Goal: Obtain resource: Obtain resource

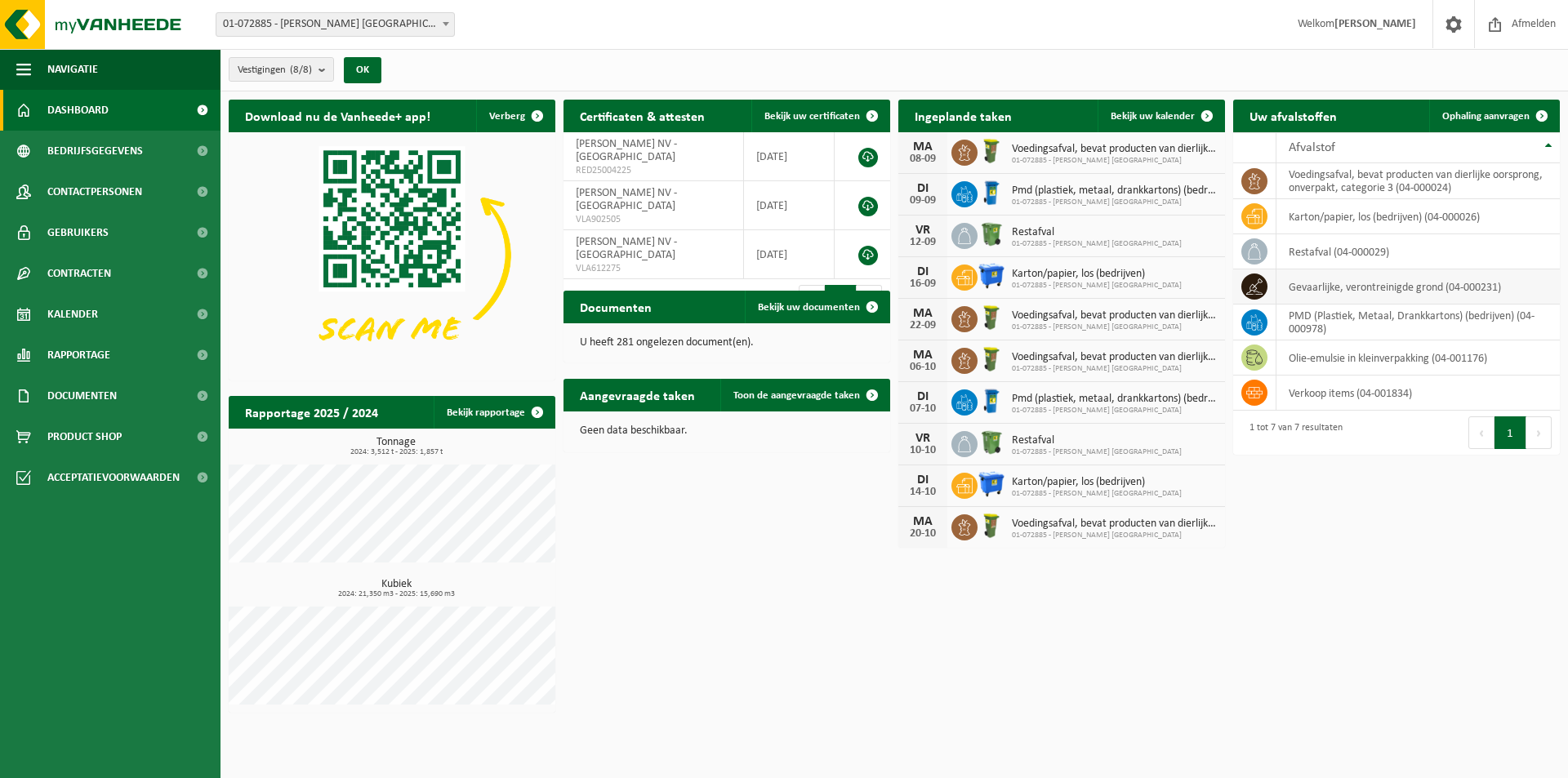
click at [1346, 285] on td "gevaarlijke, verontreinigde grond (04-000231)" at bounding box center [1418, 286] width 284 height 35
click at [1263, 285] on span at bounding box center [1254, 286] width 26 height 26
click at [1284, 284] on td "gevaarlijke, verontreinigde grond (04-000231)" at bounding box center [1418, 286] width 284 height 35
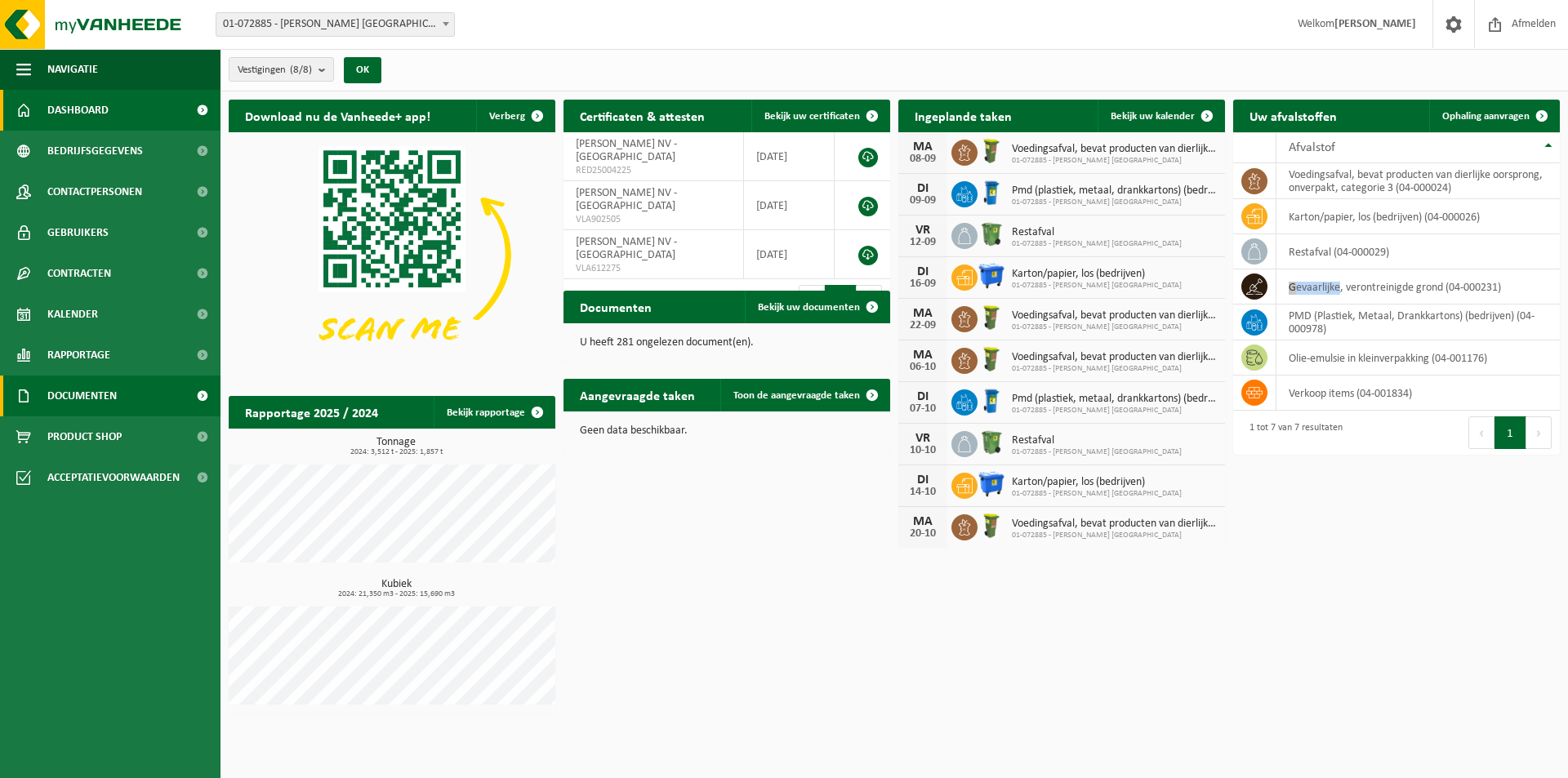
click at [93, 387] on span "Documenten" at bounding box center [81, 395] width 69 height 41
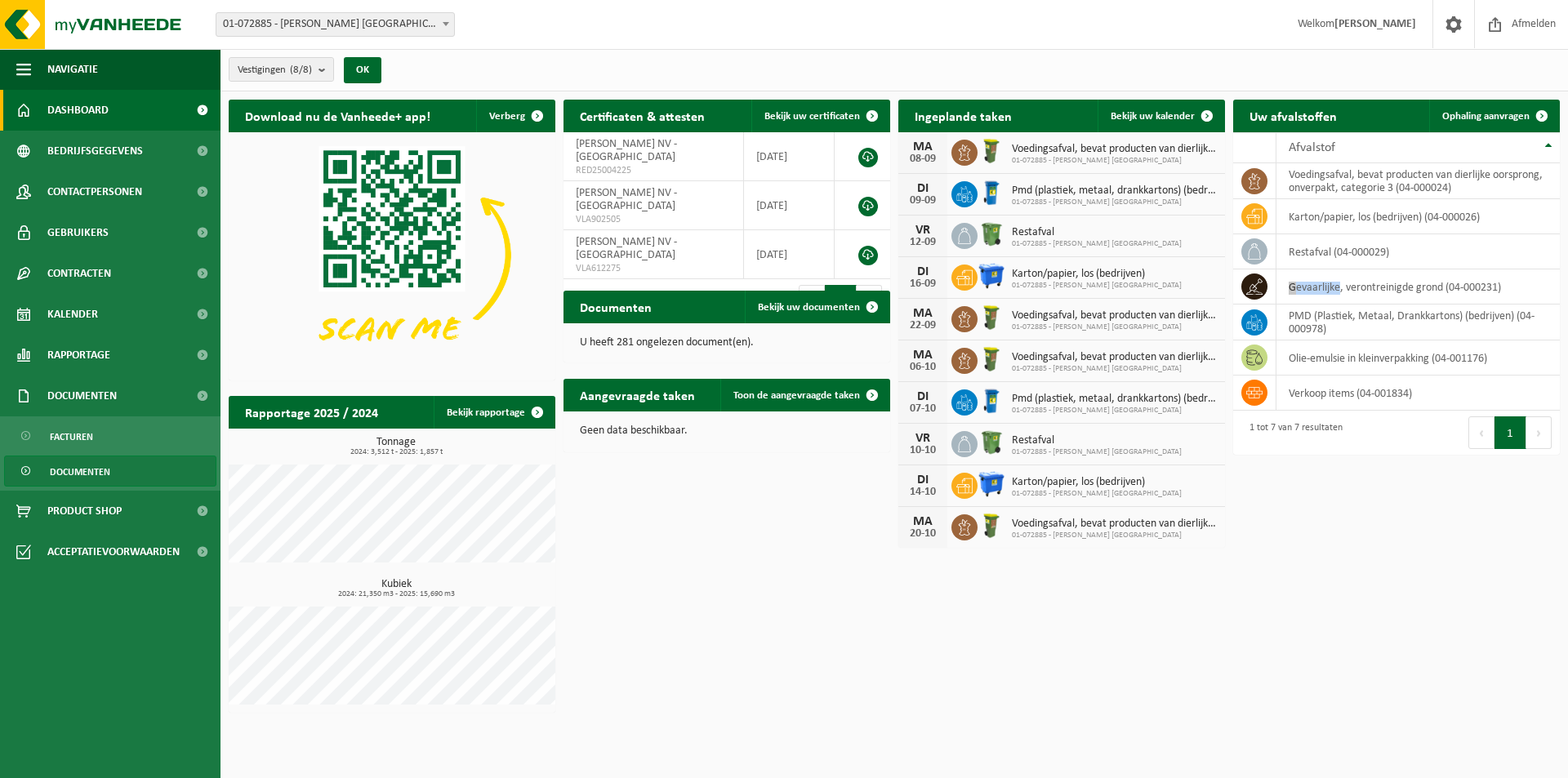
click at [88, 469] on span "Documenten" at bounding box center [80, 472] width 61 height 31
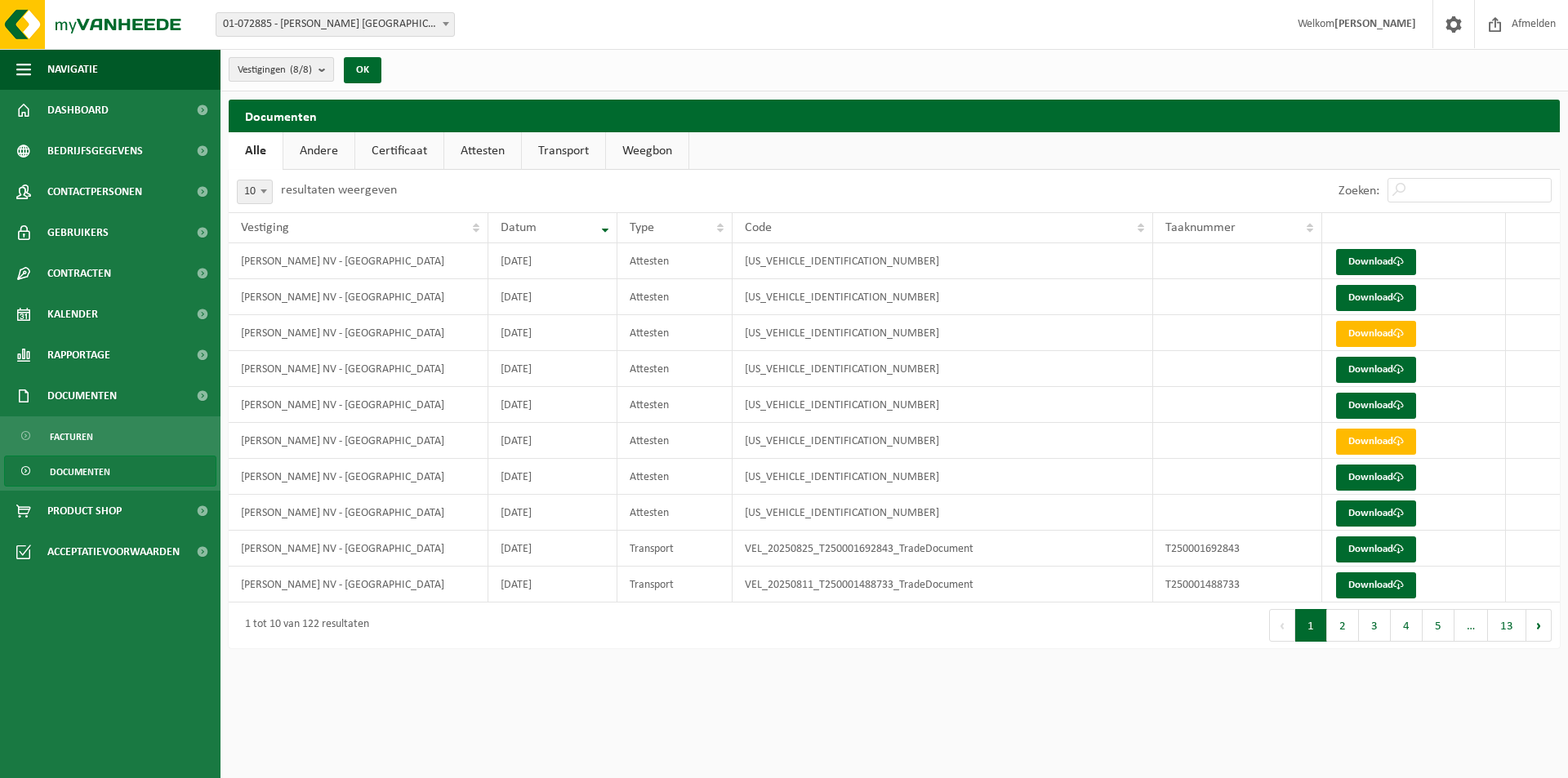
click at [325, 72] on b "submit" at bounding box center [326, 69] width 15 height 23
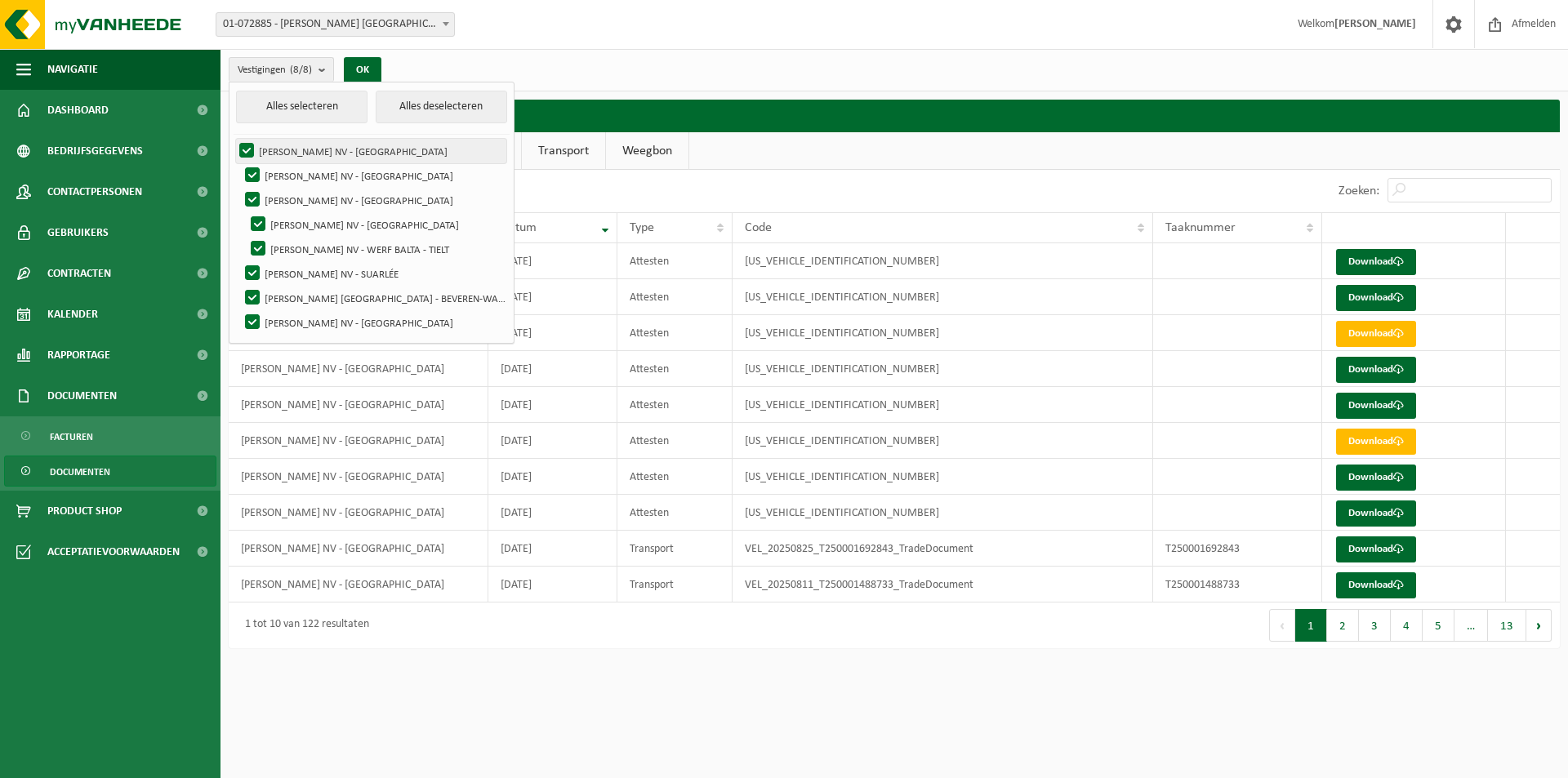
click at [247, 147] on label "[PERSON_NAME] NV - [GEOGRAPHIC_DATA]" at bounding box center [372, 151] width 270 height 25
click at [234, 139] on input "EMELIA NV - DESTELBERGEN" at bounding box center [233, 138] width 1 height 1
click at [248, 147] on label "EMELIA NV - DESTELBERGEN" at bounding box center [372, 151] width 270 height 25
click at [234, 139] on input "EMELIA NV - DESTELBERGEN" at bounding box center [233, 138] width 1 height 1
click at [416, 104] on button "Alles deselecteren" at bounding box center [441, 107] width 131 height 33
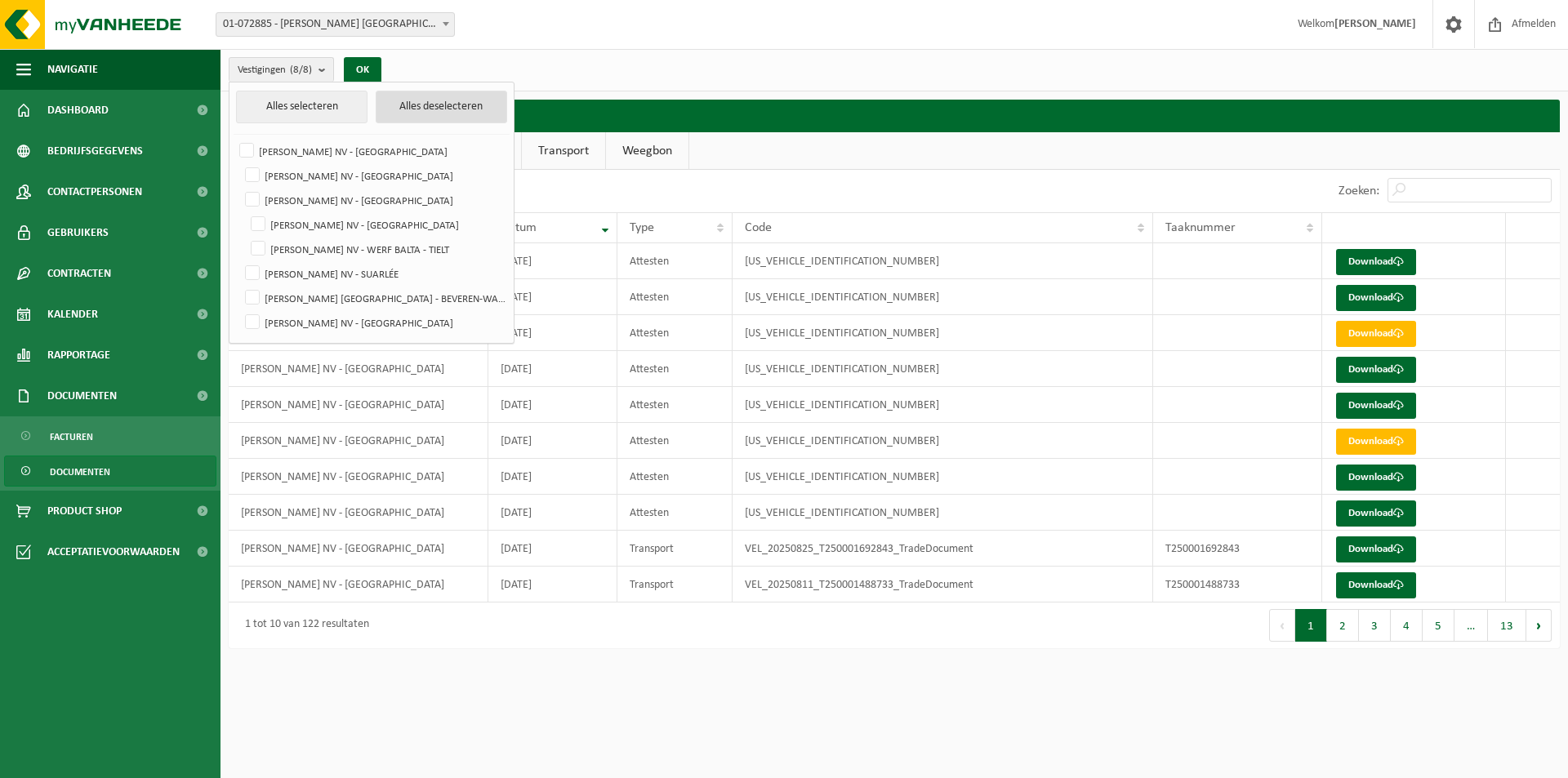
checkbox input "false"
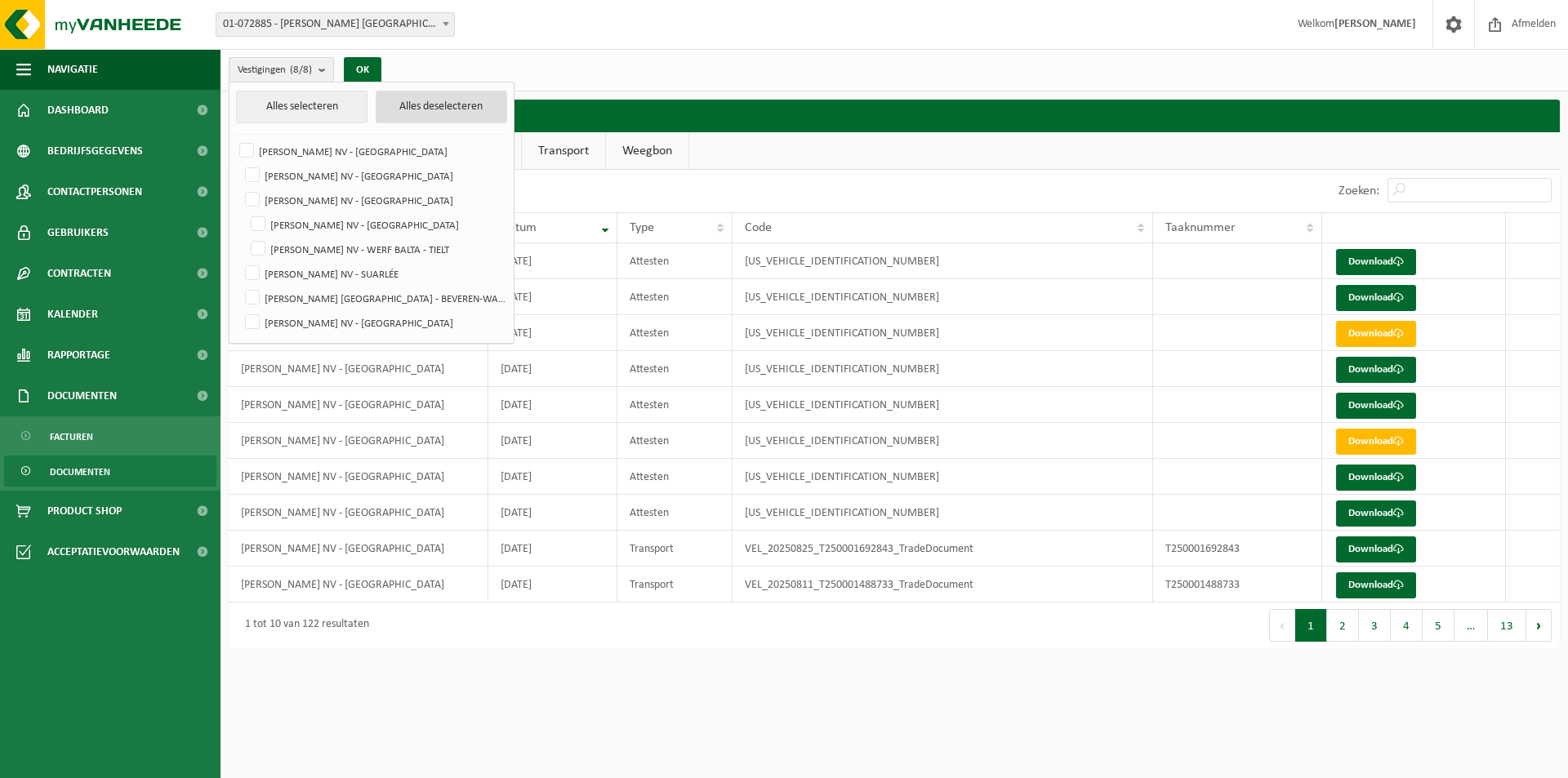
checkbox input "false"
click at [253, 320] on label "[PERSON_NAME] NV - [GEOGRAPHIC_DATA]" at bounding box center [375, 322] width 265 height 25
click at [245, 212] on input "[PERSON_NAME] NV - [GEOGRAPHIC_DATA]" at bounding box center [244, 212] width 1 height 1
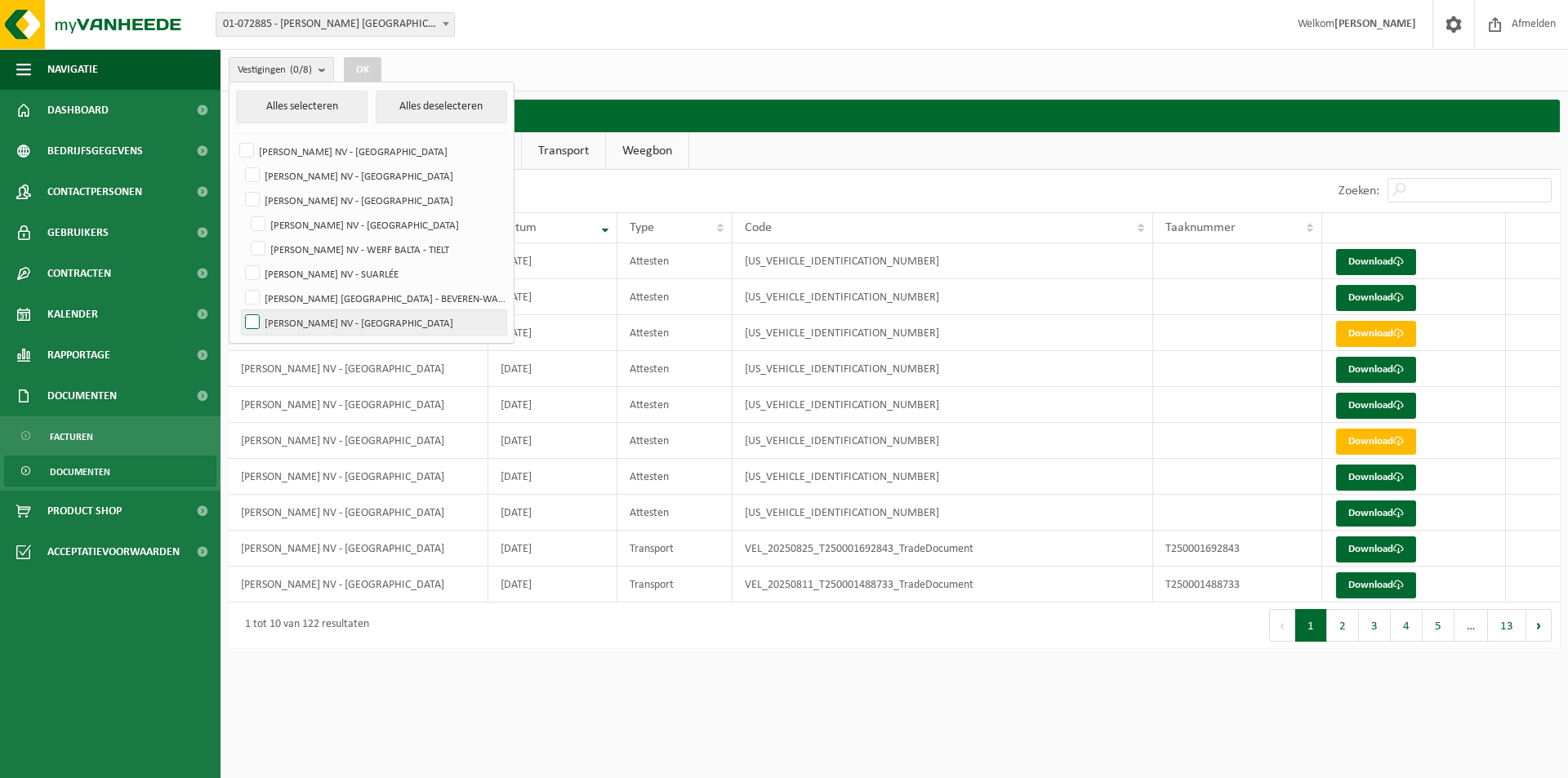
checkbox input "true"
click at [366, 62] on button "OK" at bounding box center [362, 70] width 38 height 26
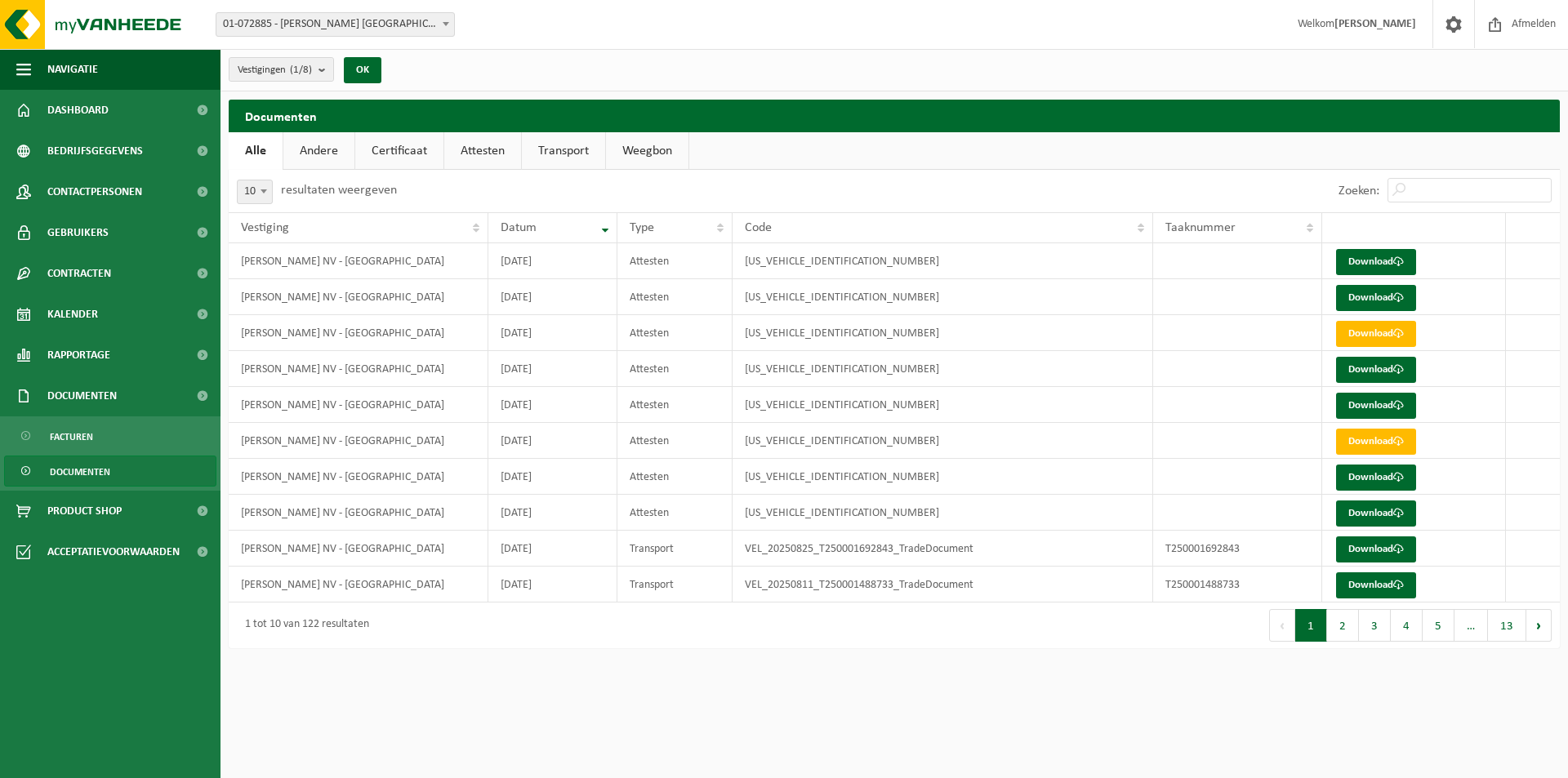
click at [99, 476] on span "Documenten" at bounding box center [80, 472] width 61 height 31
click at [85, 462] on span "Documenten" at bounding box center [80, 472] width 61 height 31
click at [645, 147] on link "Weegbon" at bounding box center [647, 151] width 82 height 38
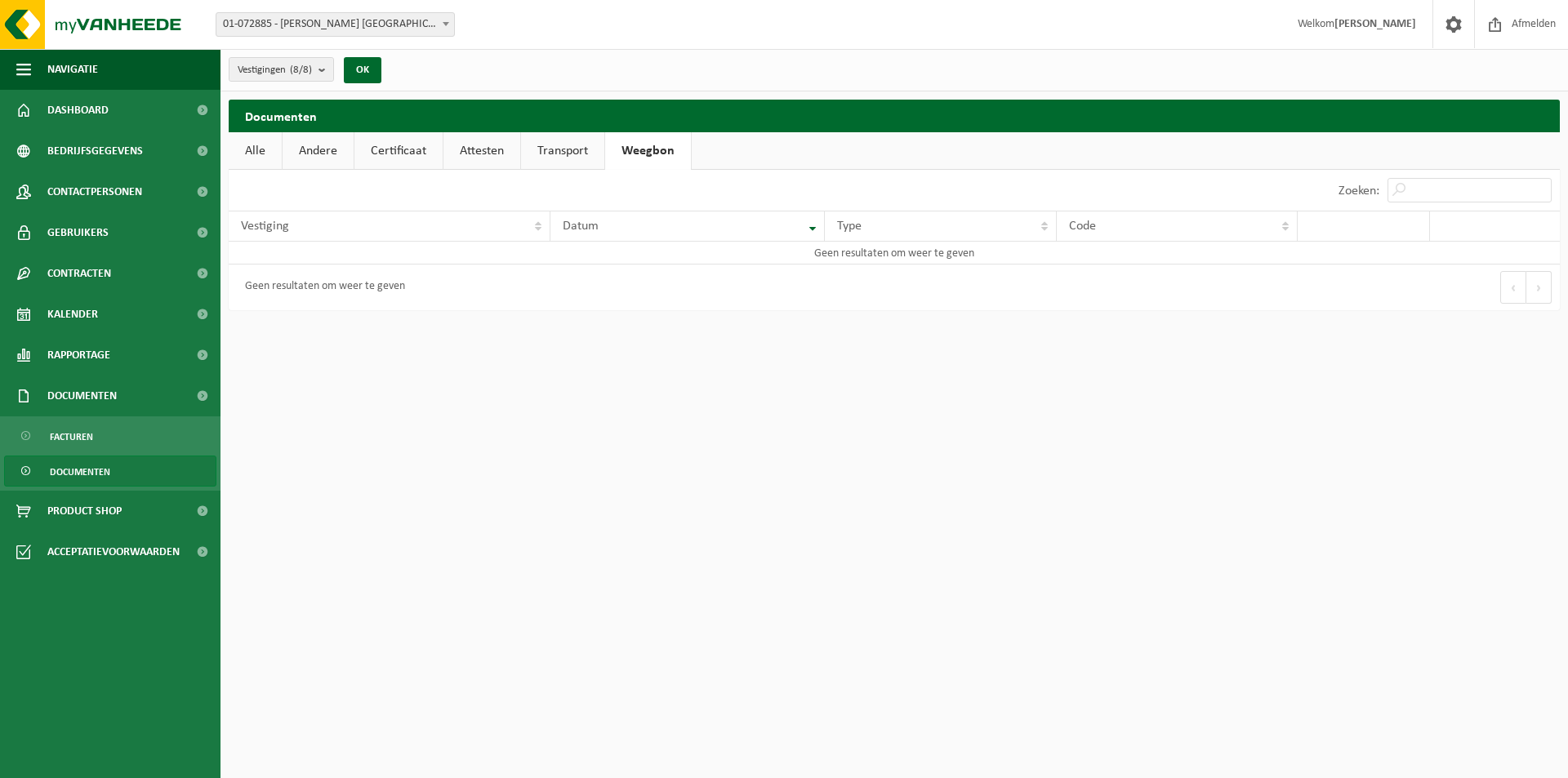
click at [575, 147] on link "Transport" at bounding box center [563, 151] width 83 height 38
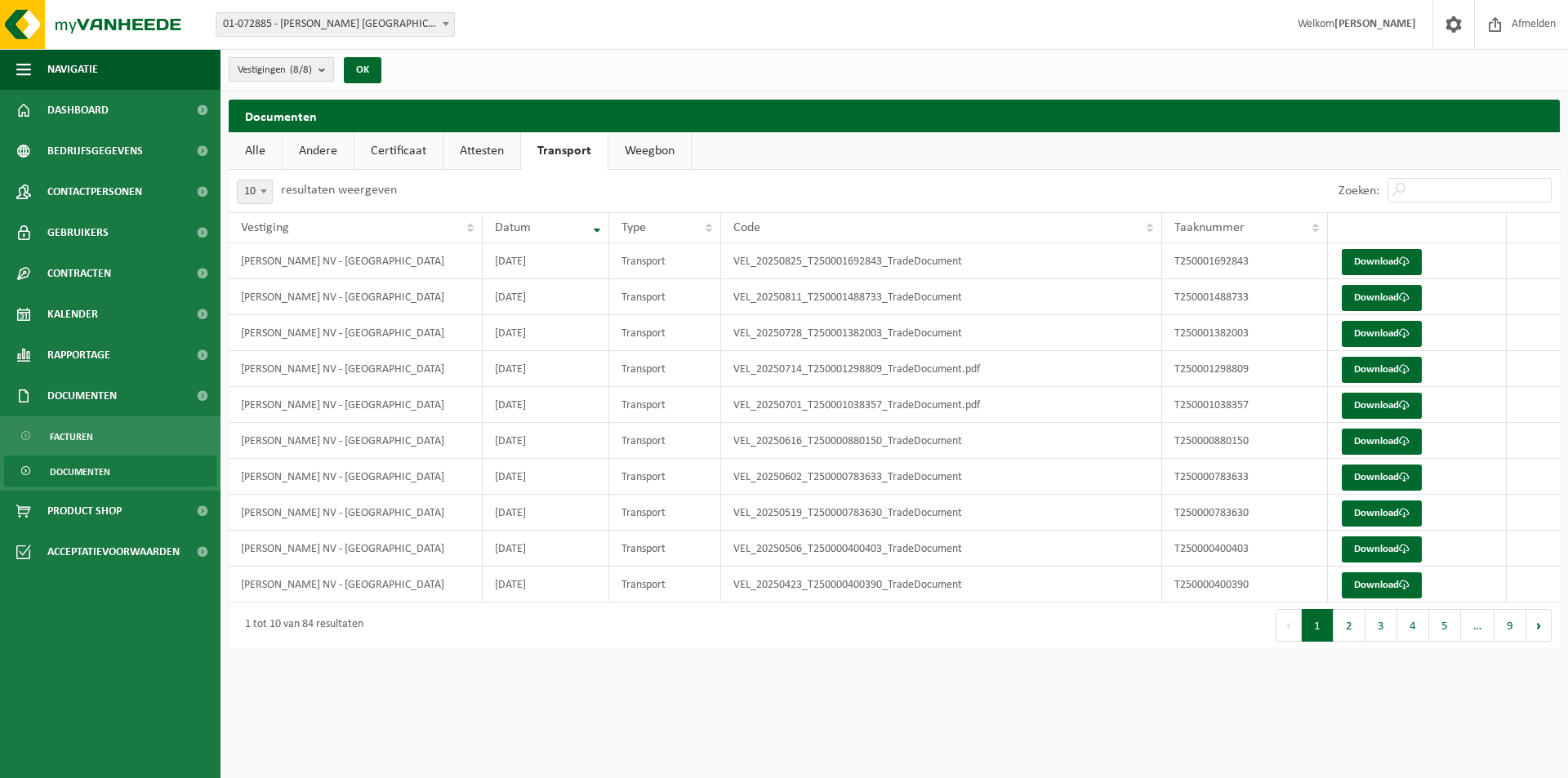
click at [328, 70] on b "submit" at bounding box center [326, 69] width 15 height 23
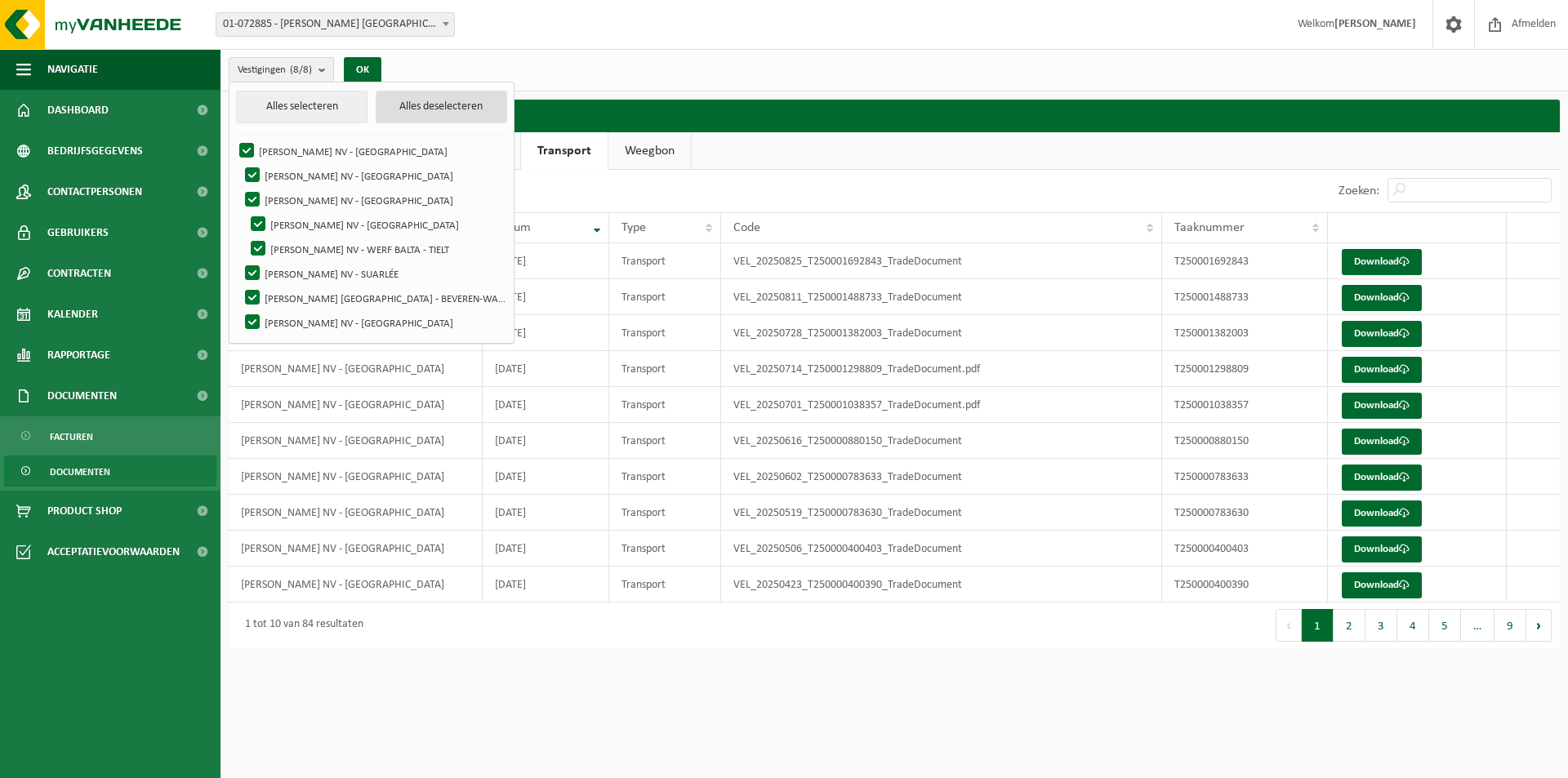
click at [470, 115] on button "Alles deselecteren" at bounding box center [441, 107] width 131 height 33
checkbox input "false"
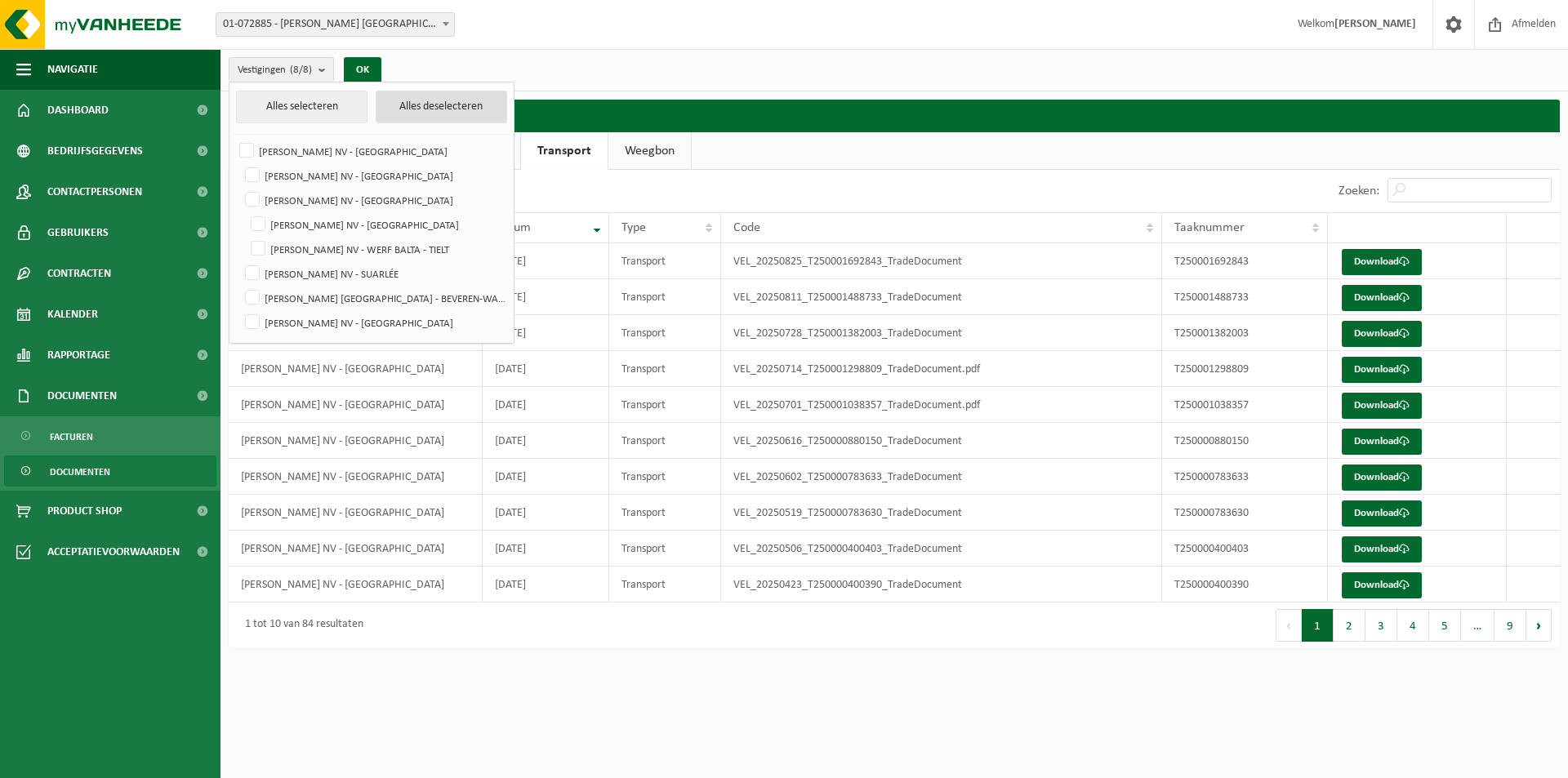
checkbox input "false"
click at [260, 194] on label "[PERSON_NAME] NV - [GEOGRAPHIC_DATA]" at bounding box center [375, 200] width 265 height 25
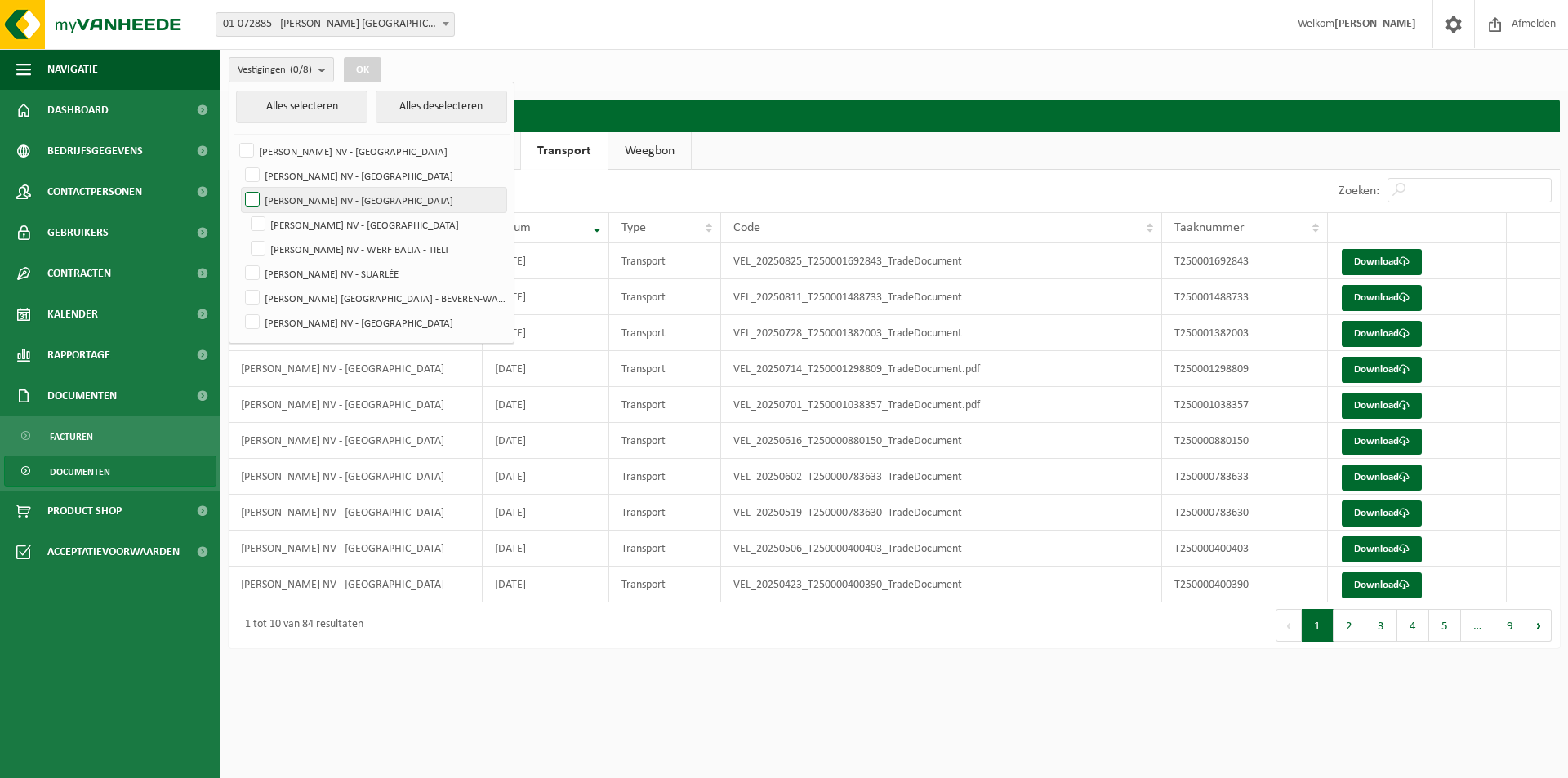
click at [239, 188] on input "[PERSON_NAME] NV - [GEOGRAPHIC_DATA]" at bounding box center [238, 187] width 1 height 1
checkbox input "true"
click at [364, 67] on button "OK" at bounding box center [362, 70] width 38 height 26
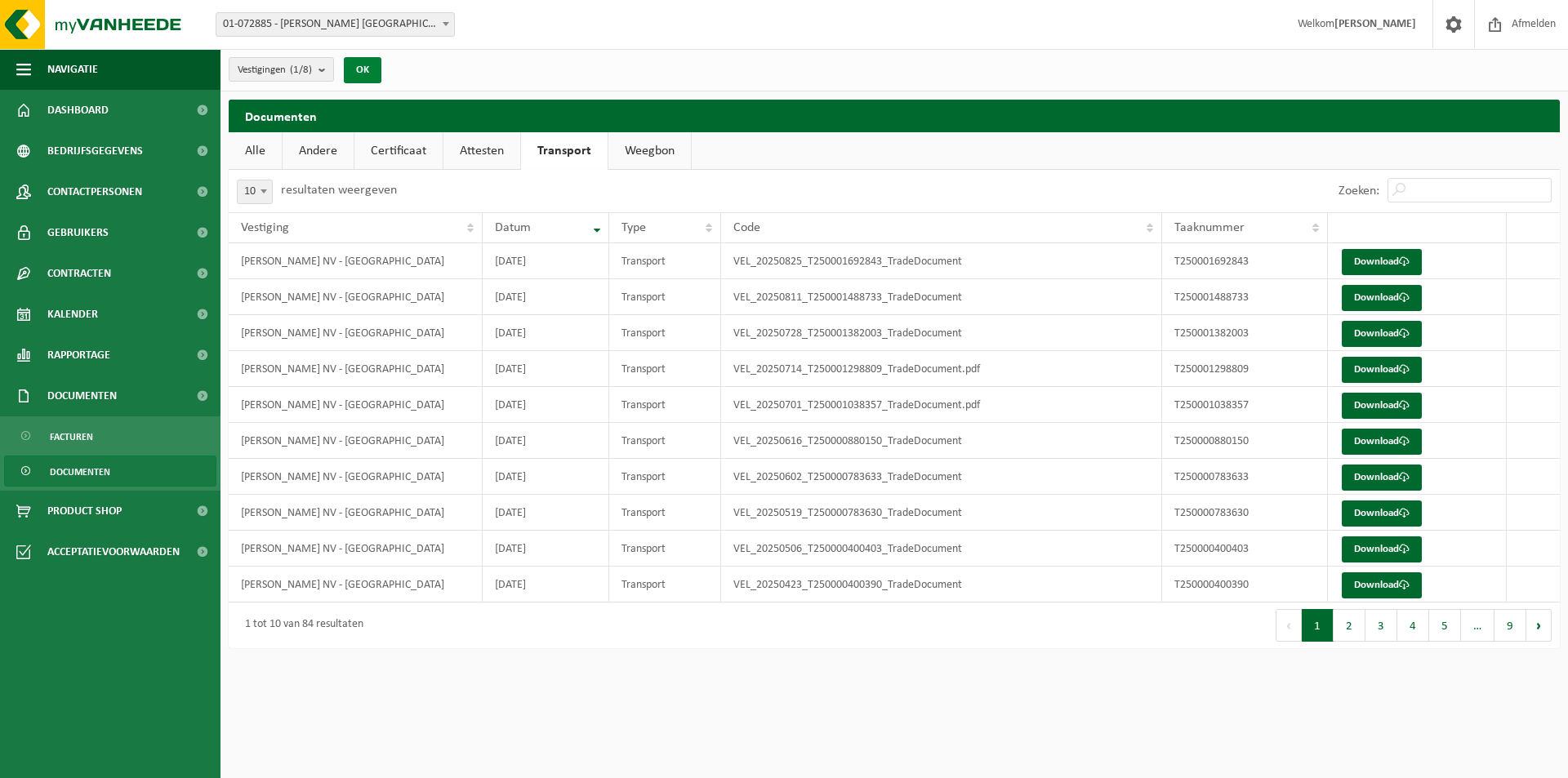
click at [343, 57] on button "OK" at bounding box center [362, 70] width 38 height 26
click at [140, 120] on link "Dashboard" at bounding box center [110, 110] width 220 height 41
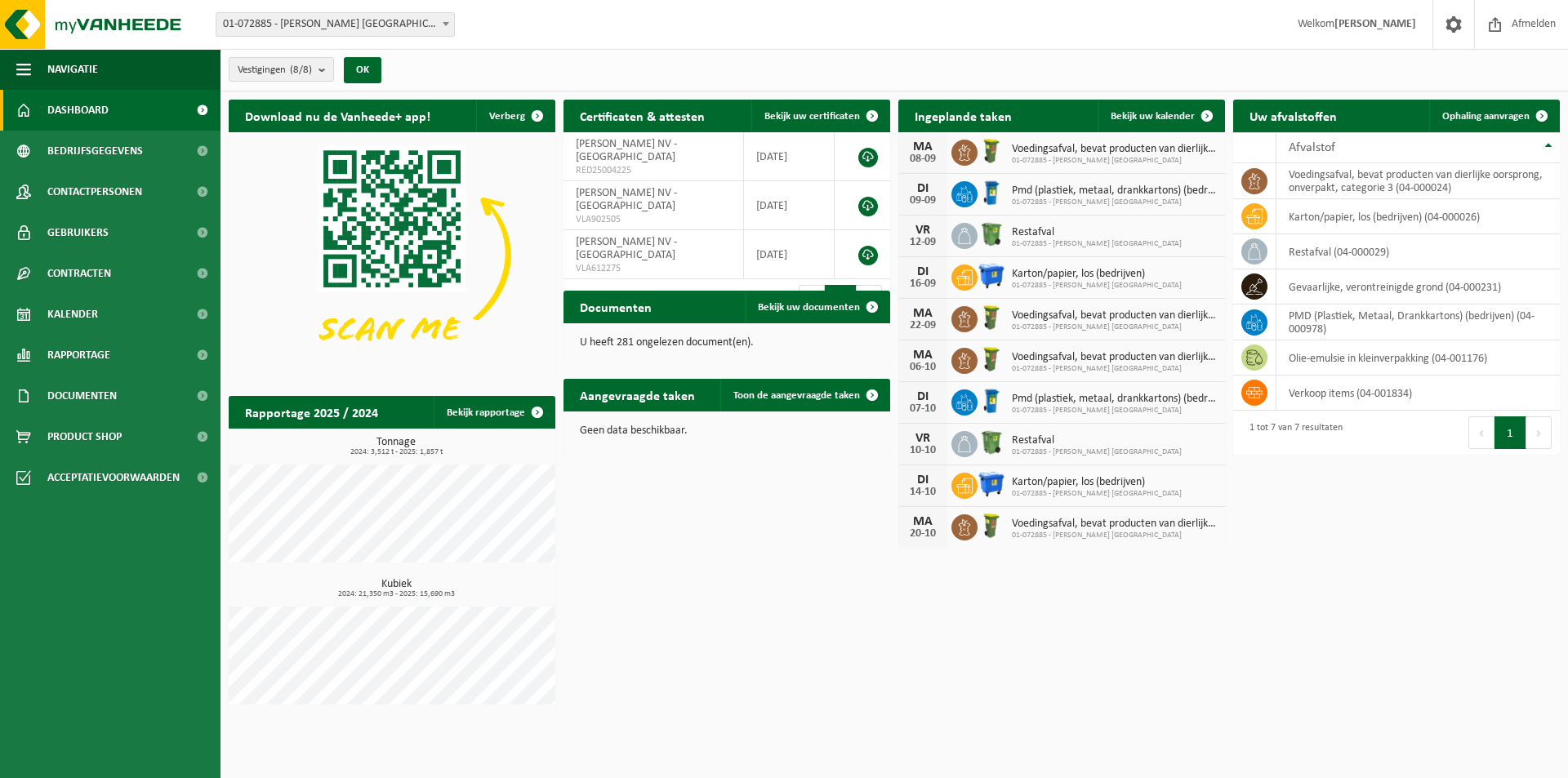
click at [445, 26] on b at bounding box center [445, 24] width 7 height 4
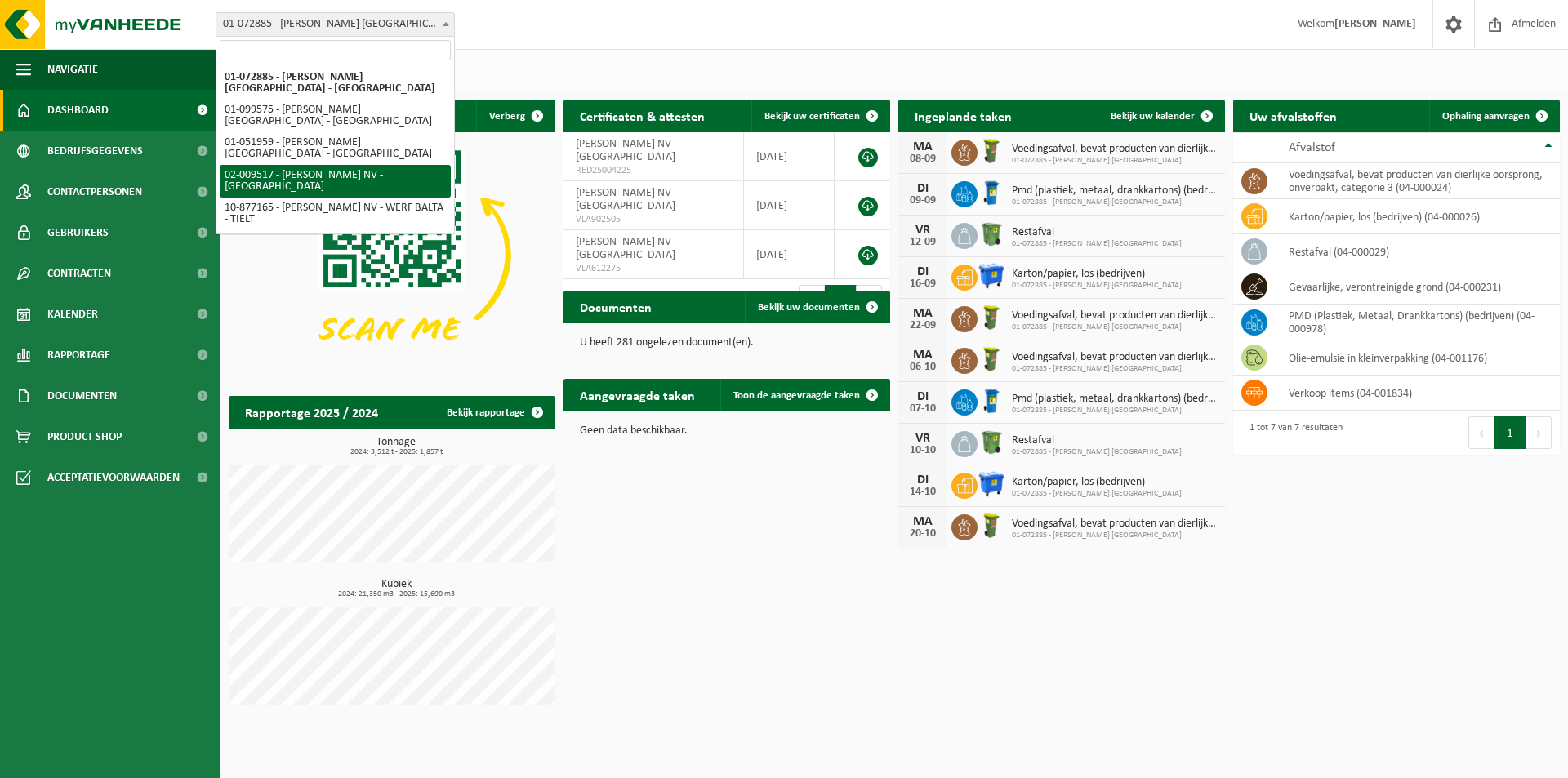
select select "26112"
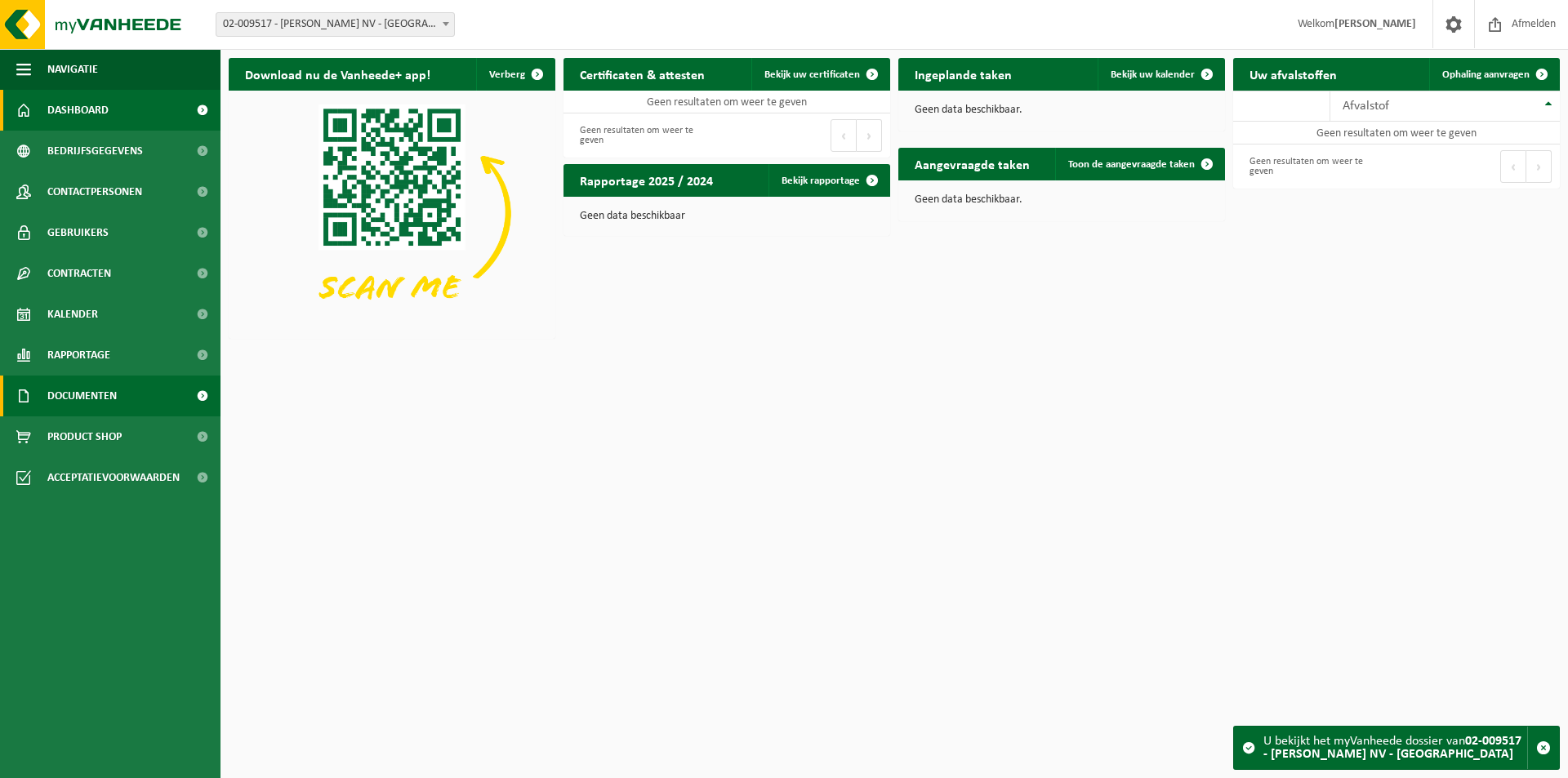
click at [123, 404] on link "Documenten" at bounding box center [110, 395] width 220 height 41
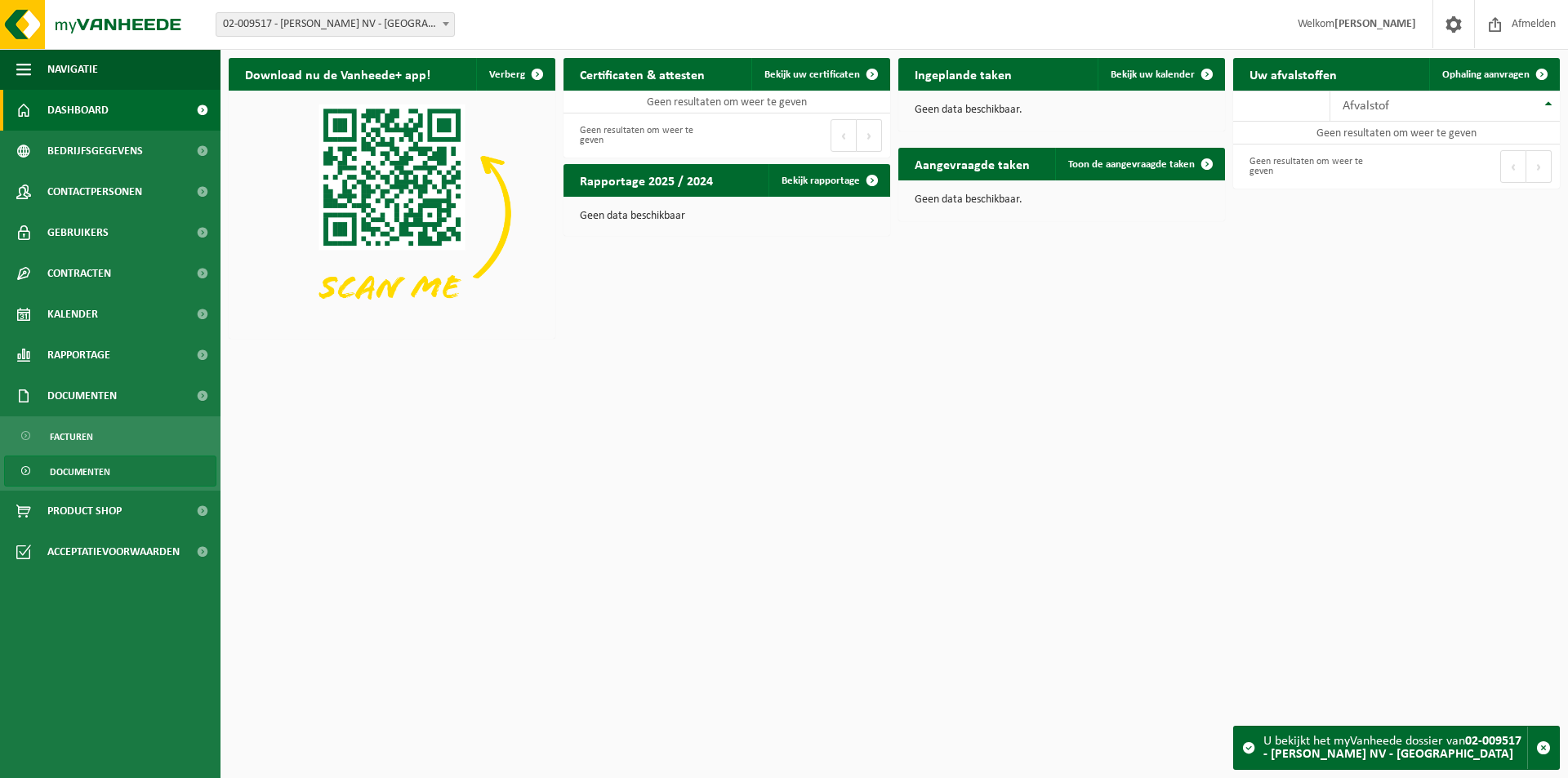
click at [96, 466] on span "Documenten" at bounding box center [80, 472] width 61 height 31
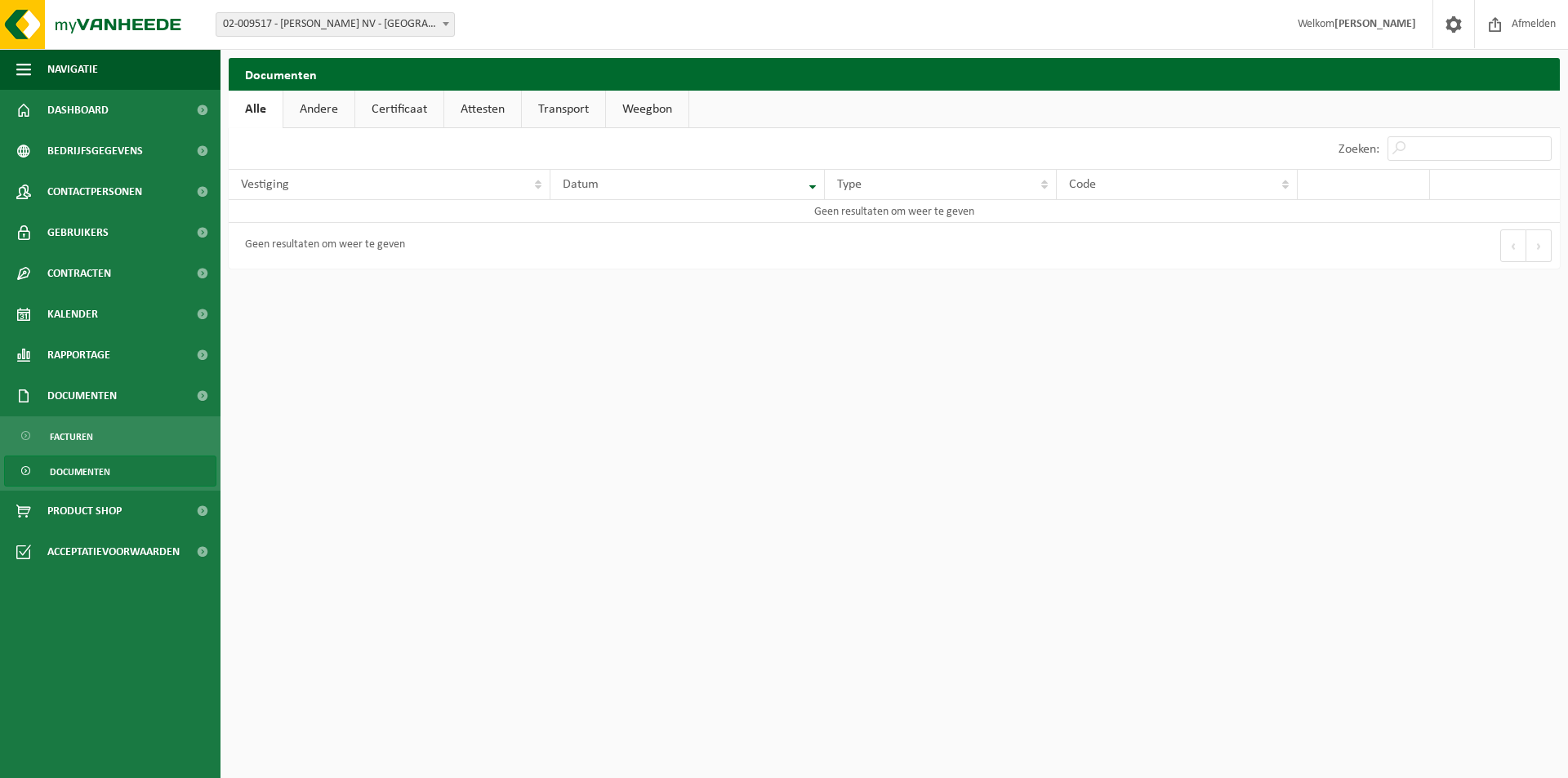
click at [444, 27] on span at bounding box center [445, 24] width 16 height 21
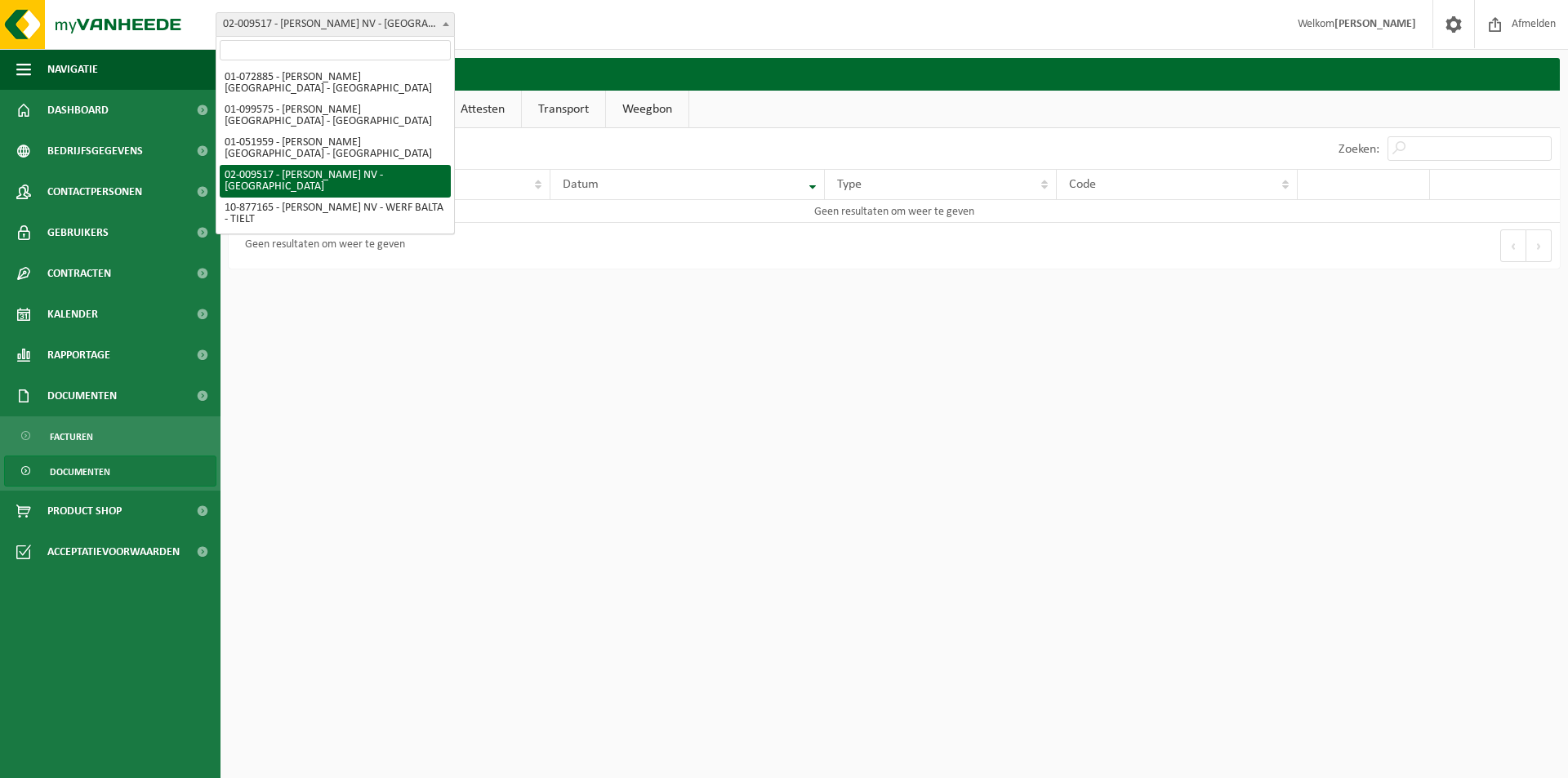
scroll to position [7, 0]
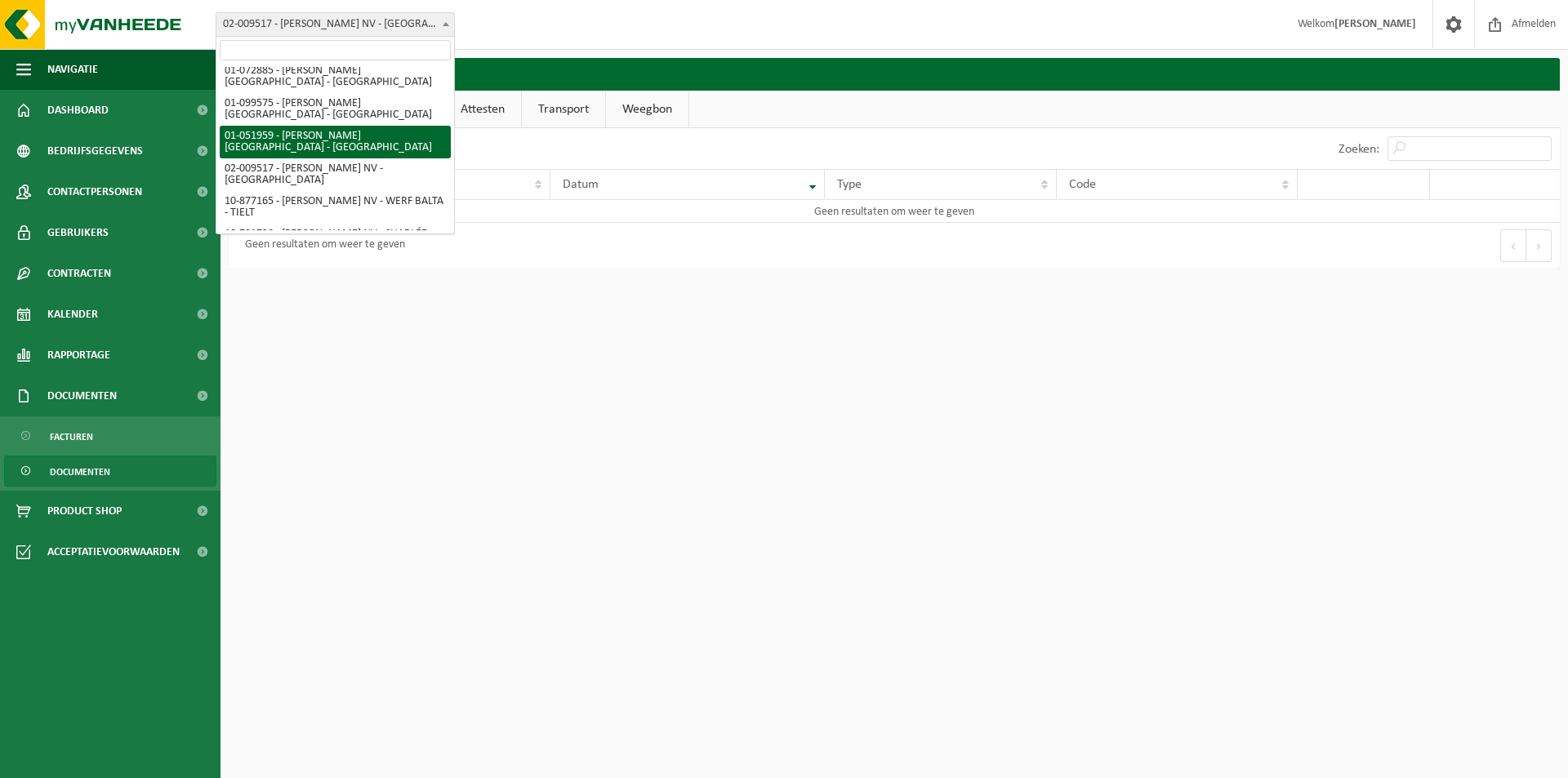
select select "26107"
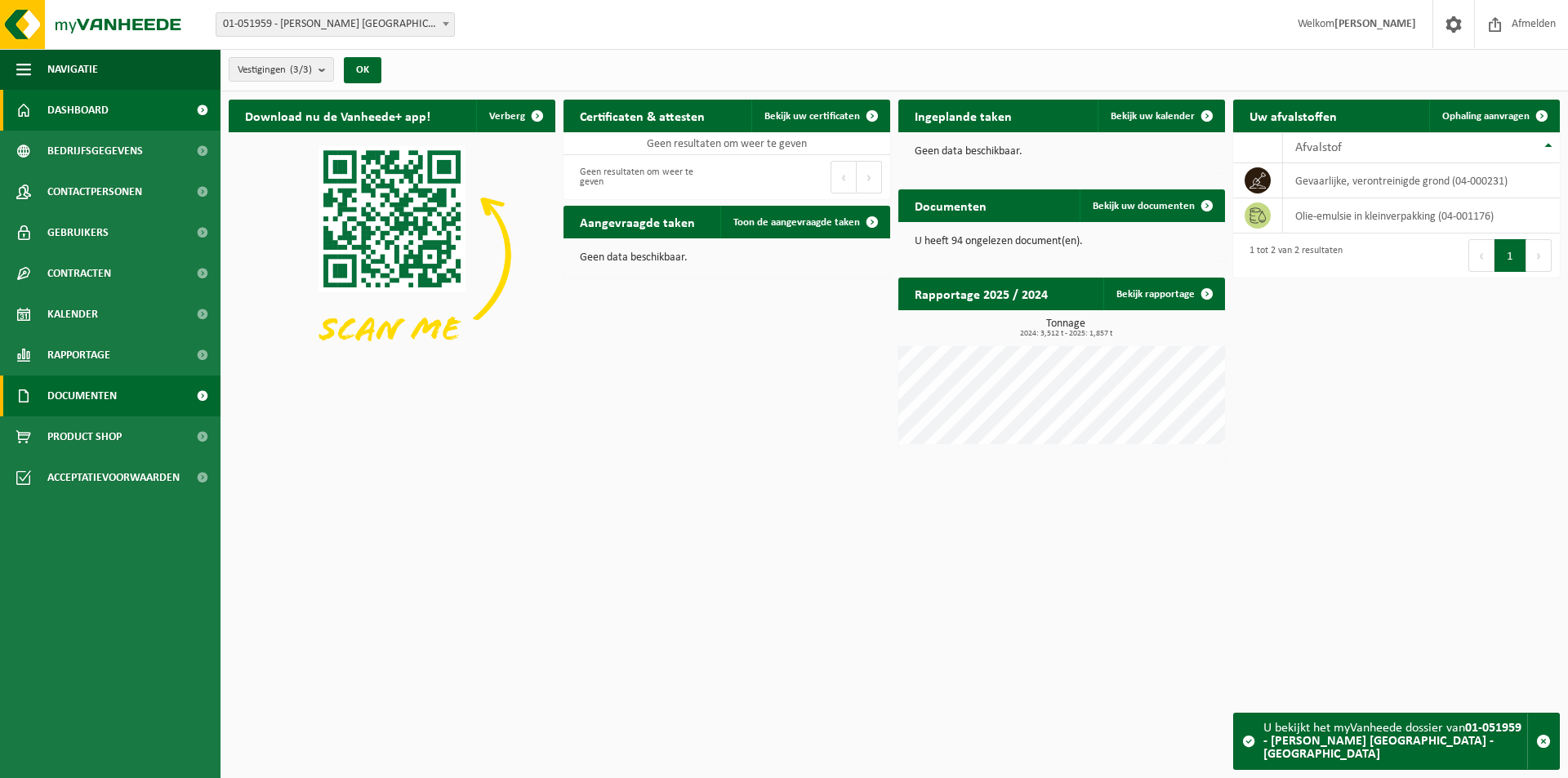
click at [105, 403] on span "Documenten" at bounding box center [81, 395] width 69 height 41
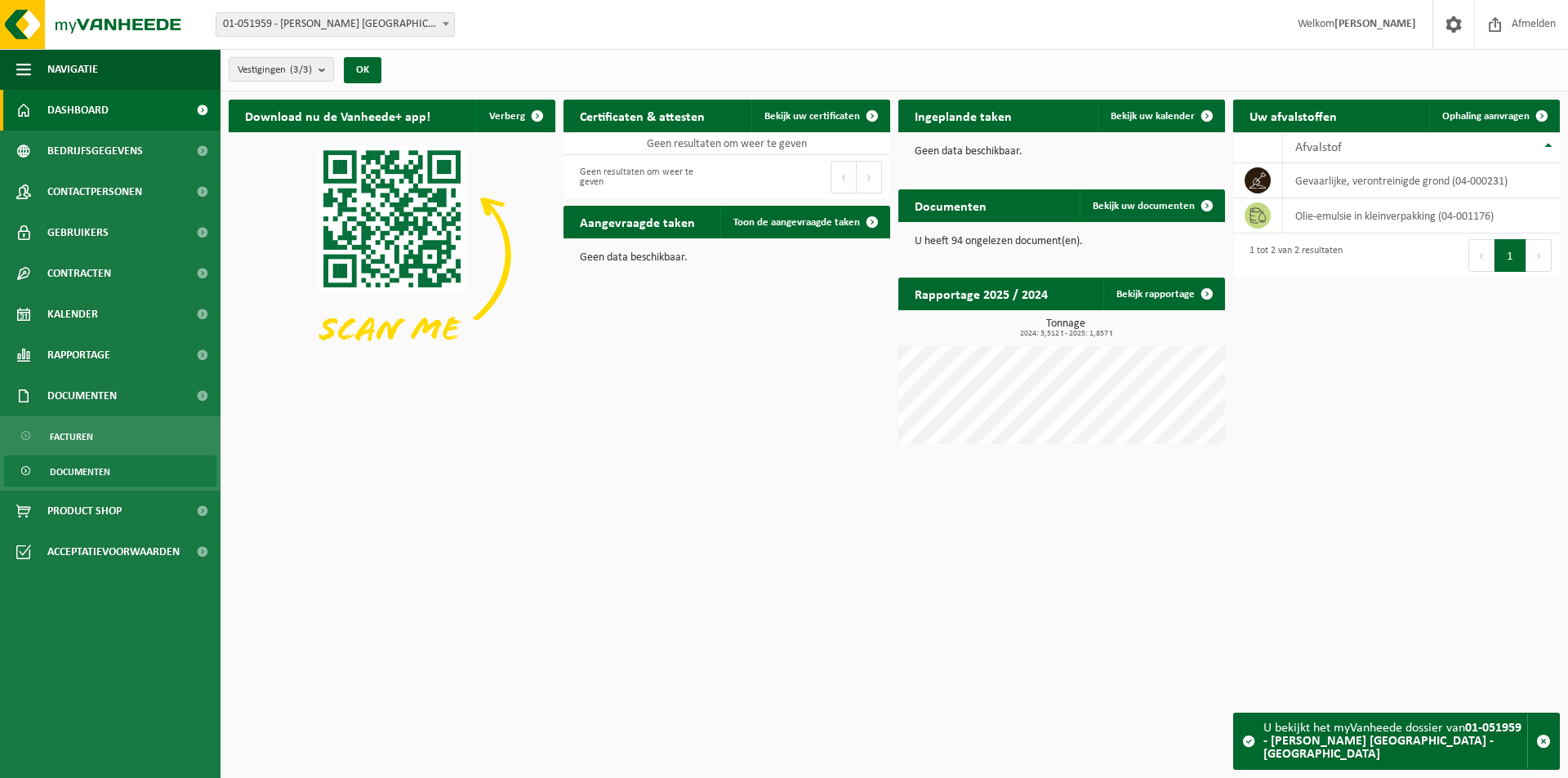
click at [77, 465] on span "Documenten" at bounding box center [80, 472] width 61 height 31
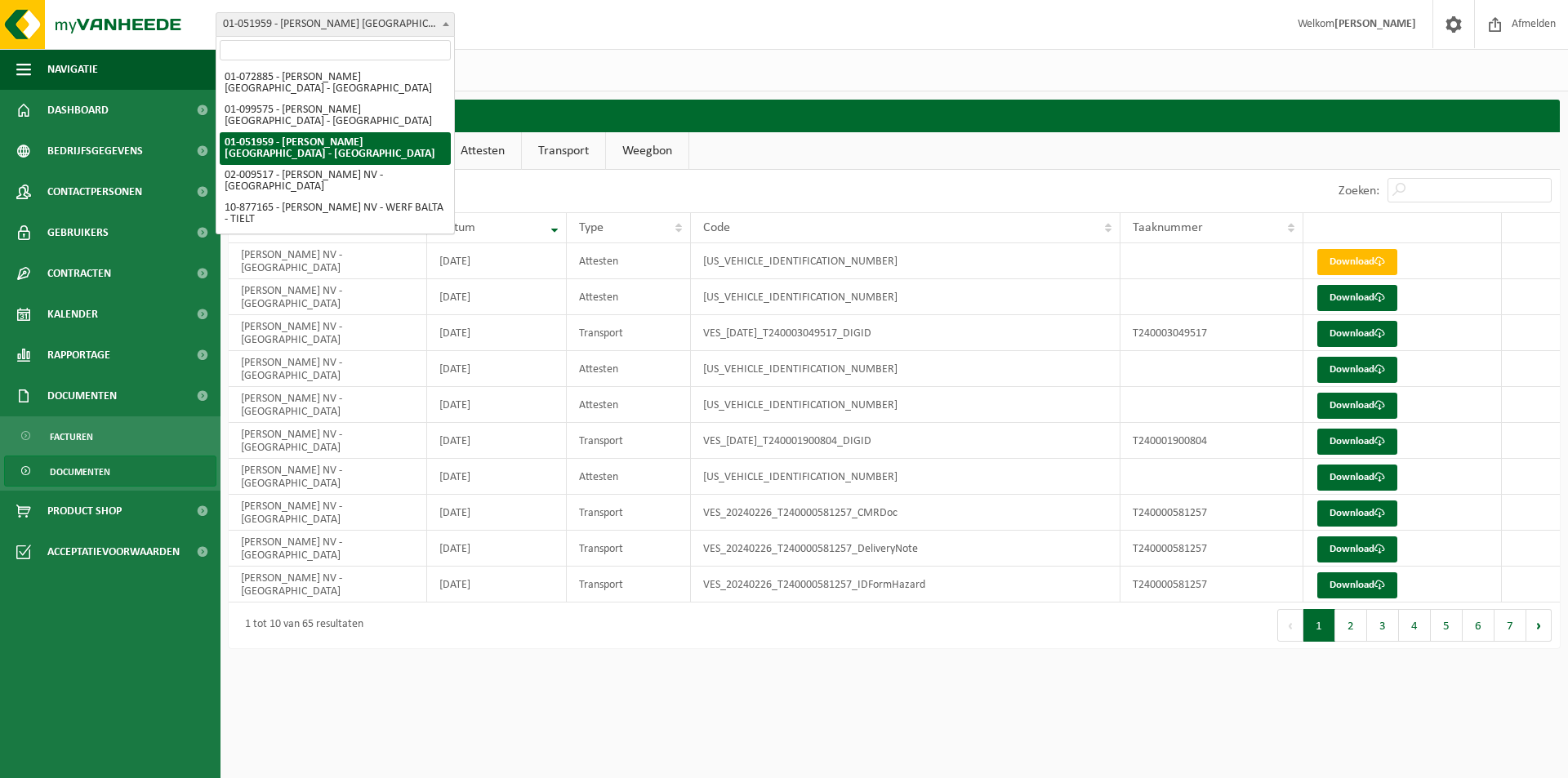
click at [448, 24] on b at bounding box center [445, 24] width 7 height 4
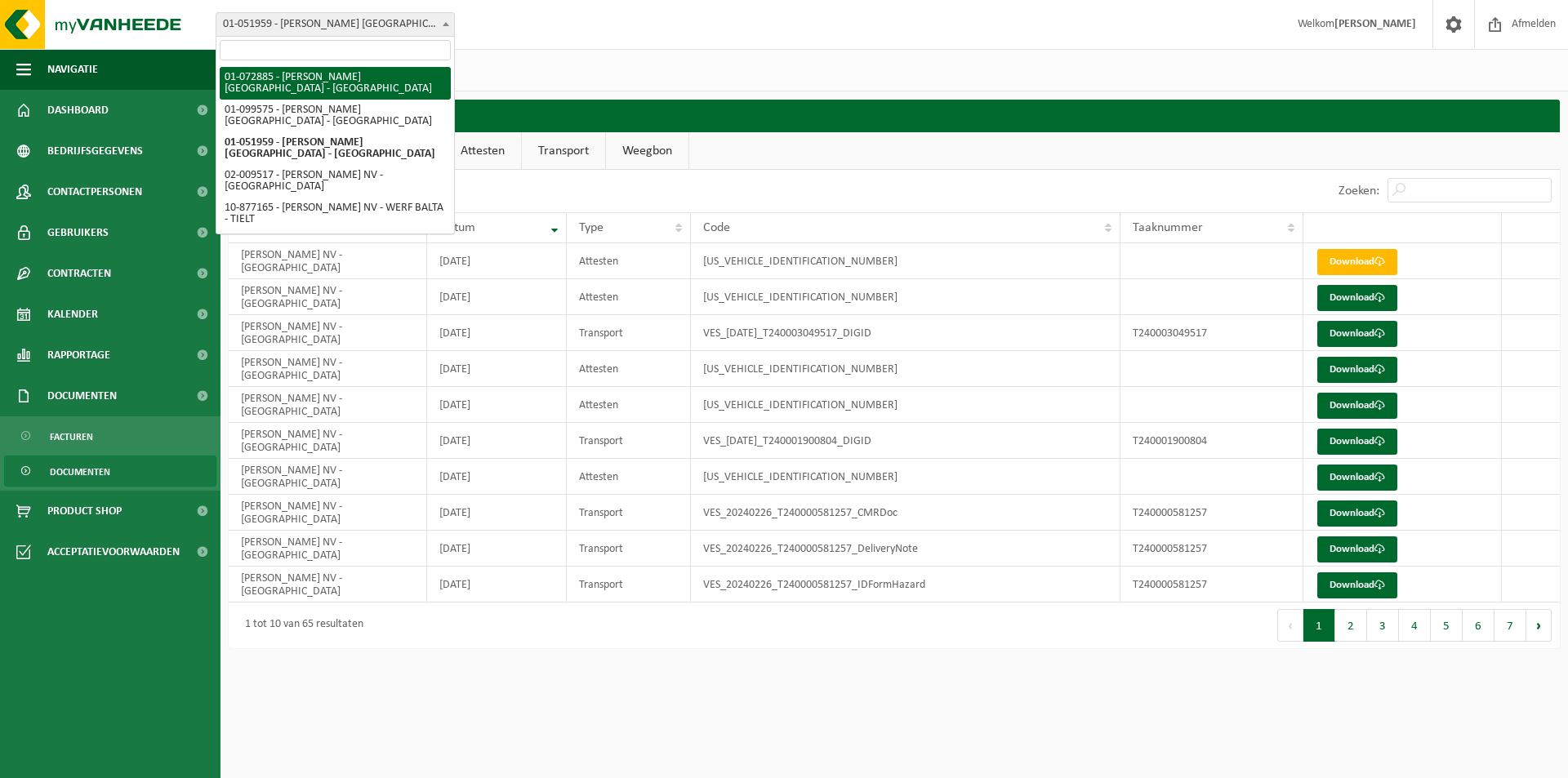
select select "18512"
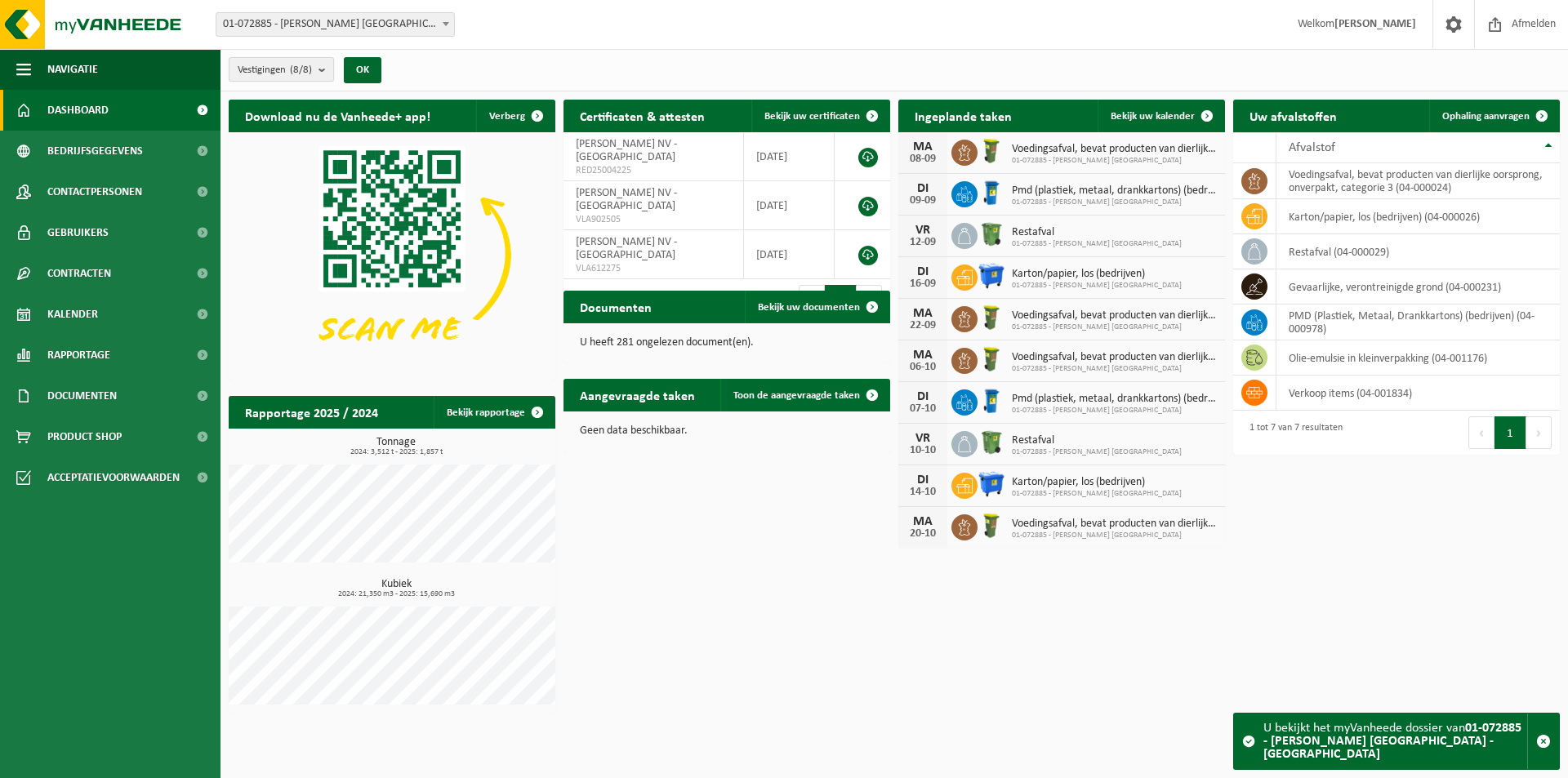
click at [325, 70] on b "submit" at bounding box center [326, 69] width 15 height 23
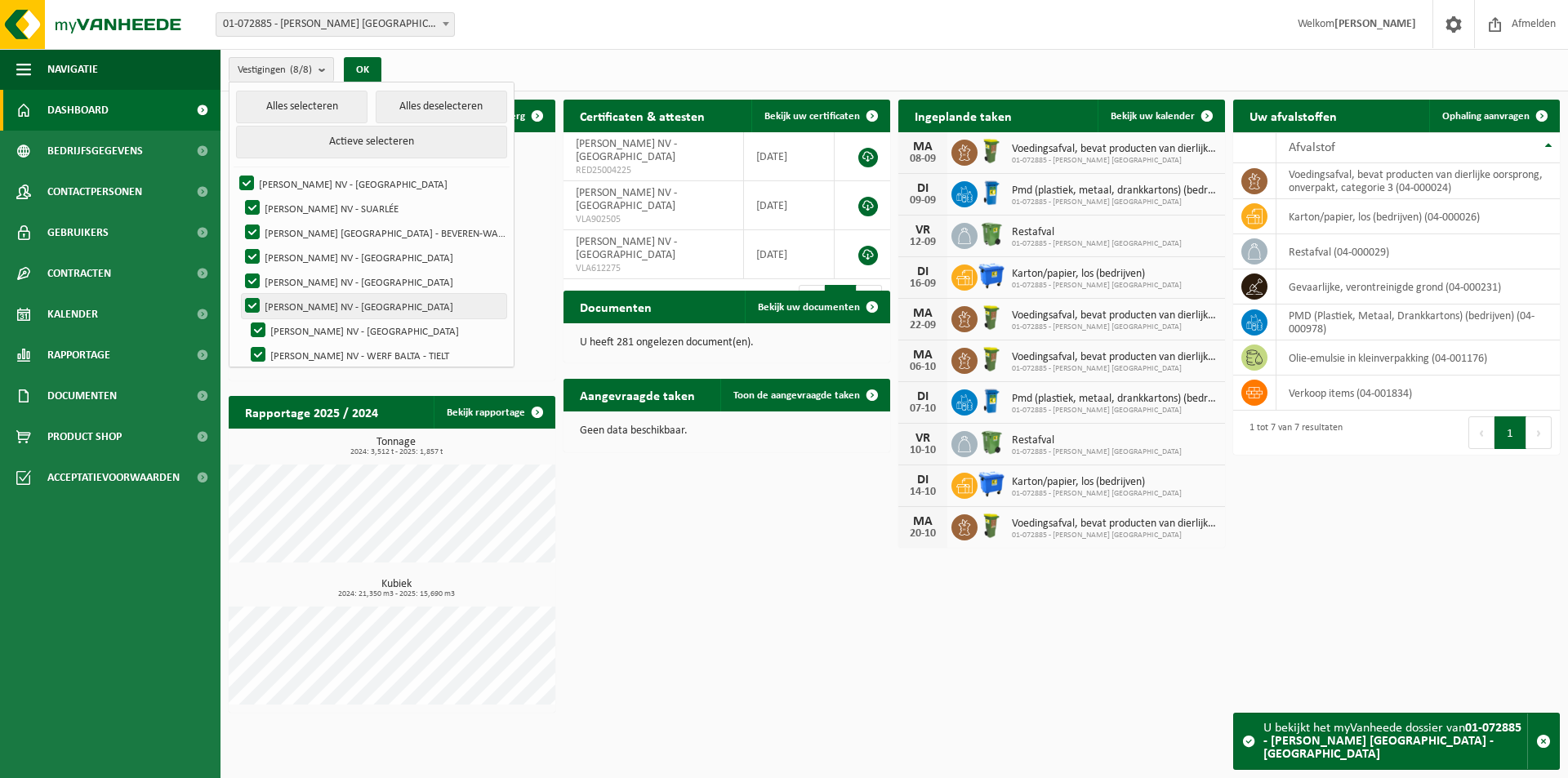
scroll to position [8, 0]
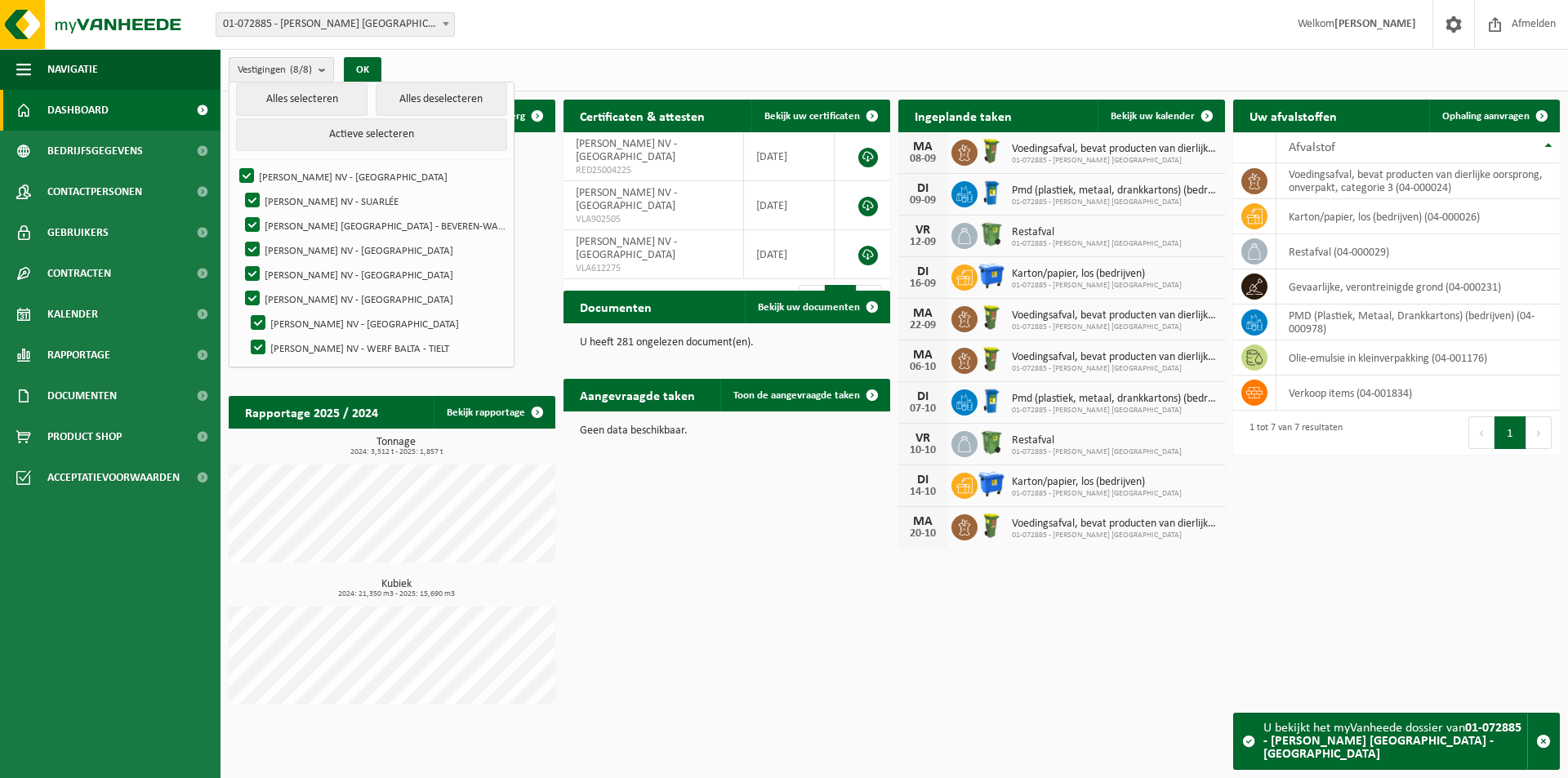
click at [511, 37] on div "Vestiging: 01-072885 - EMELIA NV - DESTELBERGEN 01-099575 - EMELIA NV - IXELLES…" at bounding box center [784, 25] width 1568 height 50
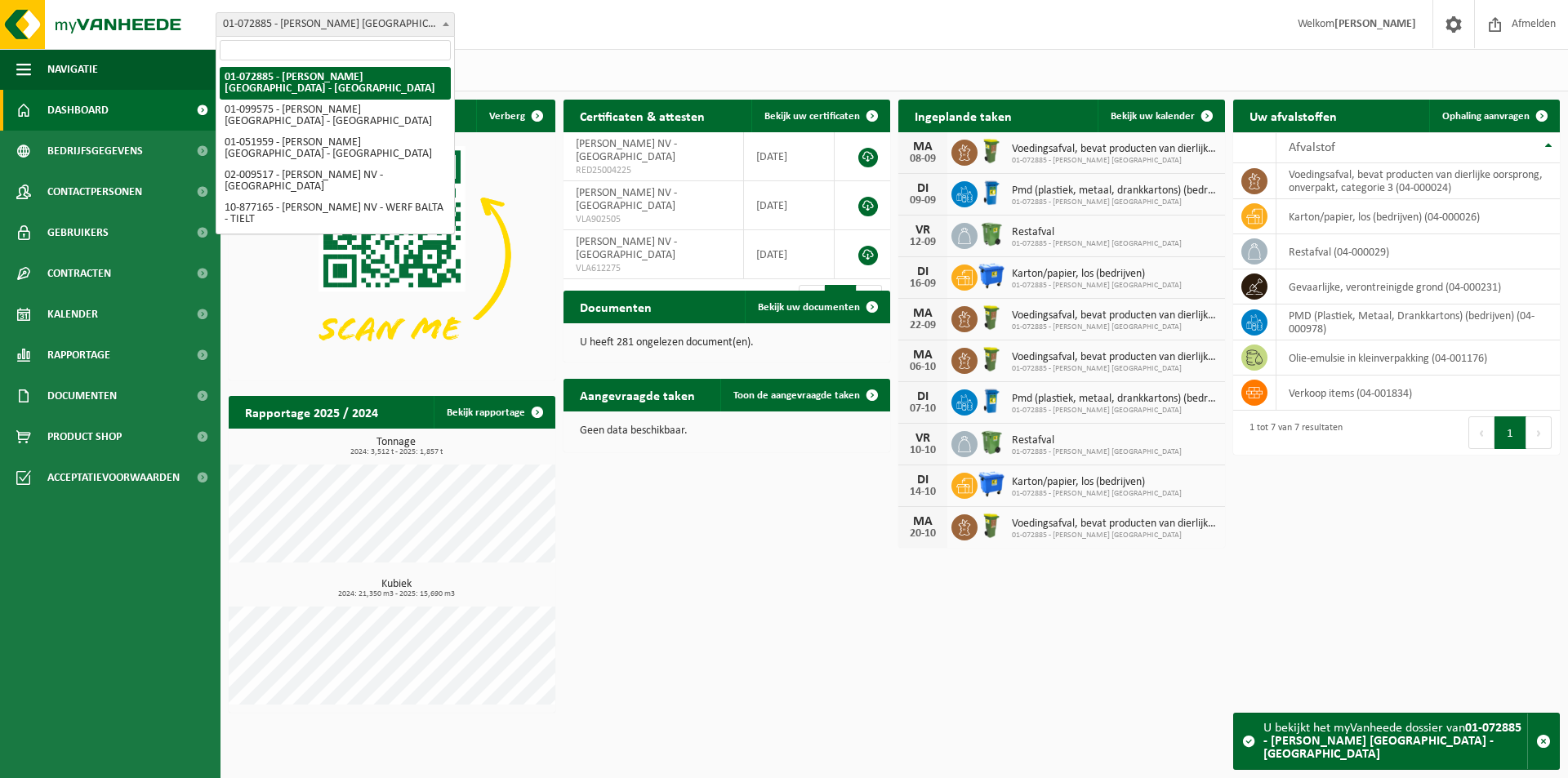
click at [449, 24] on span at bounding box center [445, 24] width 16 height 21
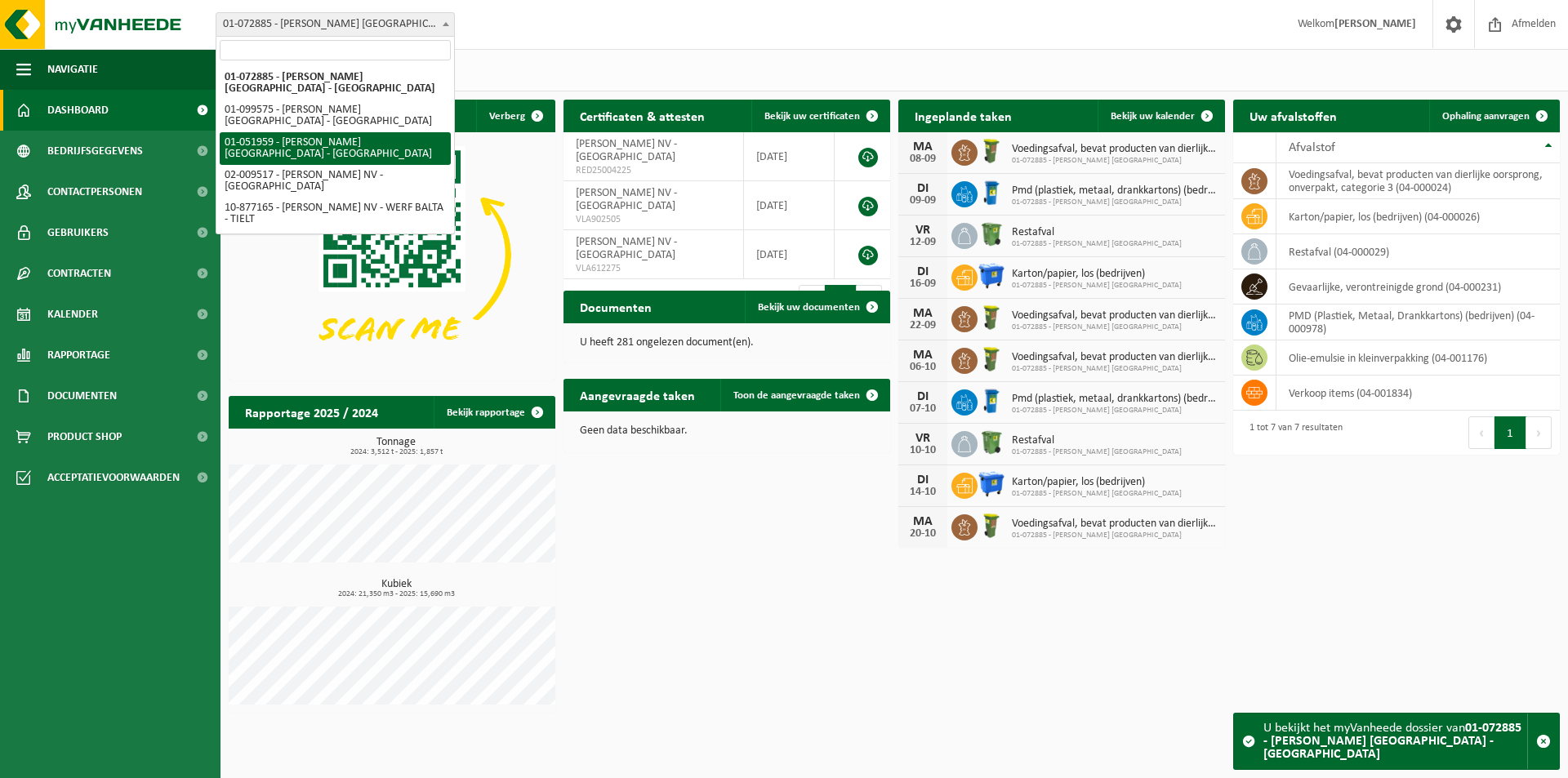
click at [544, 20] on div "Vestiging: 01-072885 - EMELIA NV - DESTELBERGEN 01-099575 - EMELIA NV - IXELLES…" at bounding box center [784, 25] width 1568 height 50
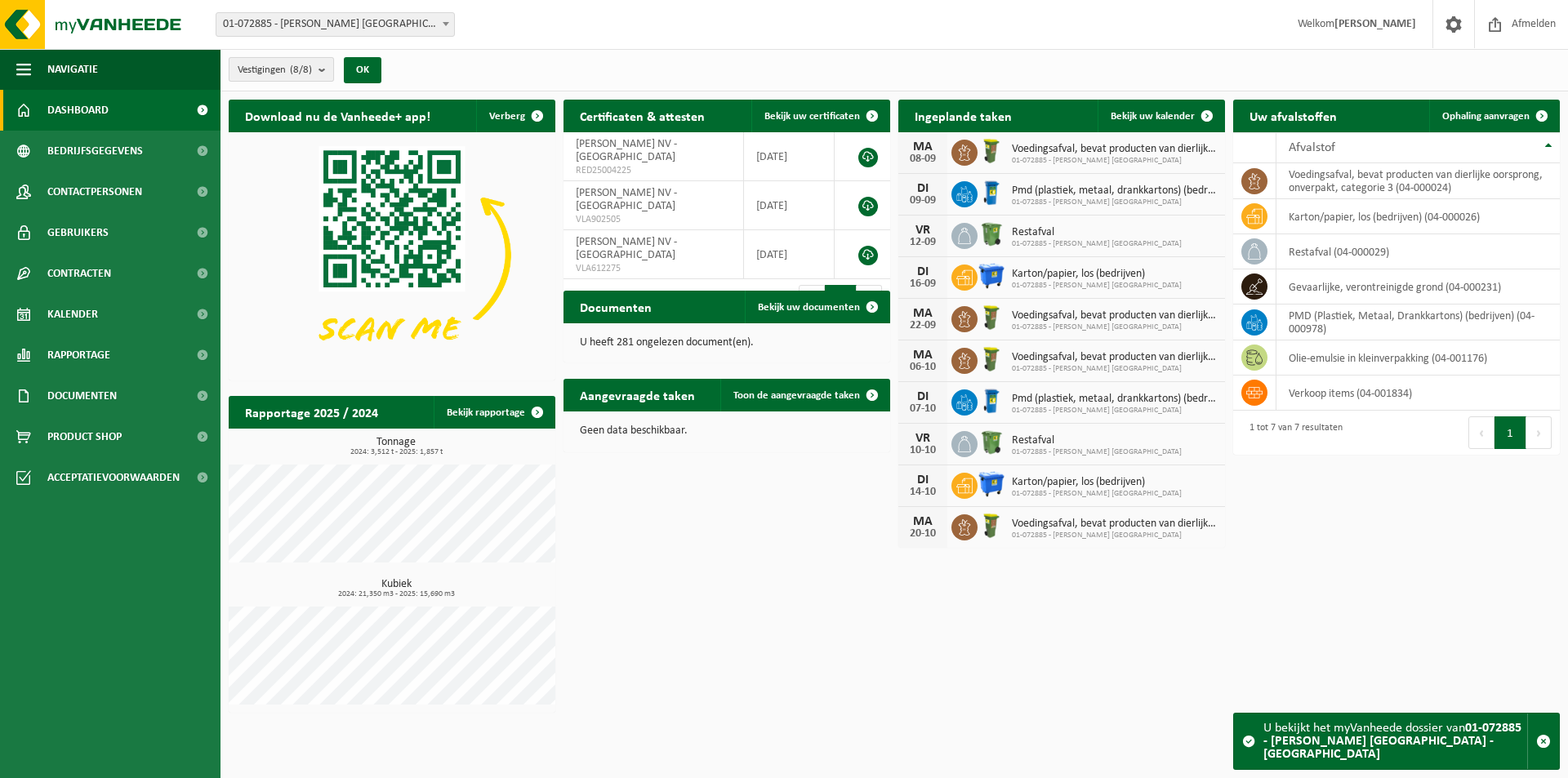
click at [332, 70] on b "submit" at bounding box center [326, 69] width 15 height 23
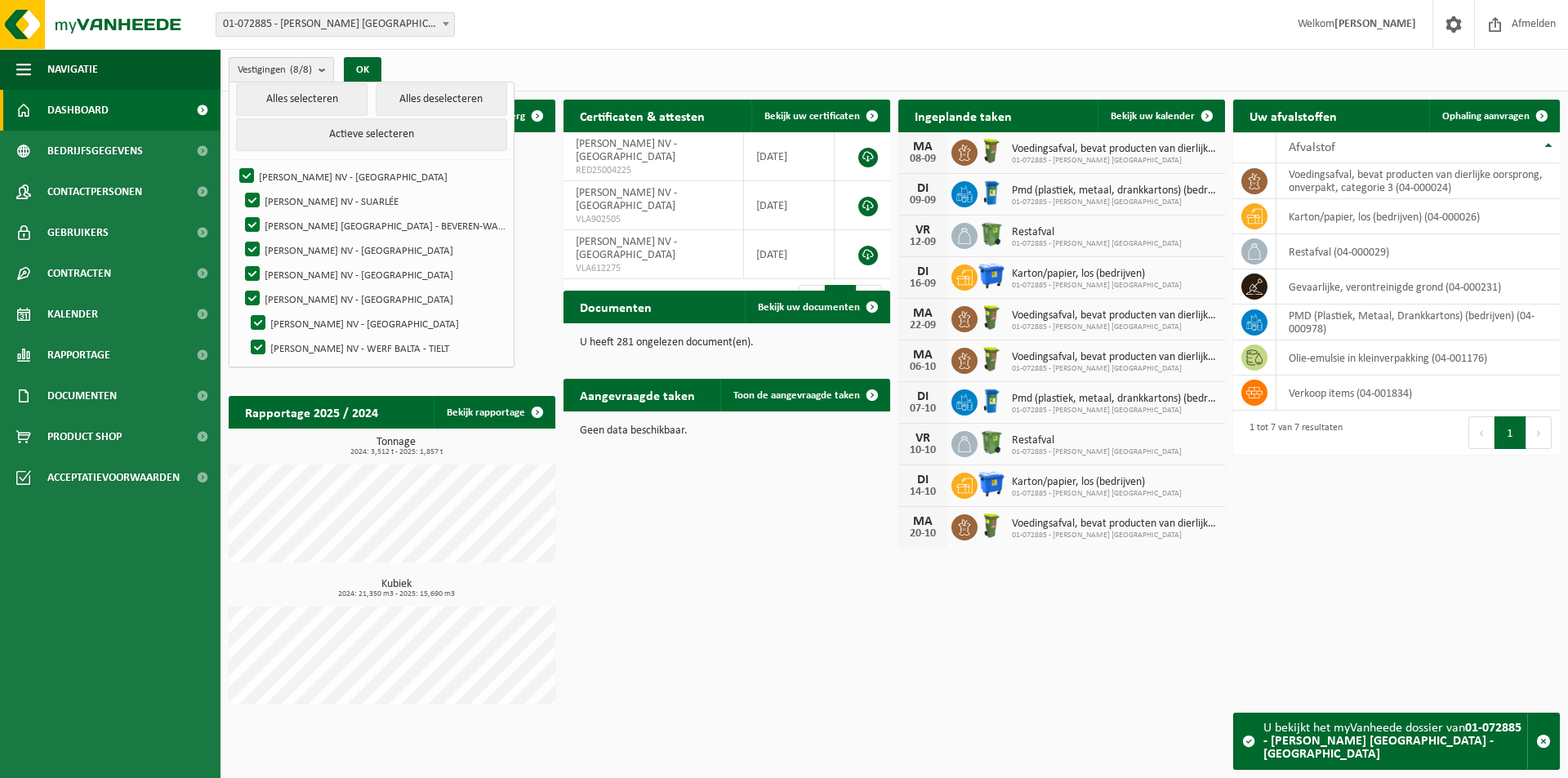
click at [332, 68] on b "submit" at bounding box center [326, 69] width 15 height 24
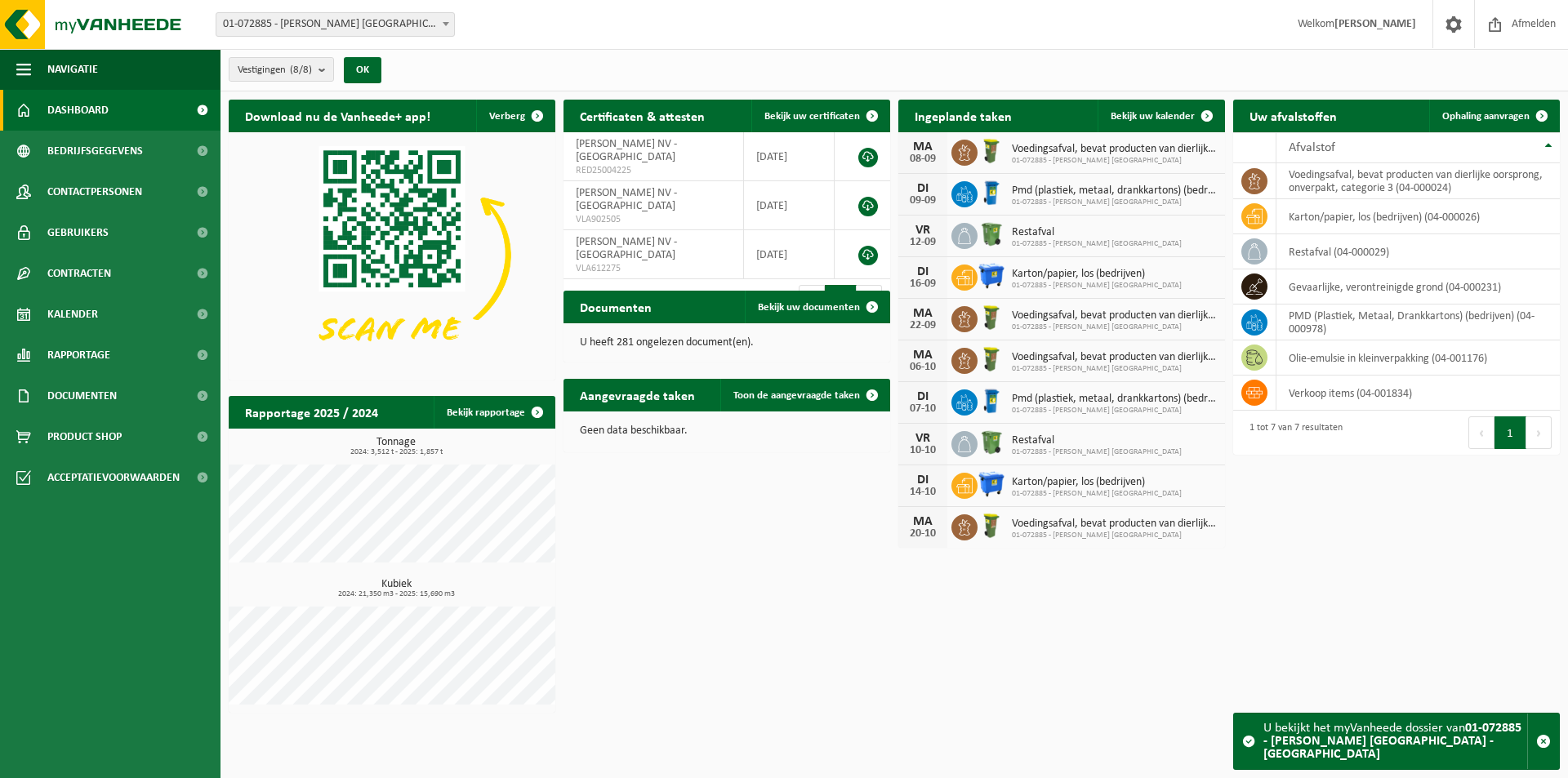
click at [443, 20] on span at bounding box center [445, 24] width 16 height 21
click at [125, 396] on link "Documenten" at bounding box center [110, 395] width 220 height 41
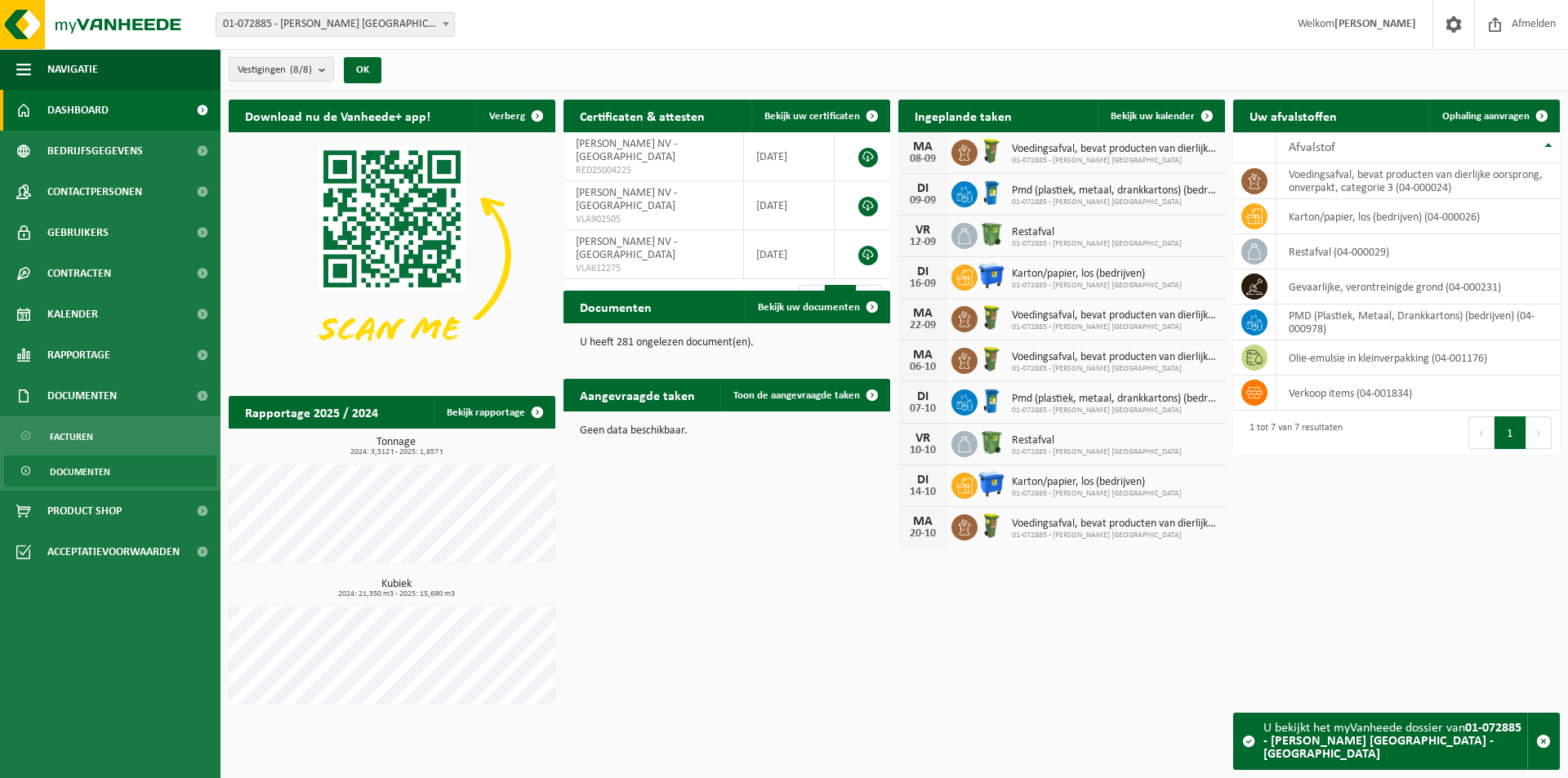
click at [95, 474] on span "Documenten" at bounding box center [80, 472] width 61 height 31
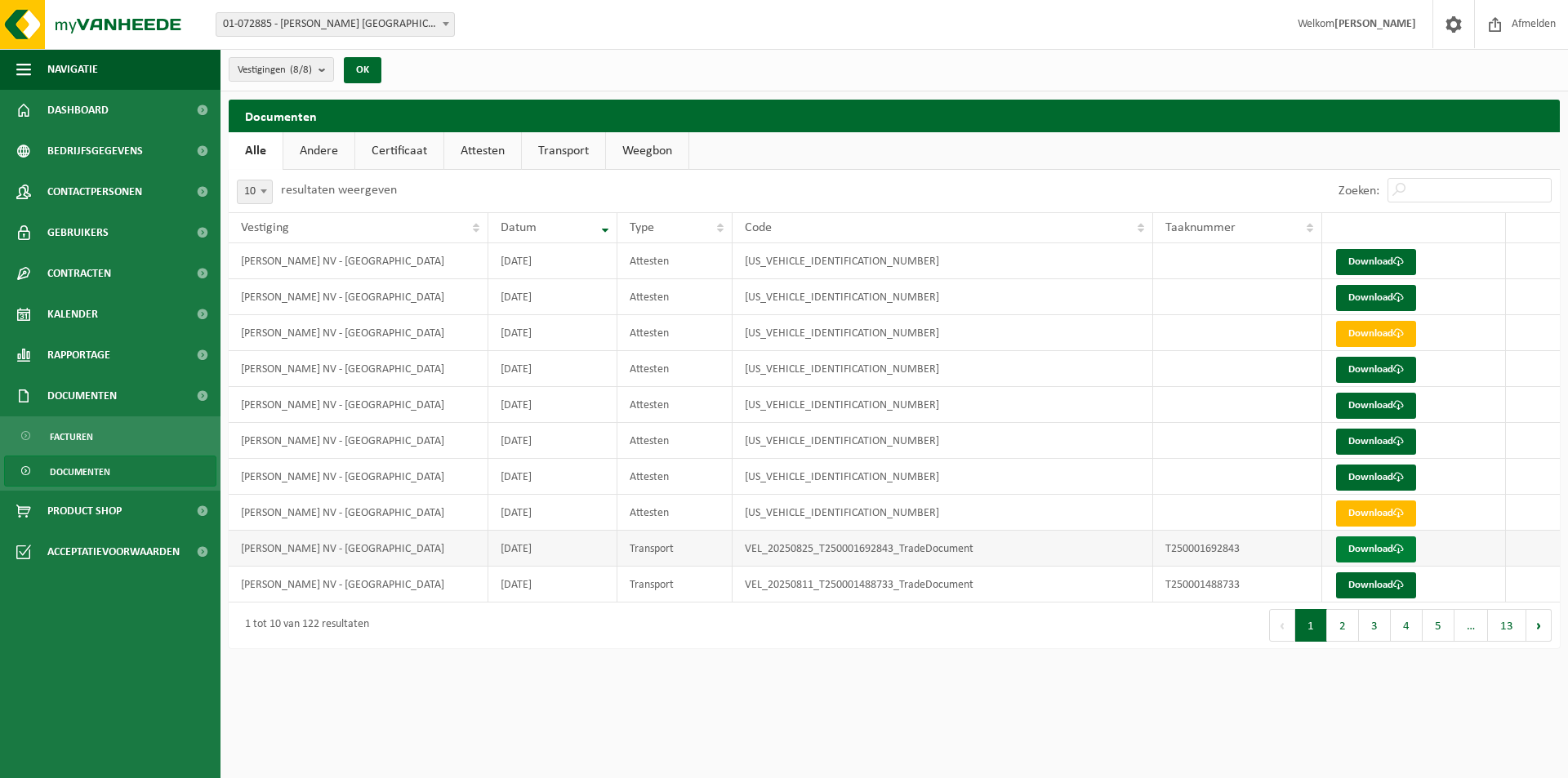
click at [1361, 546] on link "Download" at bounding box center [1375, 549] width 80 height 26
click at [1352, 627] on button "2" at bounding box center [1343, 625] width 32 height 33
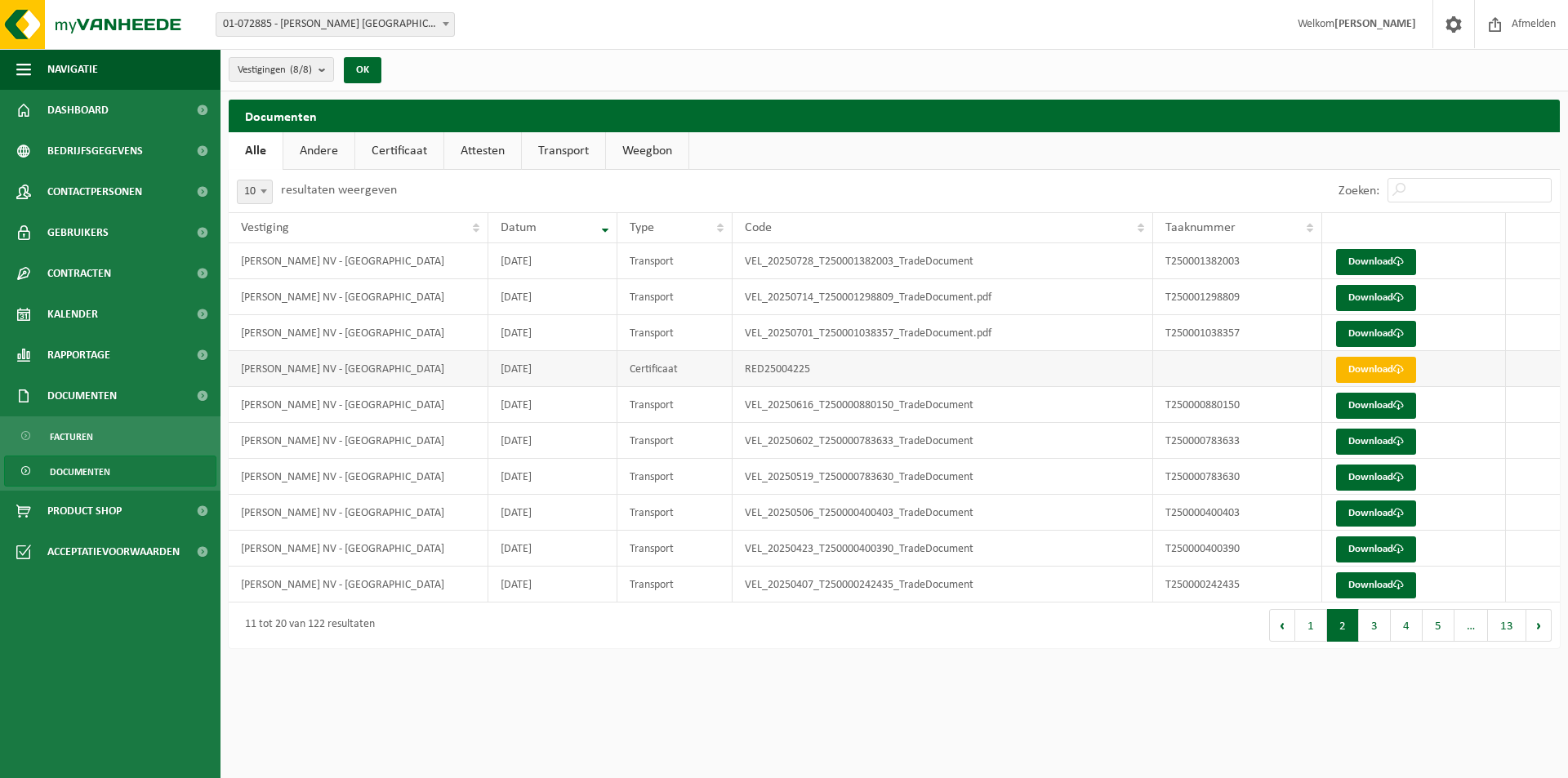
click at [1343, 368] on link "Download" at bounding box center [1375, 370] width 80 height 26
click at [1379, 630] on button "3" at bounding box center [1375, 625] width 32 height 33
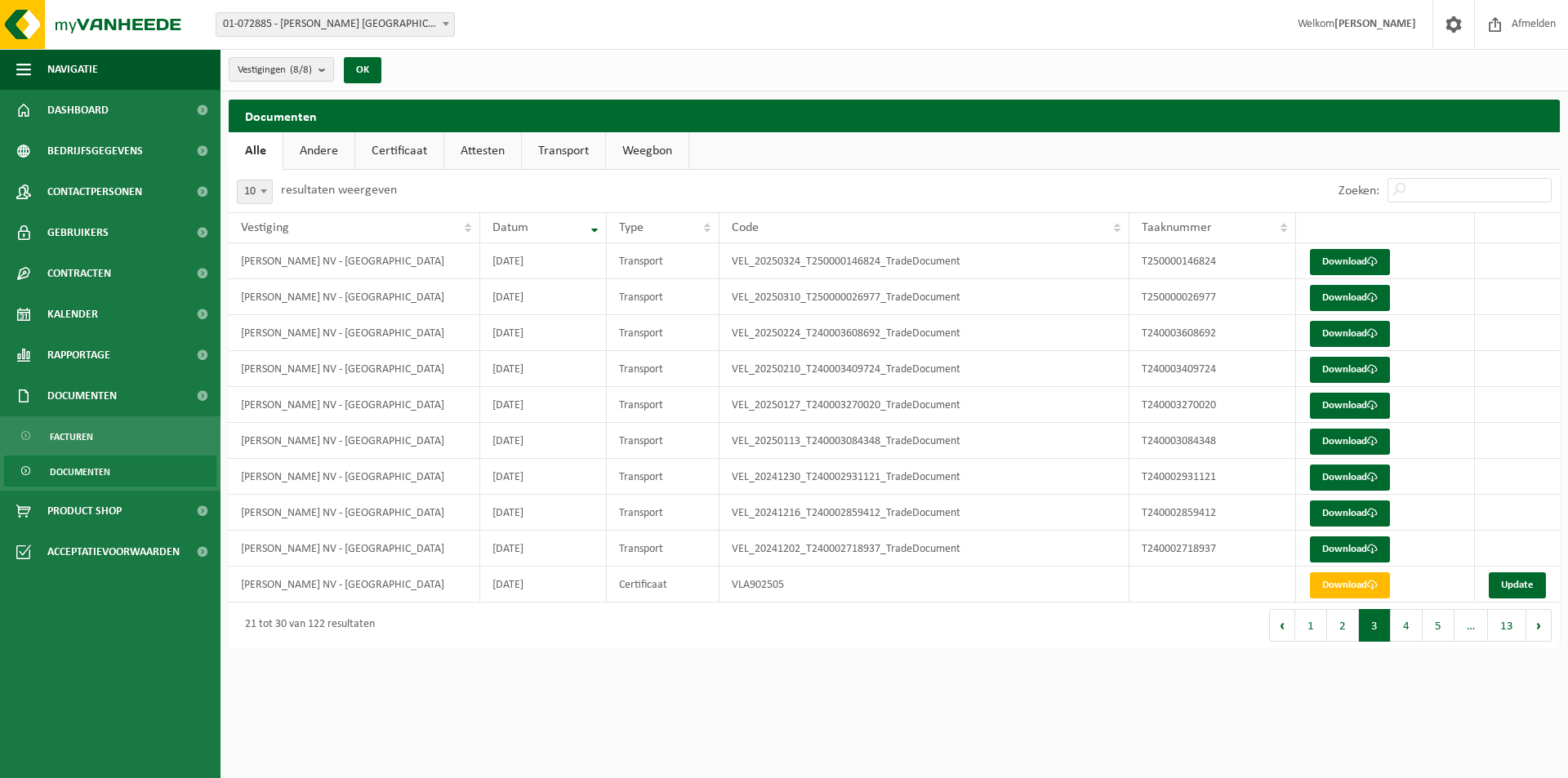
click at [631, 152] on link "Weegbon" at bounding box center [647, 151] width 82 height 38
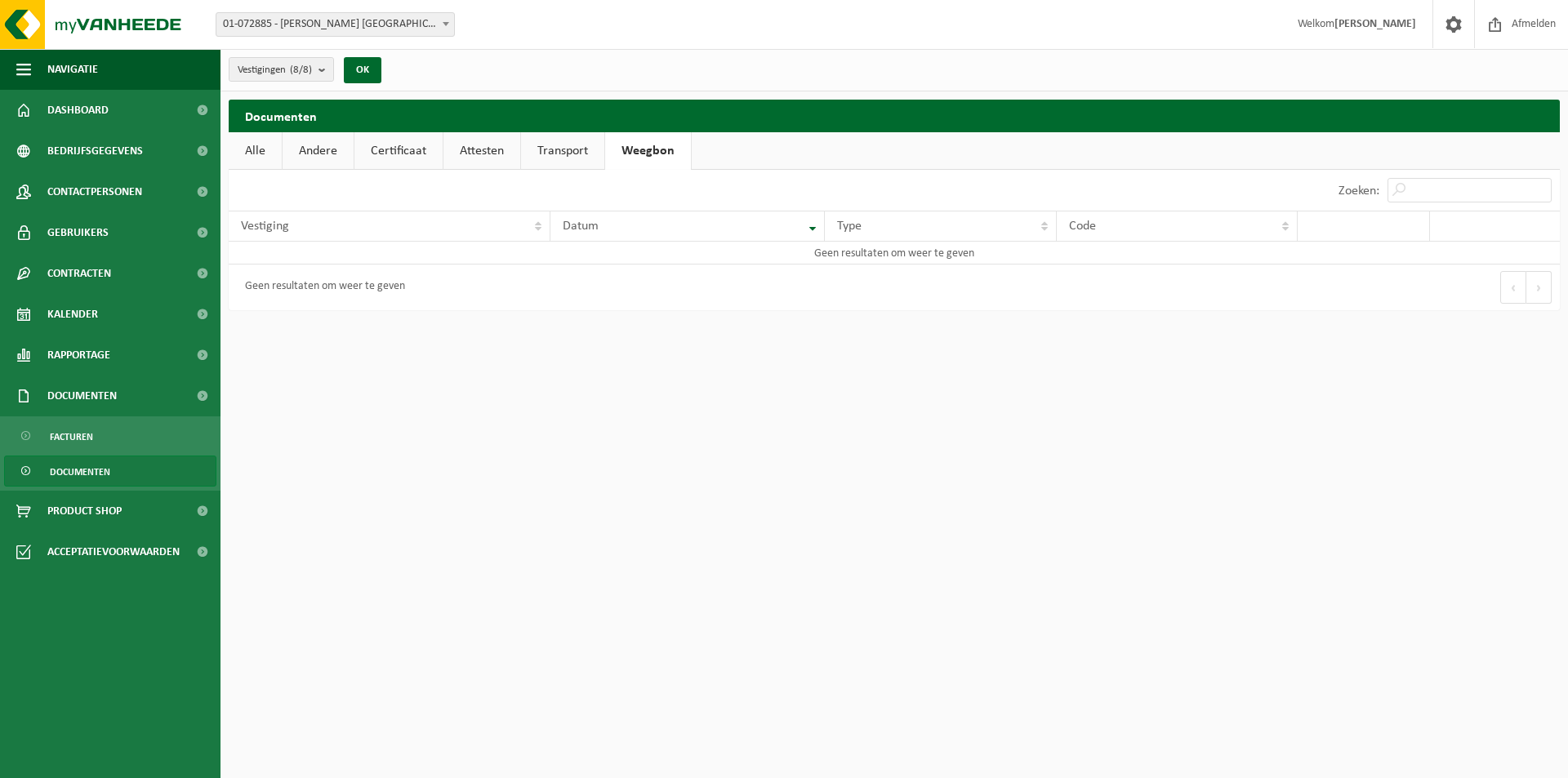
click at [567, 157] on link "Transport" at bounding box center [563, 151] width 83 height 38
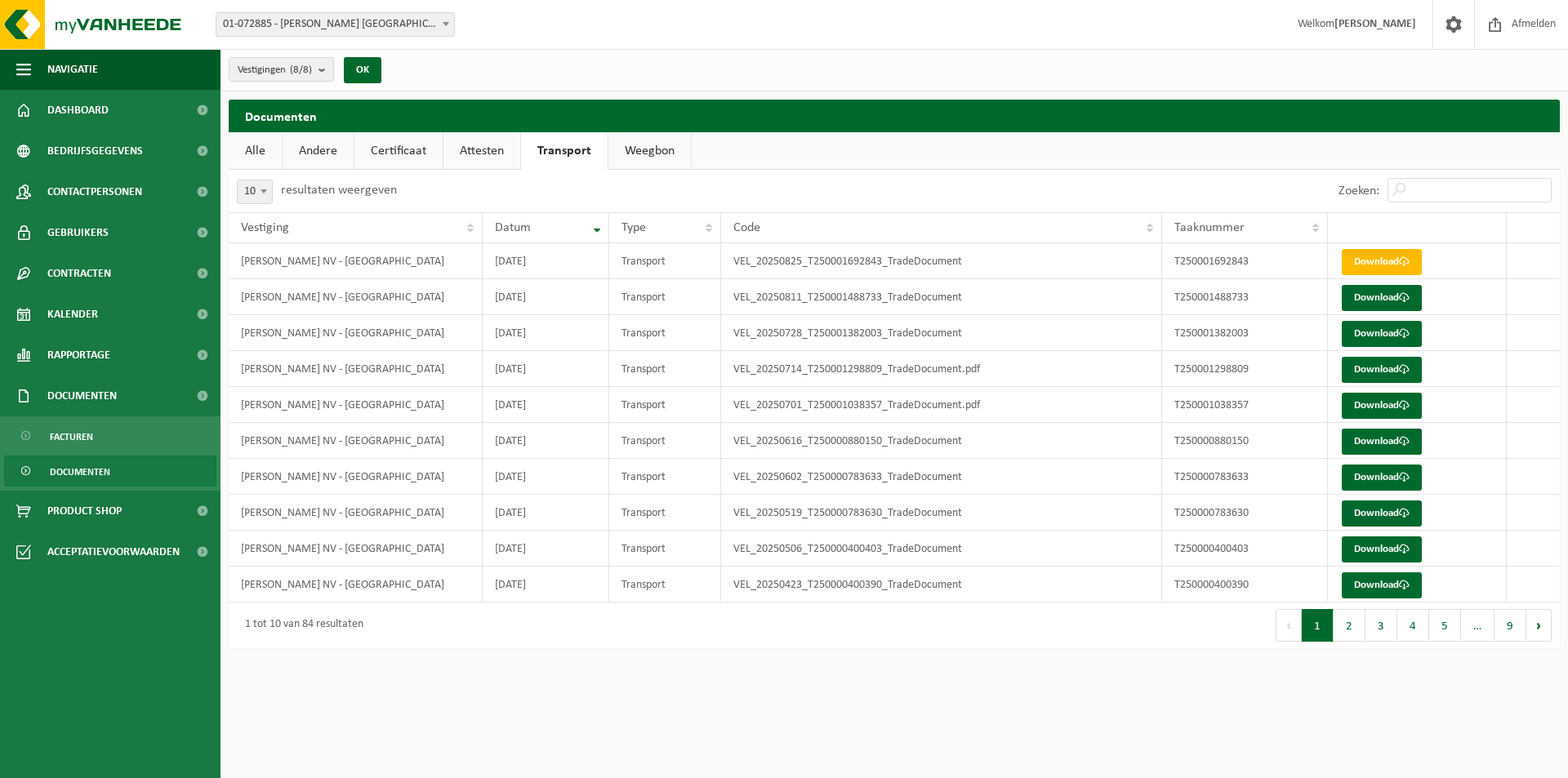
click at [407, 151] on link "Certificaat" at bounding box center [398, 151] width 88 height 38
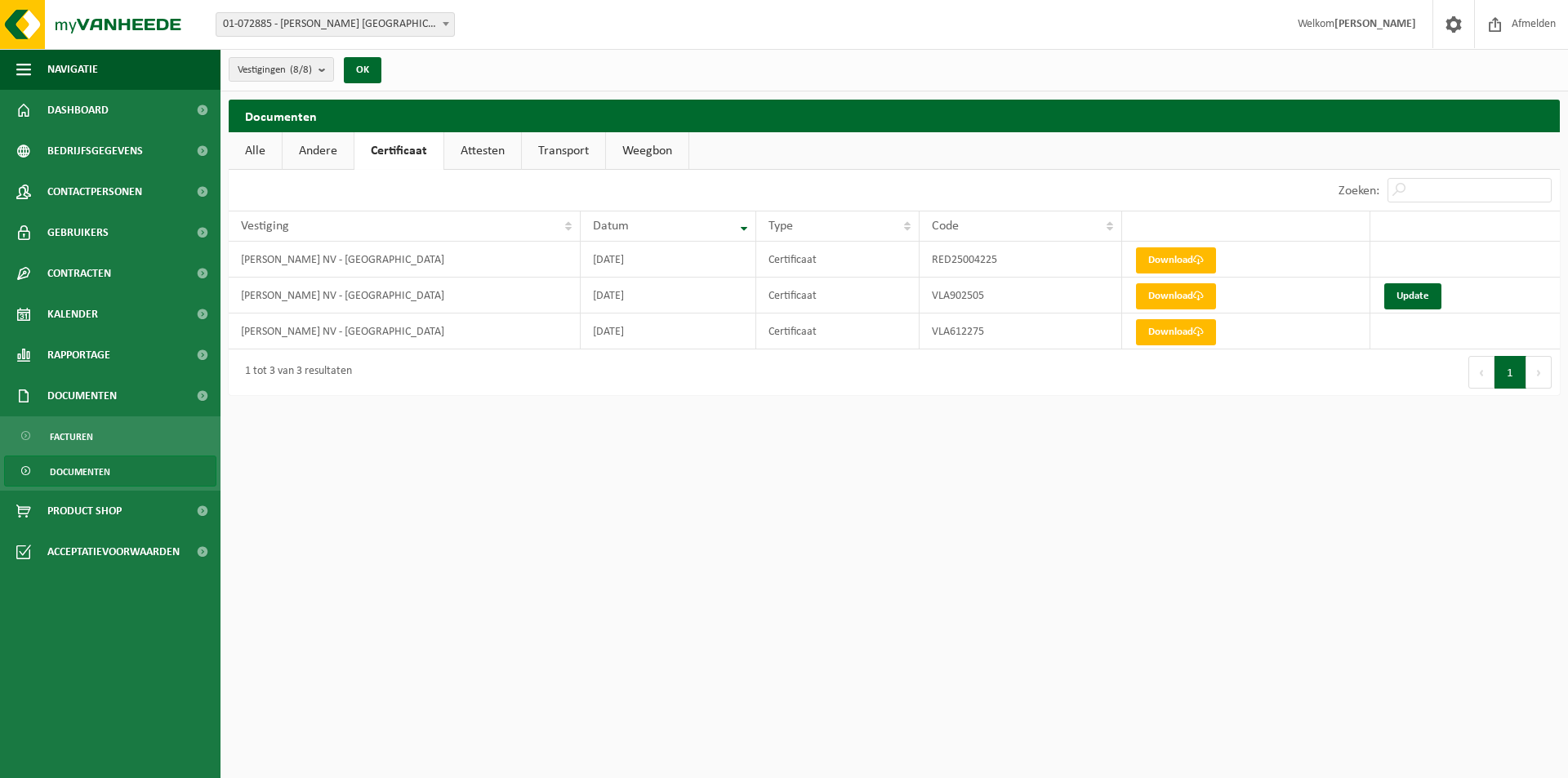
click at [97, 474] on span "Documenten" at bounding box center [80, 472] width 61 height 31
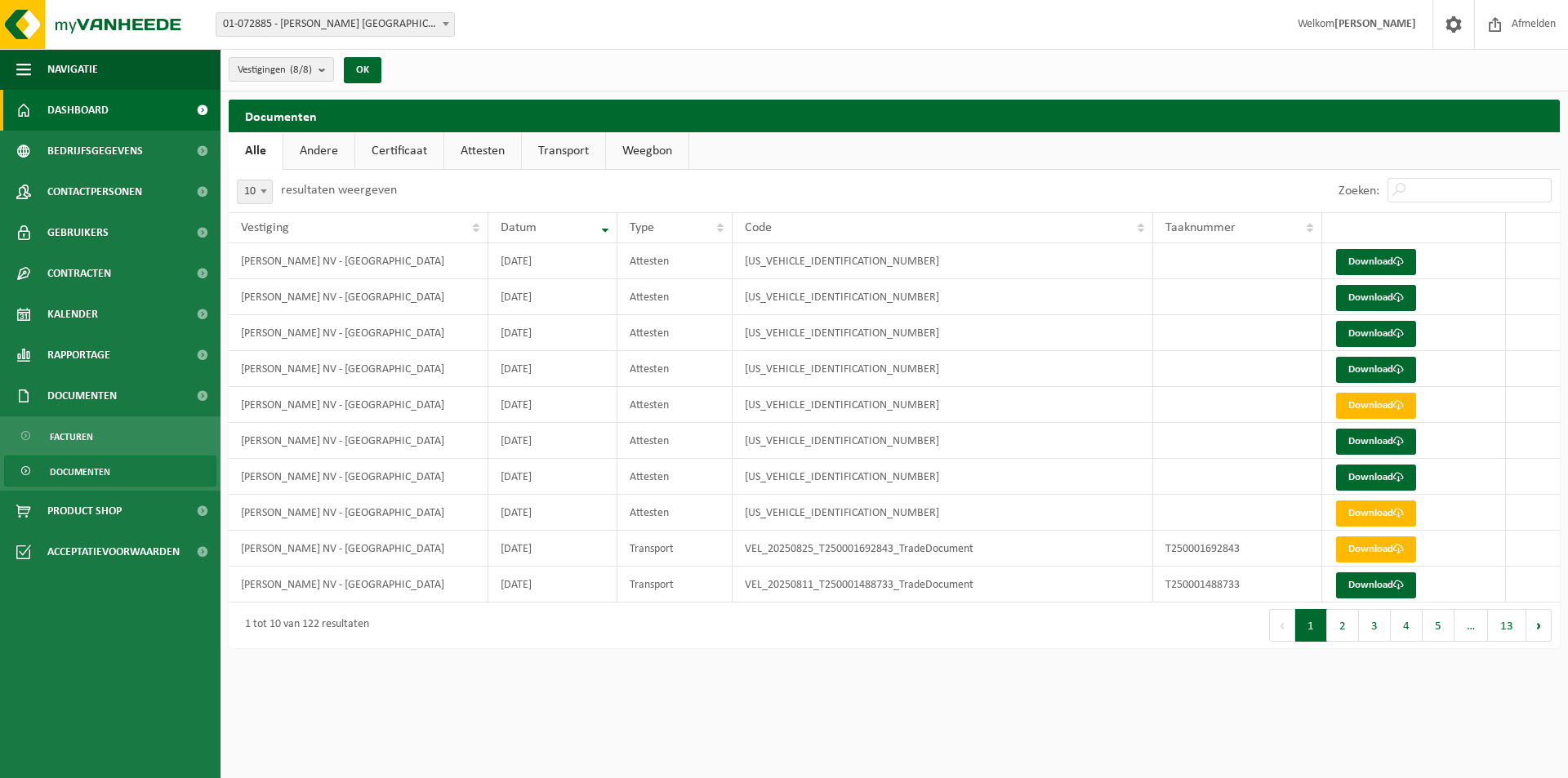
click at [86, 111] on span "Dashboard" at bounding box center [78, 110] width 61 height 41
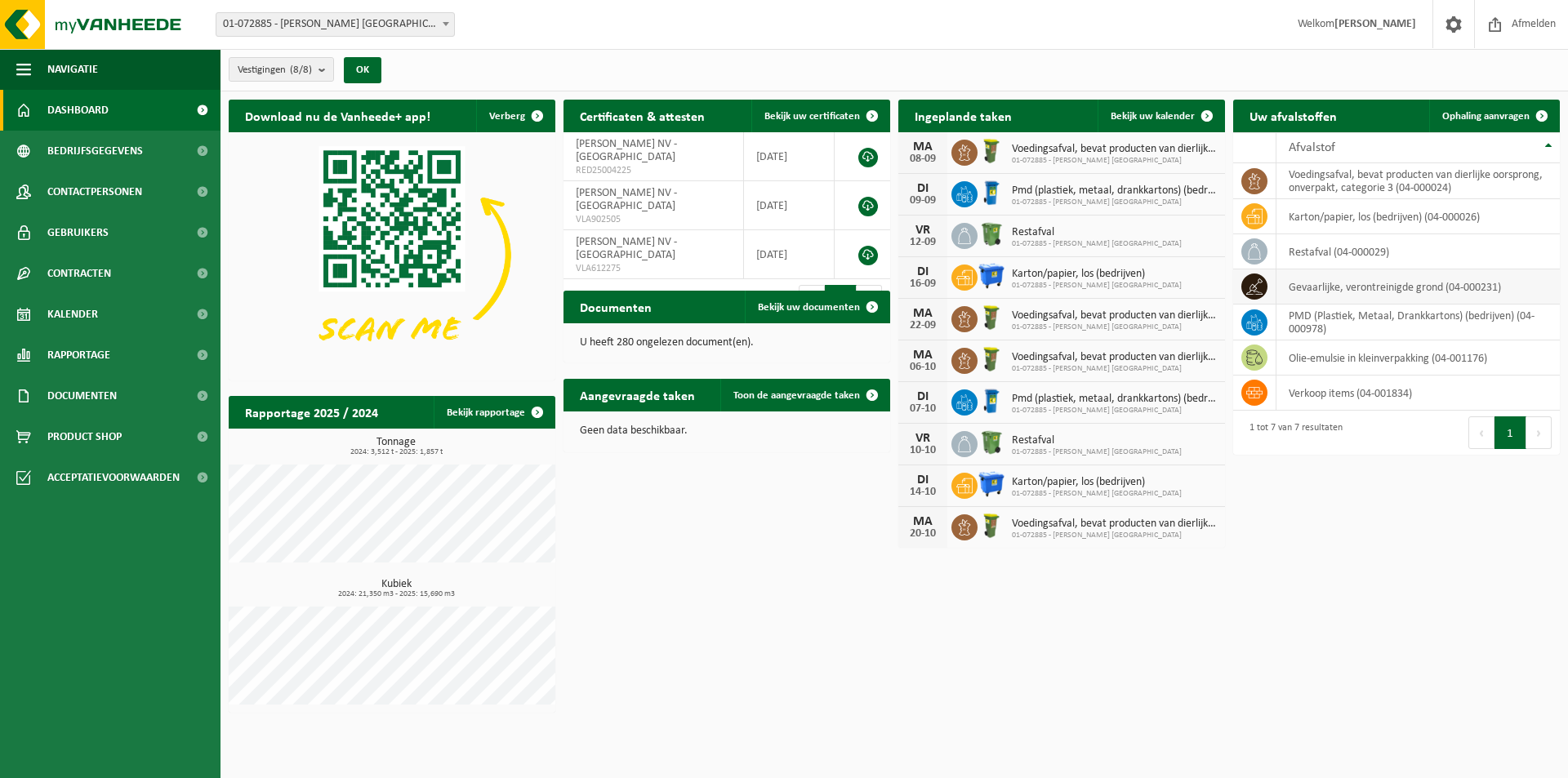
click at [1455, 290] on td "gevaarlijke, verontreinigde grond (04-000231)" at bounding box center [1418, 286] width 284 height 35
click at [869, 152] on link at bounding box center [867, 157] width 20 height 20
click at [1259, 283] on icon at bounding box center [1253, 285] width 16 height 16
click at [1282, 283] on td "gevaarlijke, verontreinigde grond (04-000231)" at bounding box center [1418, 286] width 284 height 35
click at [78, 394] on span "Documenten" at bounding box center [81, 395] width 69 height 41
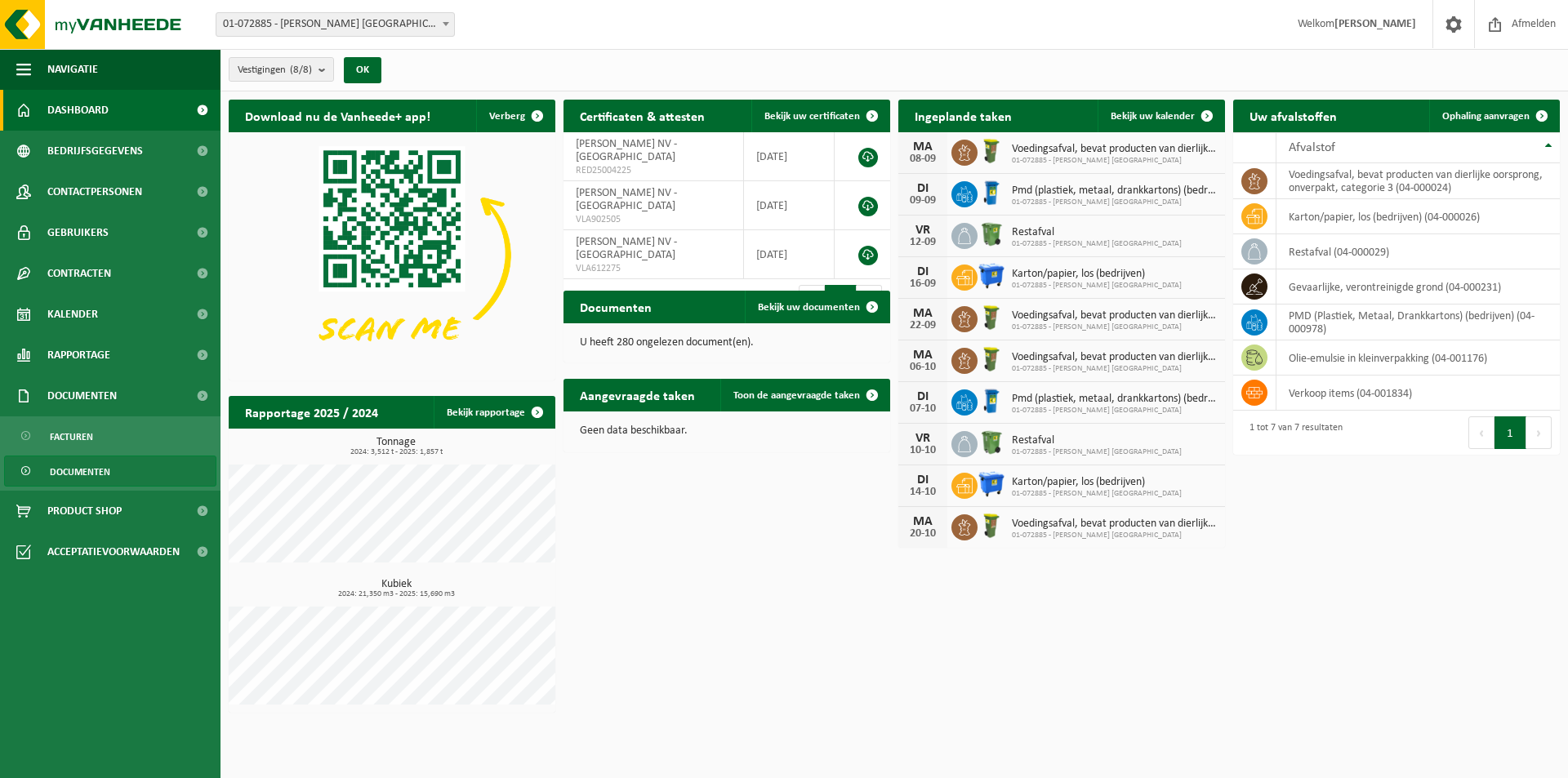
click at [75, 468] on span "Documenten" at bounding box center [80, 472] width 61 height 31
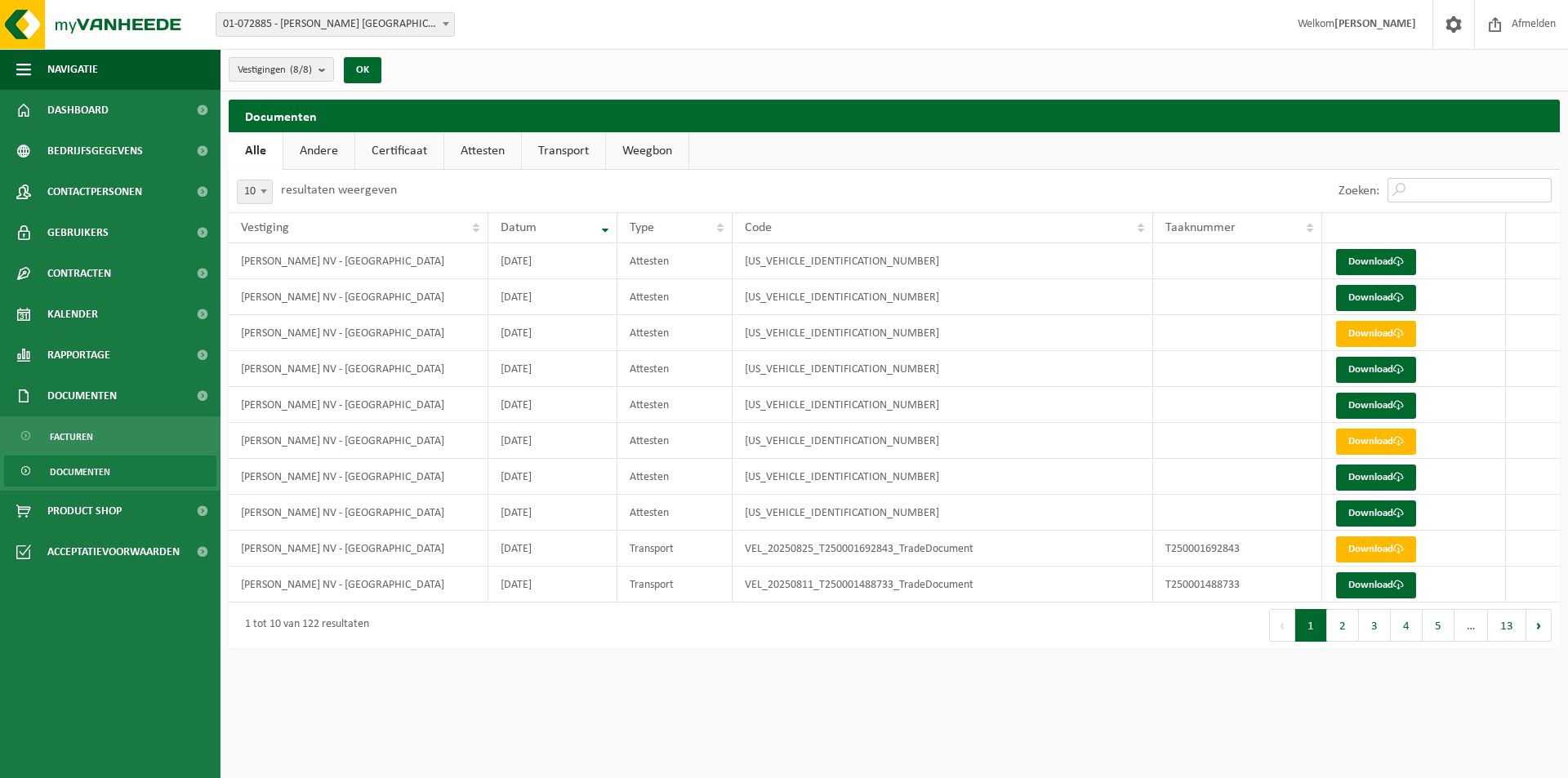
click at [1421, 187] on input "Zoeken:" at bounding box center [1470, 190] width 165 height 25
click at [106, 106] on span "Dashboard" at bounding box center [78, 110] width 61 height 41
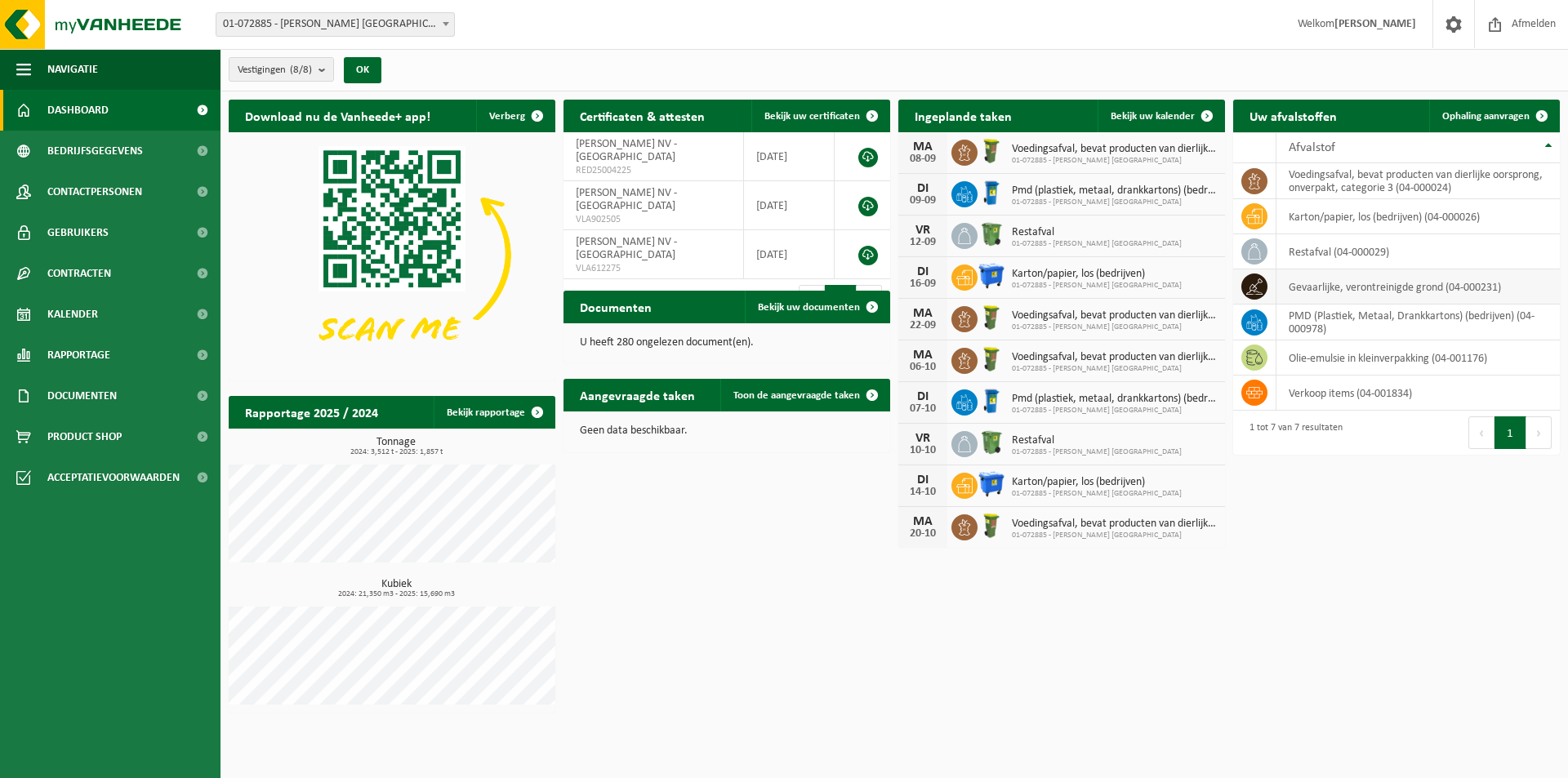
click at [1492, 284] on td "gevaarlijke, verontreinigde grond (04-000231)" at bounding box center [1418, 286] width 284 height 35
drag, startPoint x: 1497, startPoint y: 284, endPoint x: 1450, endPoint y: 285, distance: 47.0
click at [1450, 285] on td "gevaarlijke, verontreinigde grond (04-000231)" at bounding box center [1418, 286] width 284 height 35
copy td "04-000231"
click at [93, 389] on span "Documenten" at bounding box center [81, 395] width 69 height 41
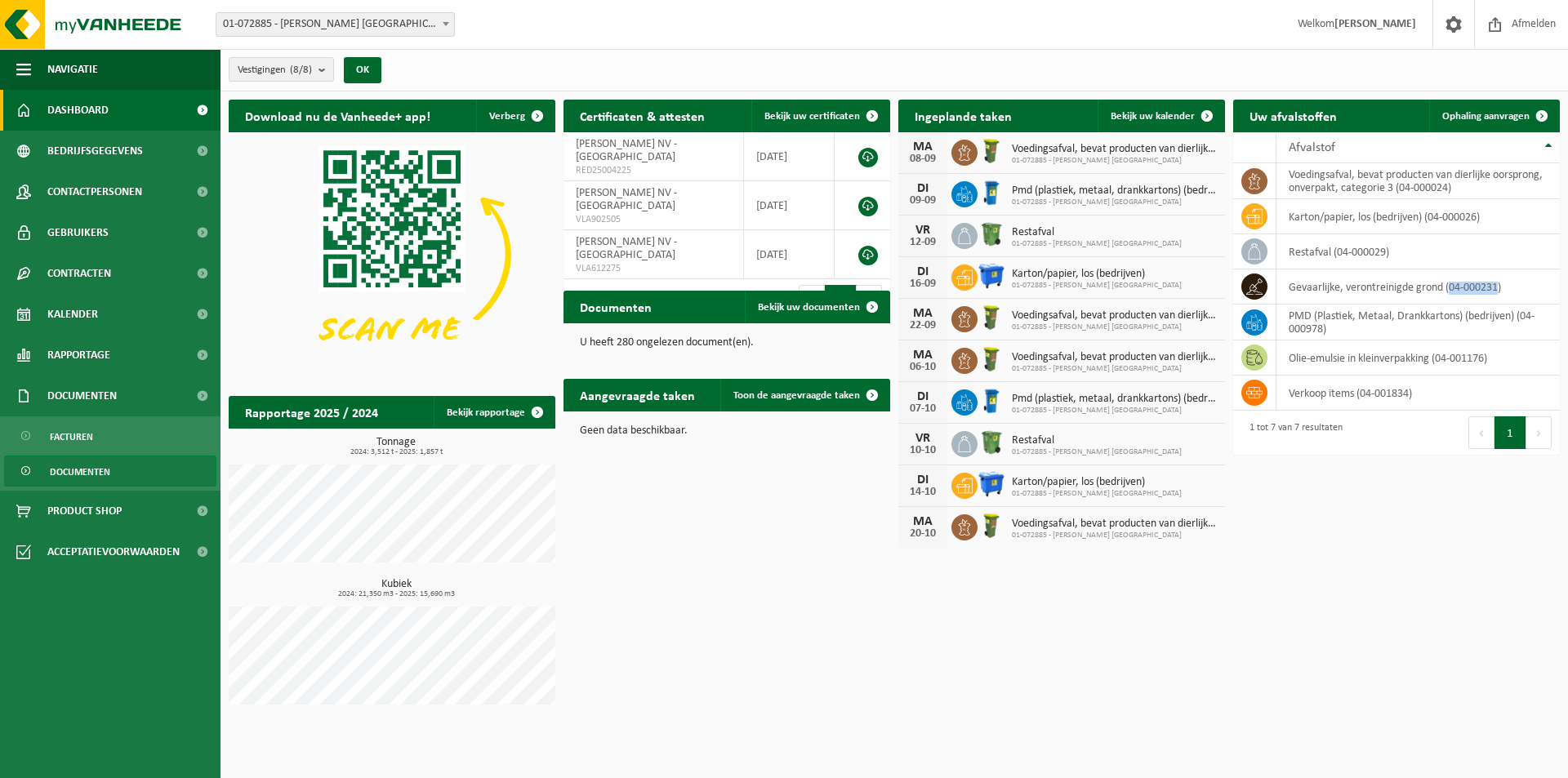
click at [88, 470] on span "Documenten" at bounding box center [80, 472] width 61 height 31
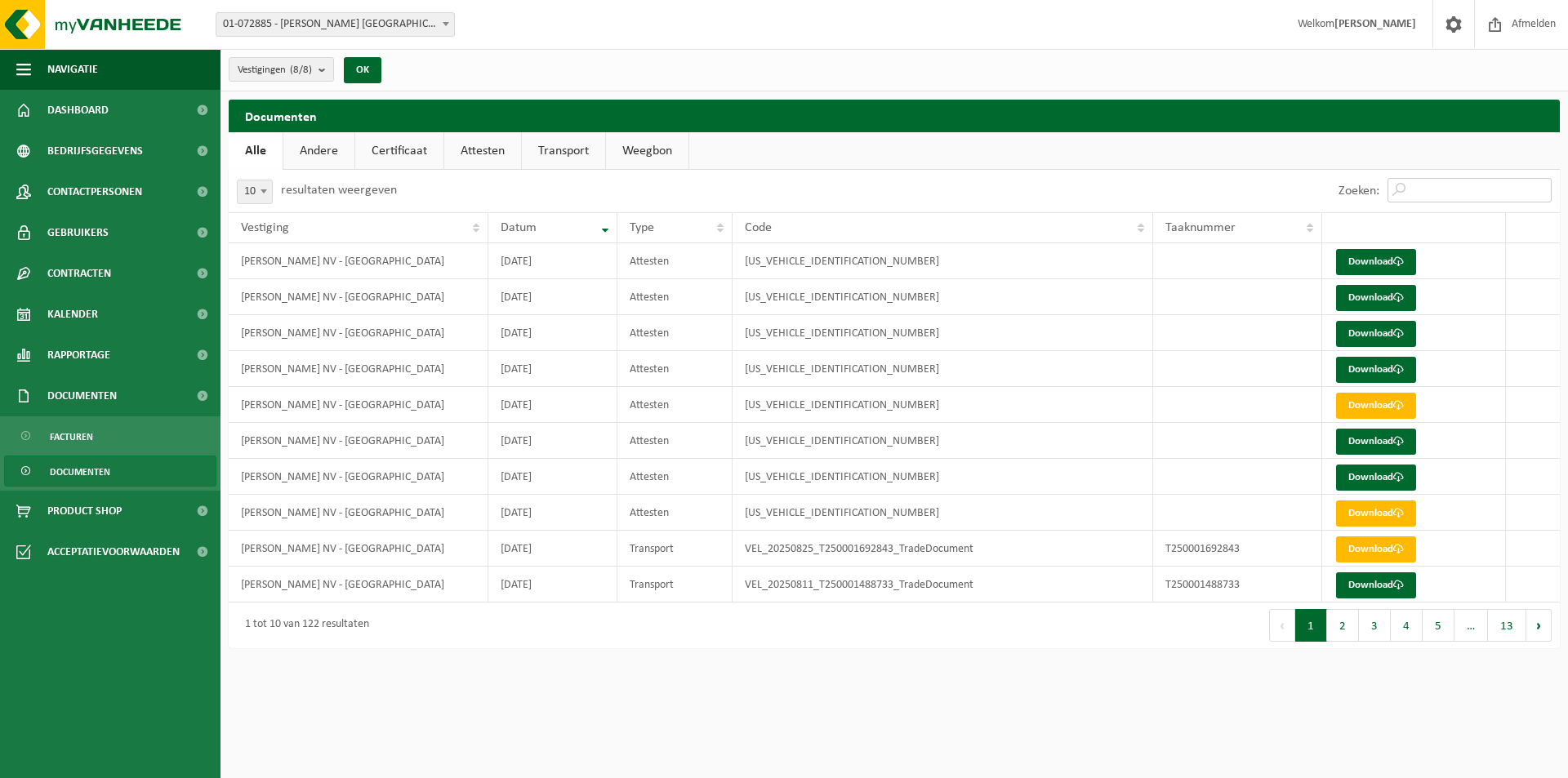
click at [1431, 199] on input "Zoeken:" at bounding box center [1470, 190] width 165 height 25
paste input "04-000231"
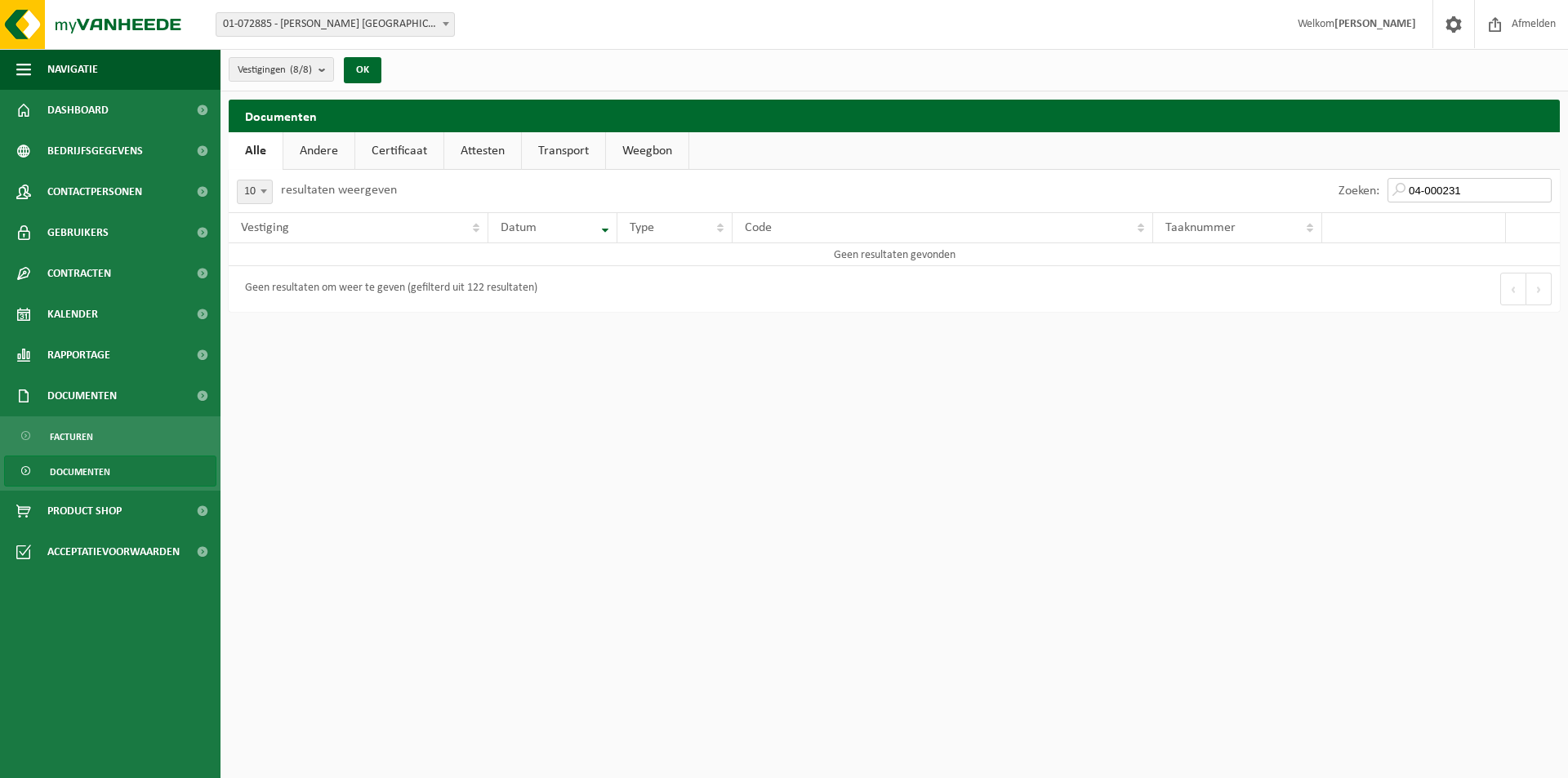
type input "04-000231"
click at [96, 479] on span "Documenten" at bounding box center [80, 472] width 61 height 31
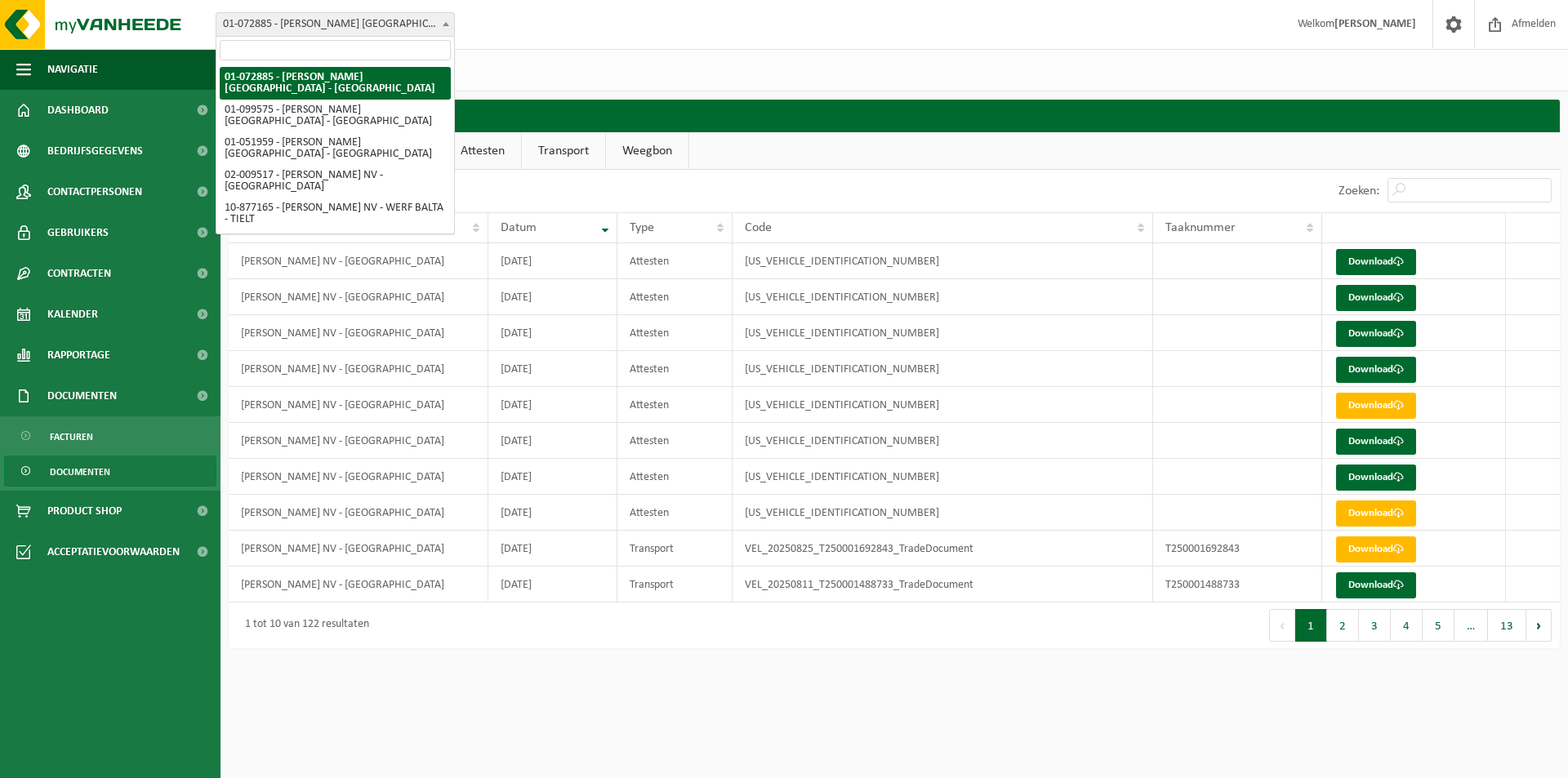
click at [444, 22] on b at bounding box center [445, 24] width 7 height 4
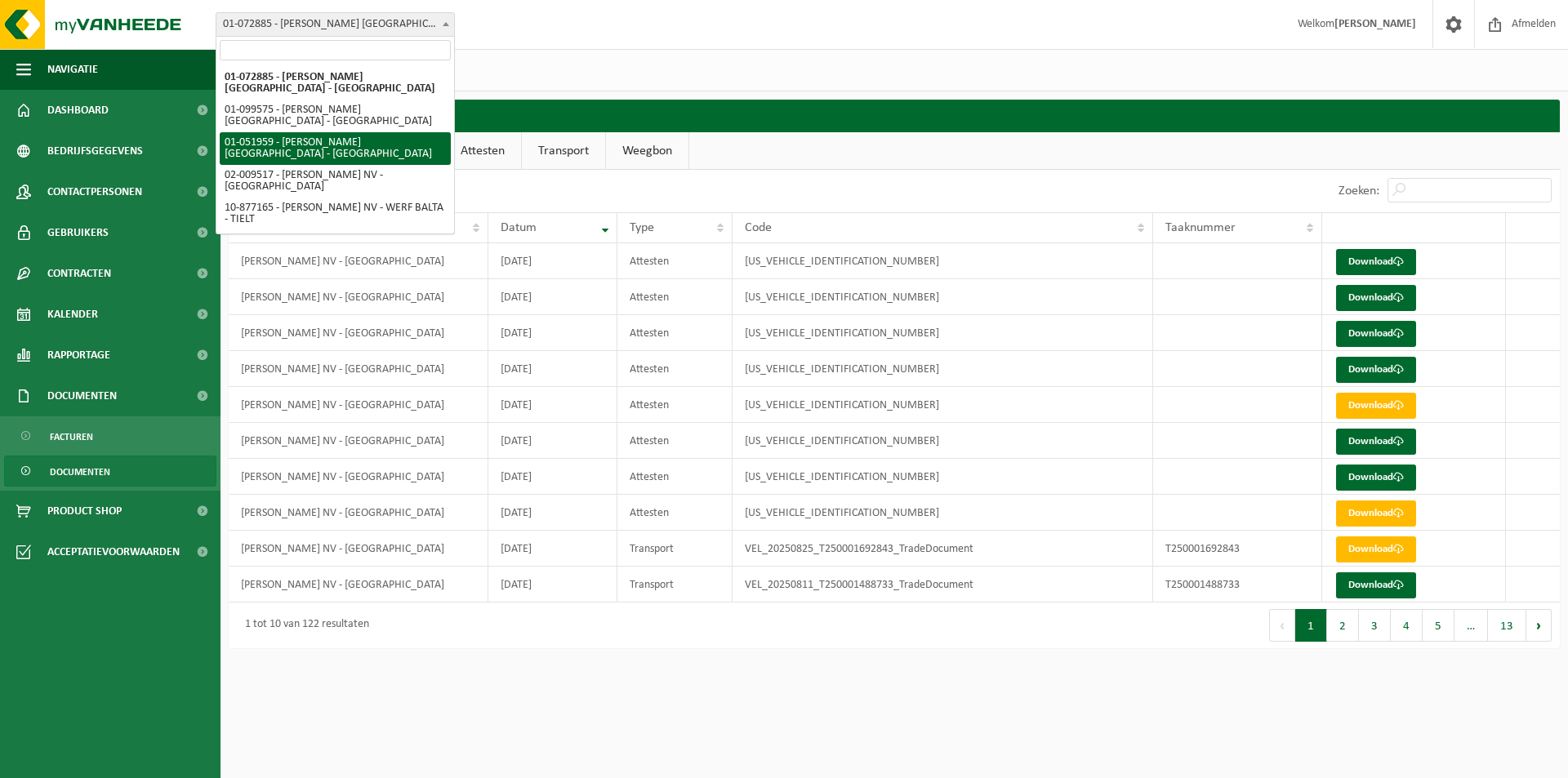
select select "26107"
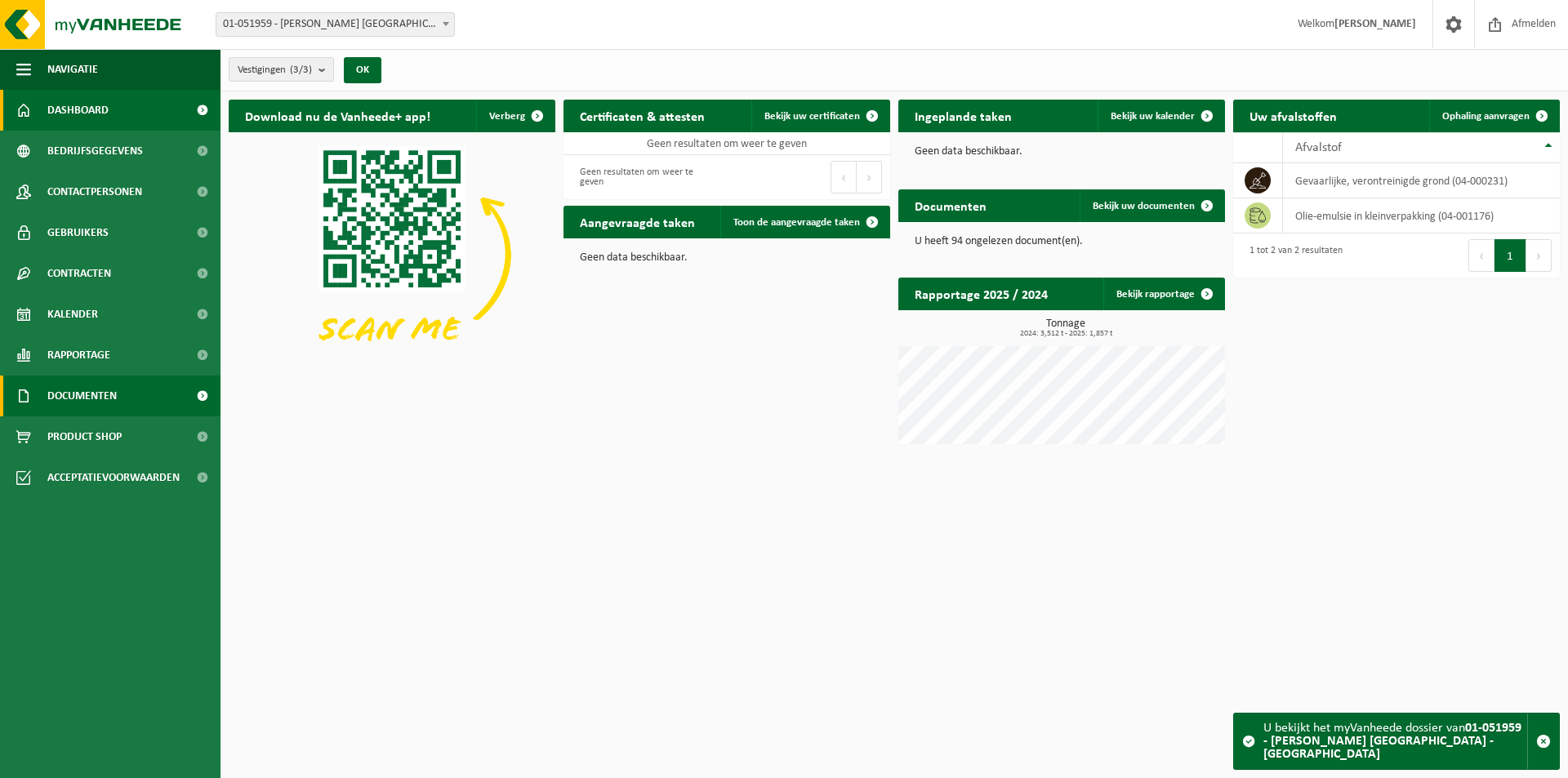
click at [123, 406] on link "Documenten" at bounding box center [110, 395] width 220 height 41
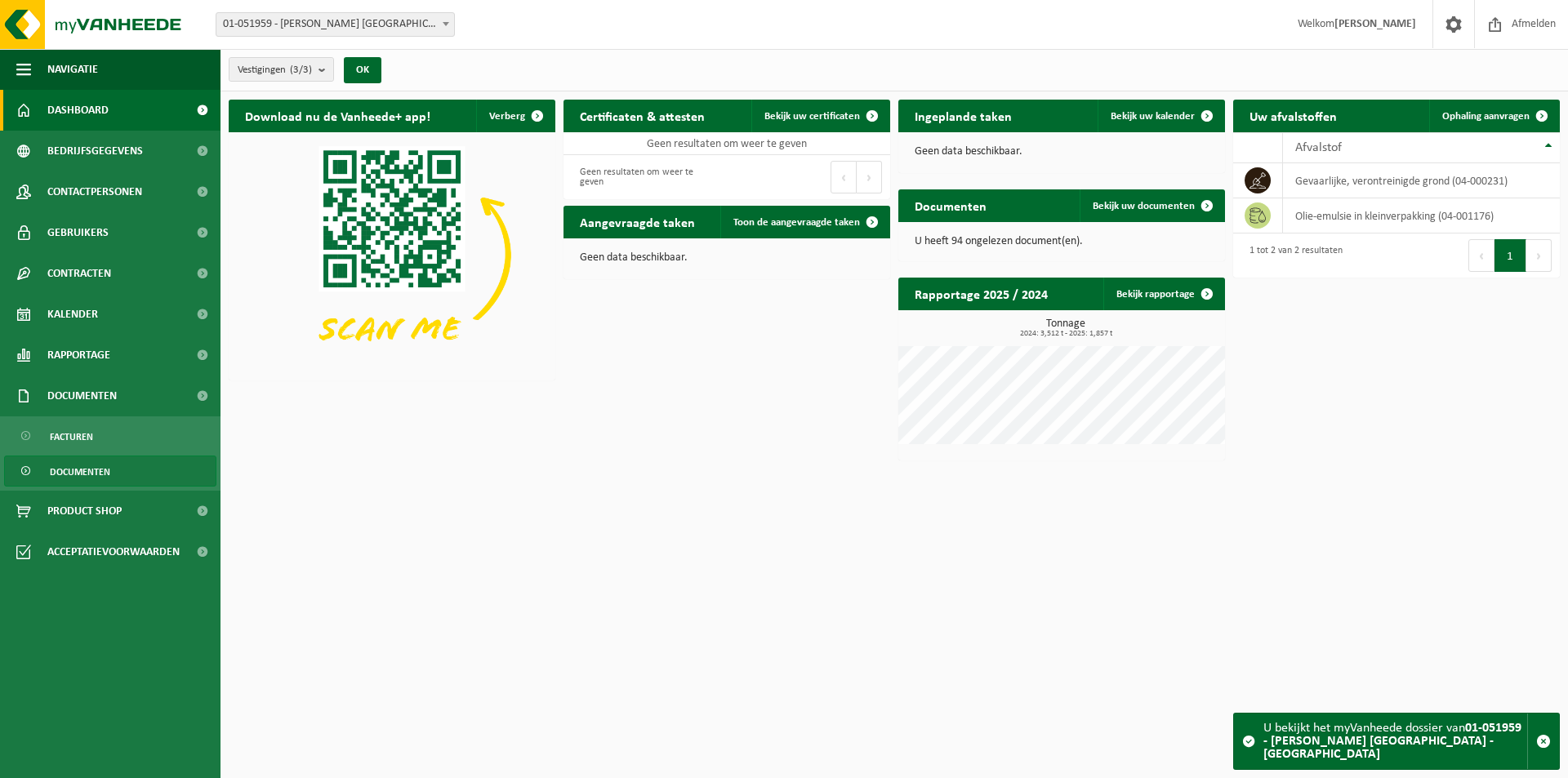
click at [116, 473] on link "Documenten" at bounding box center [110, 471] width 212 height 31
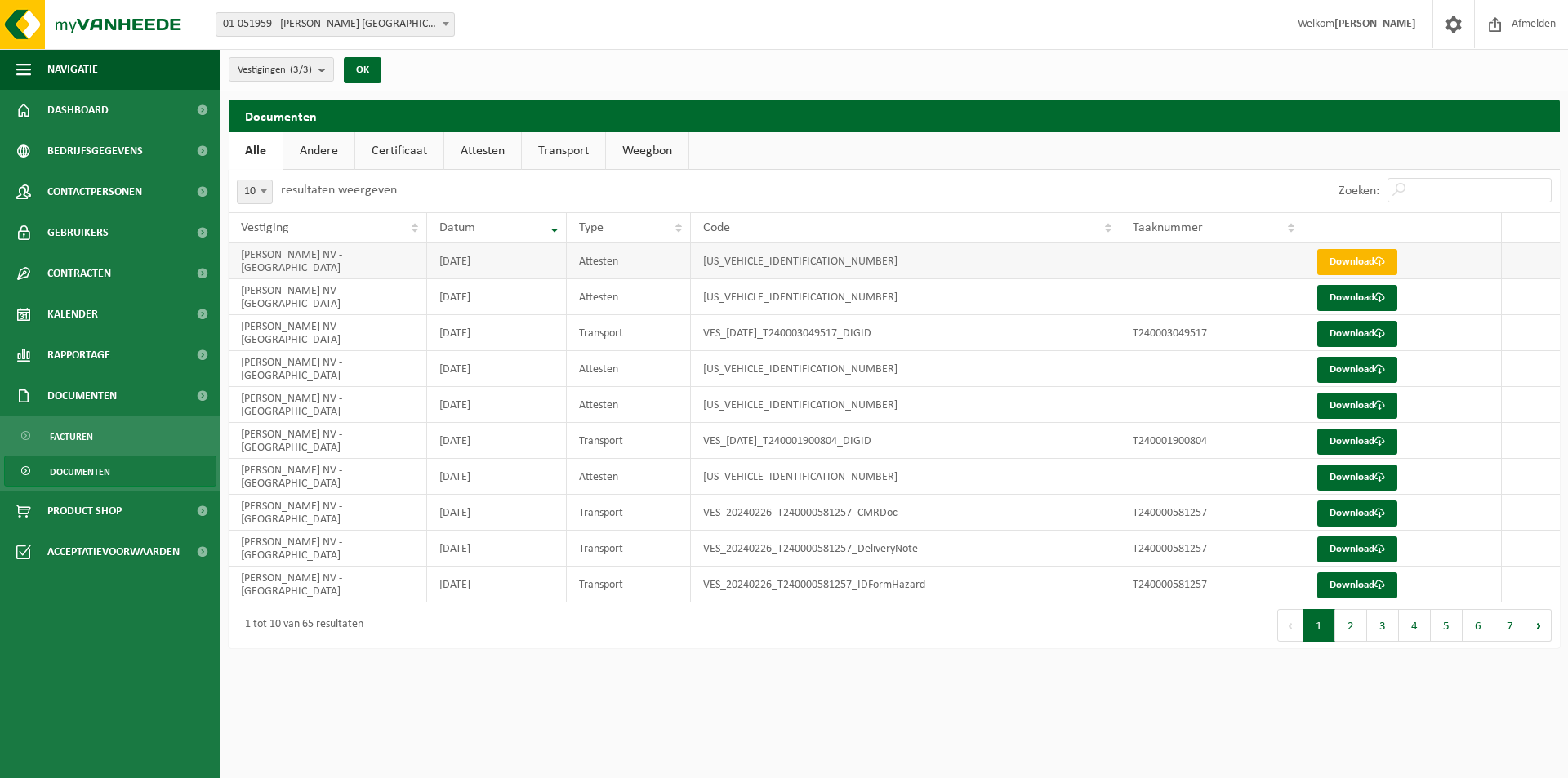
click at [1345, 265] on link "Download" at bounding box center [1357, 262] width 80 height 26
click at [444, 17] on span at bounding box center [445, 24] width 16 height 21
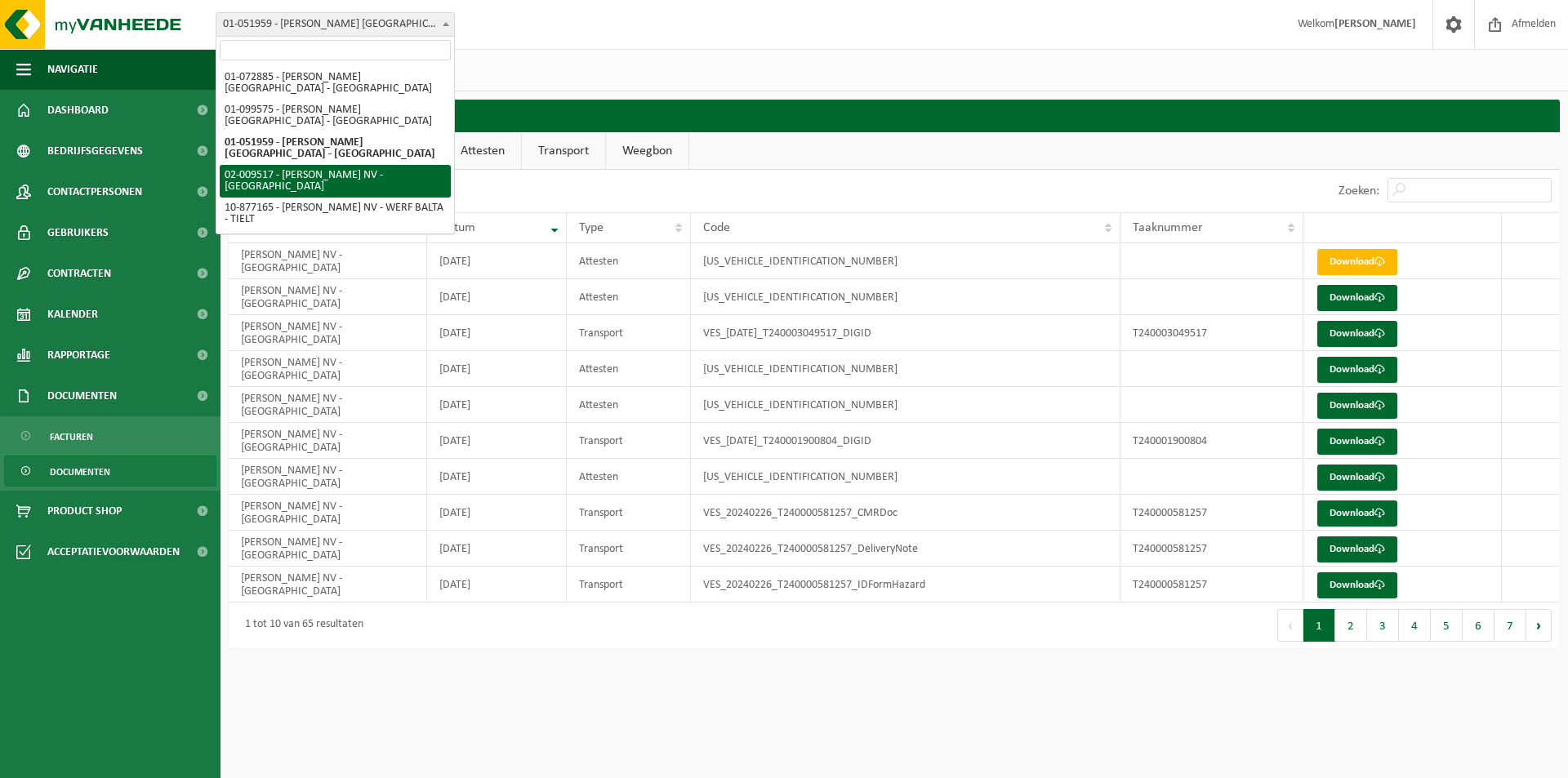
select select "26112"
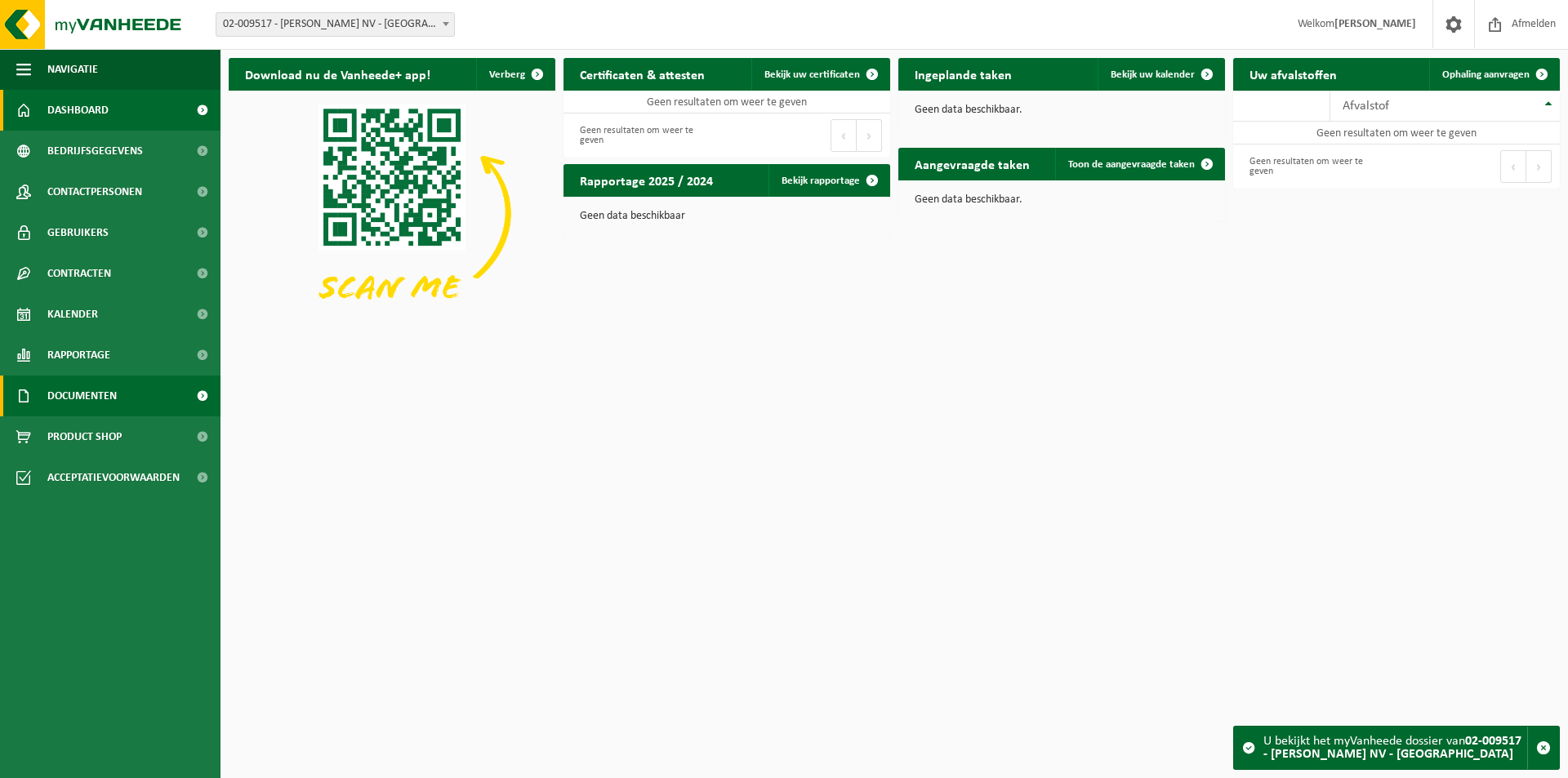
click at [116, 404] on span "Documenten" at bounding box center [81, 395] width 69 height 41
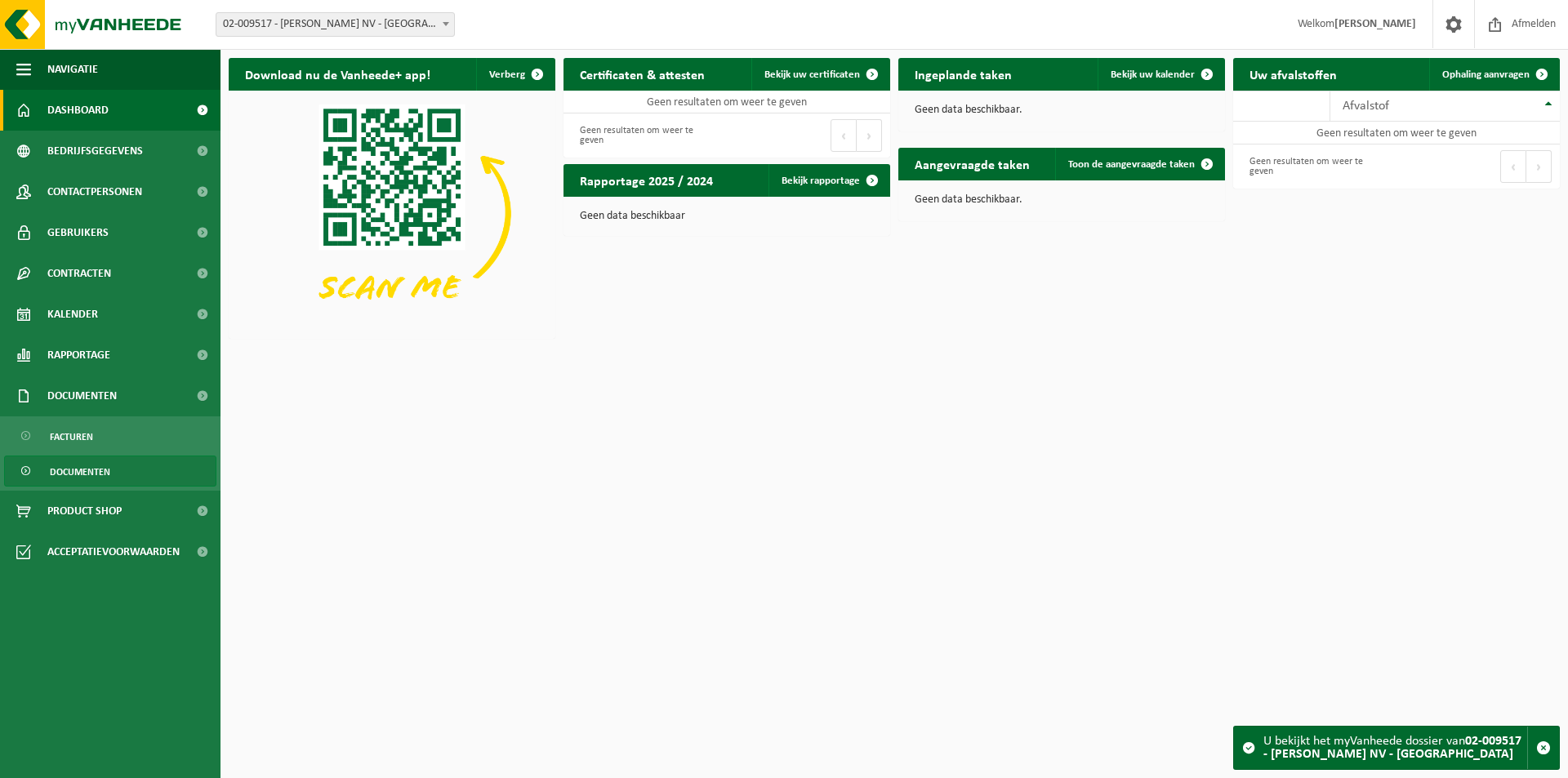
click at [87, 461] on span "Documenten" at bounding box center [80, 472] width 61 height 31
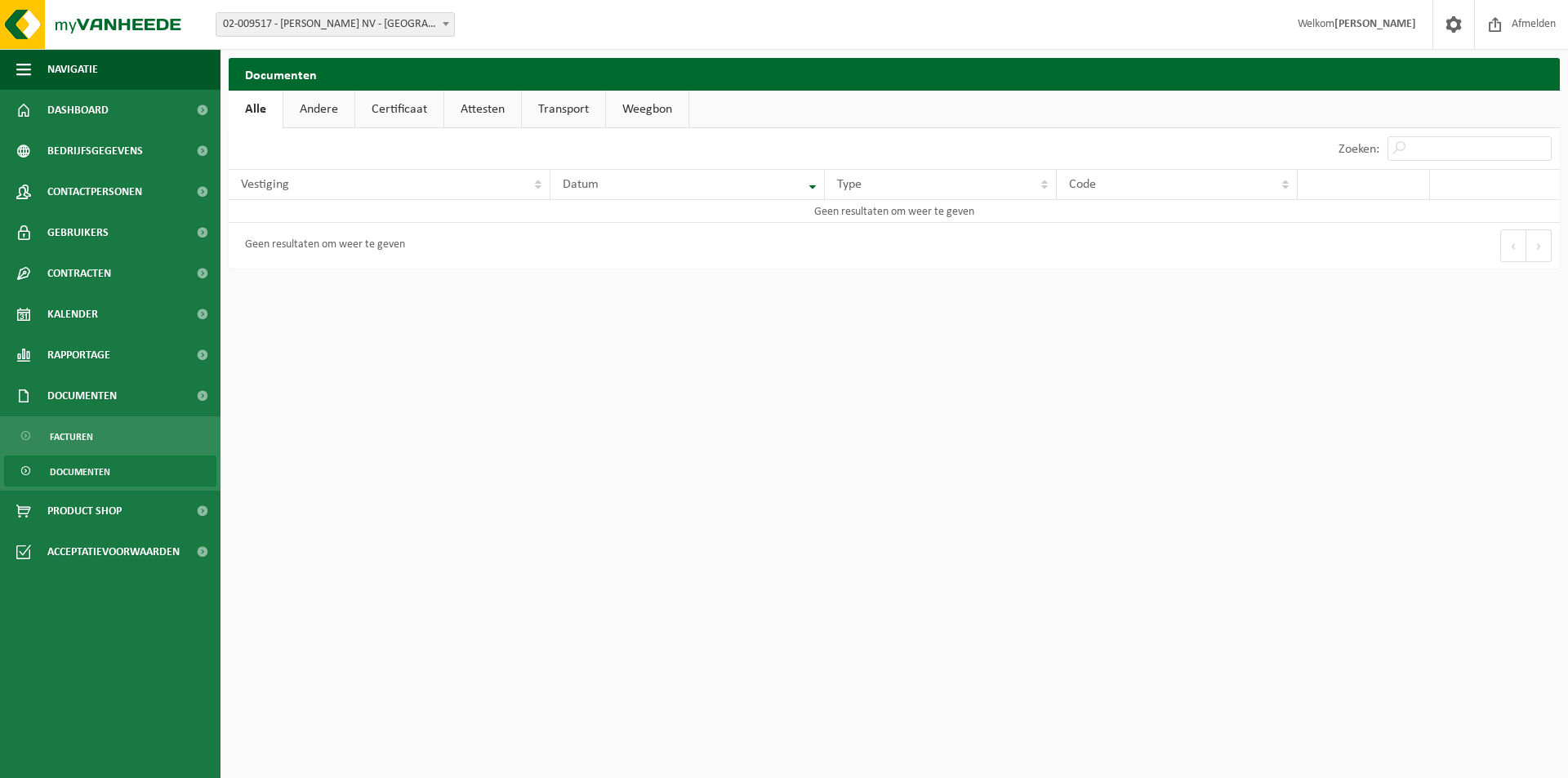
click at [444, 20] on span at bounding box center [445, 24] width 16 height 21
click at [126, 474] on link "Documenten" at bounding box center [110, 471] width 212 height 31
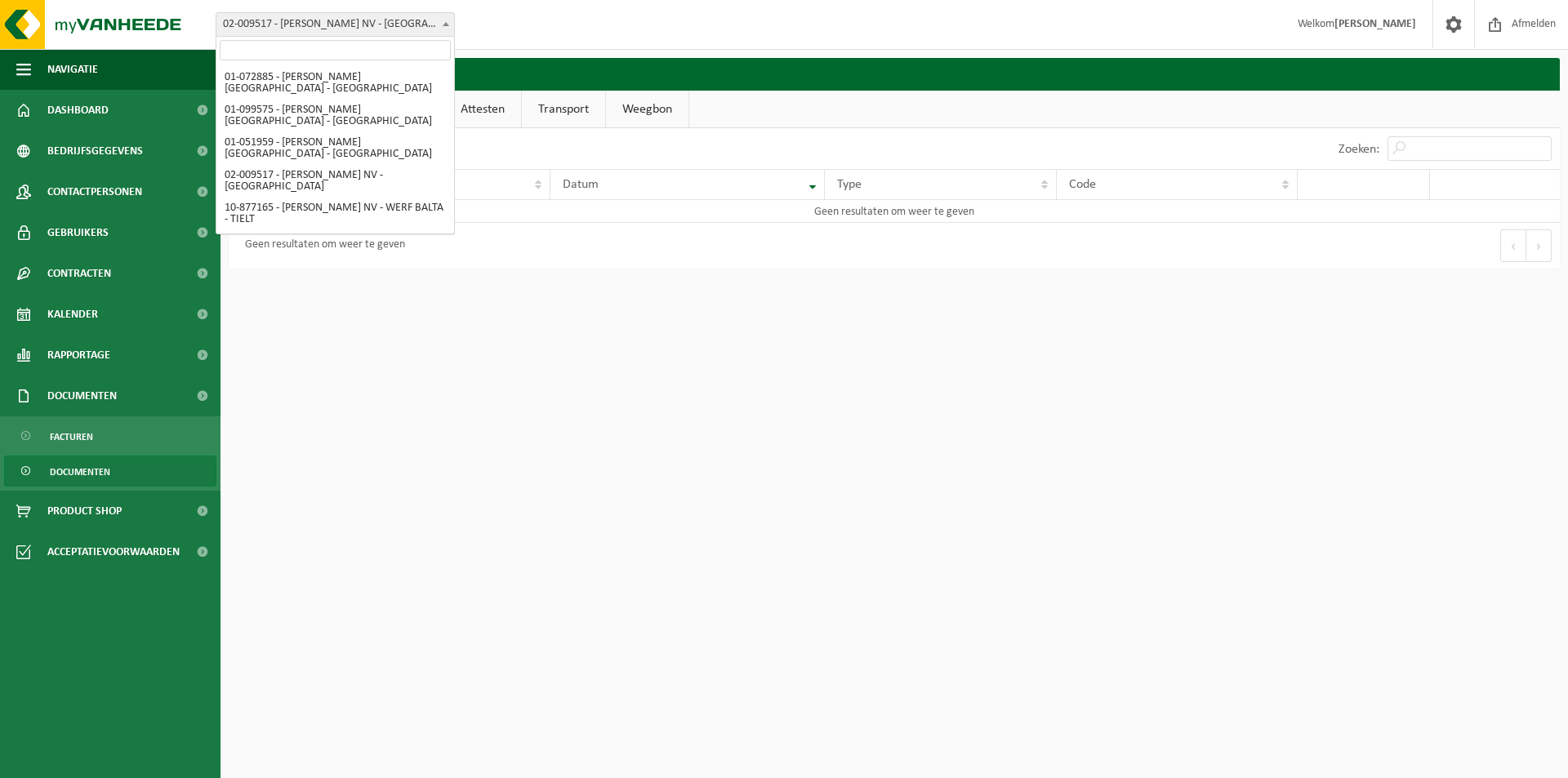
click at [445, 22] on b at bounding box center [445, 24] width 7 height 4
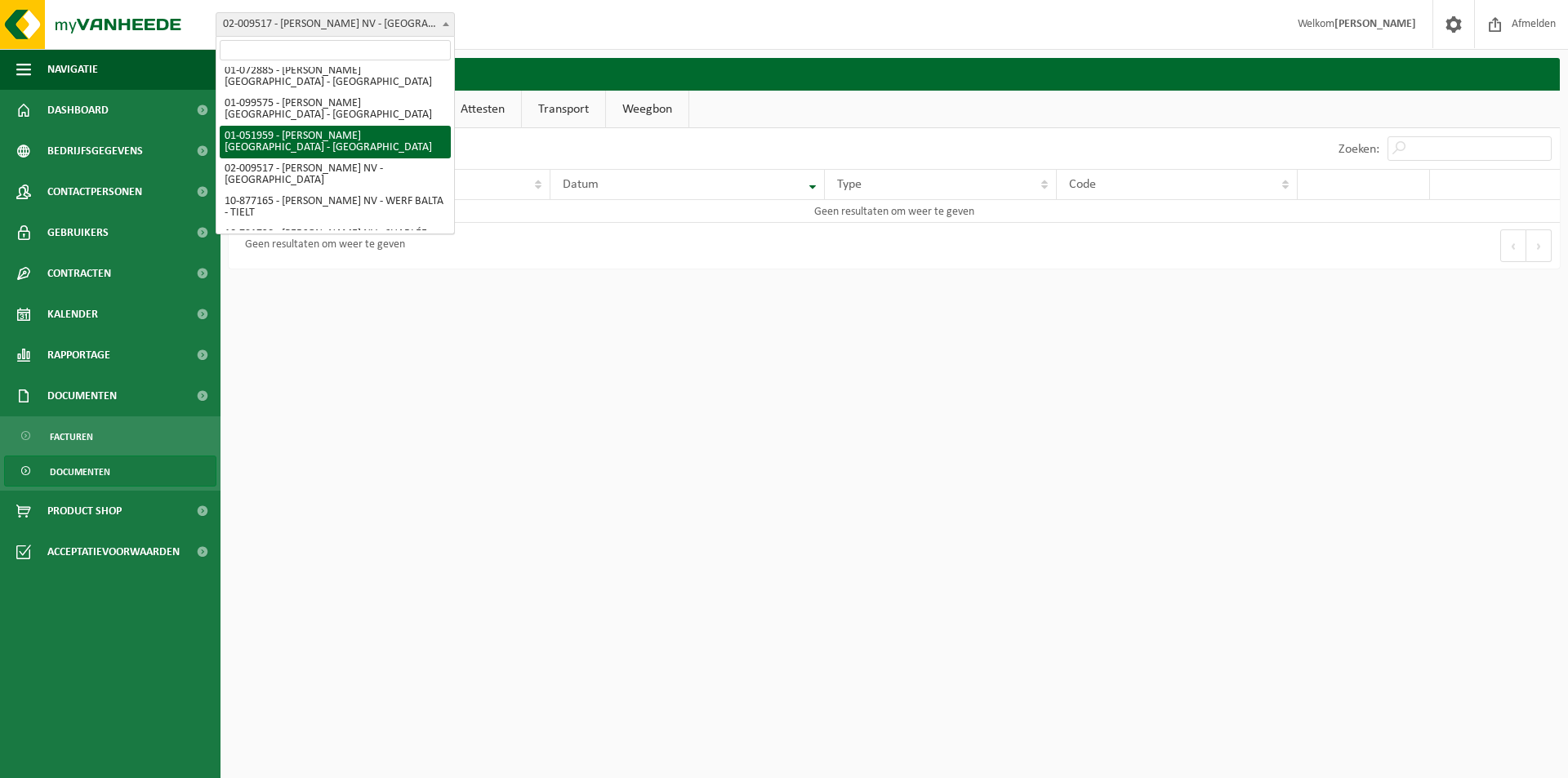
click at [482, 28] on div "Vestiging: 01-072885 - EMELIA NV - DESTELBERGEN 01-099575 - EMELIA NV - IXELLES…" at bounding box center [784, 25] width 1568 height 50
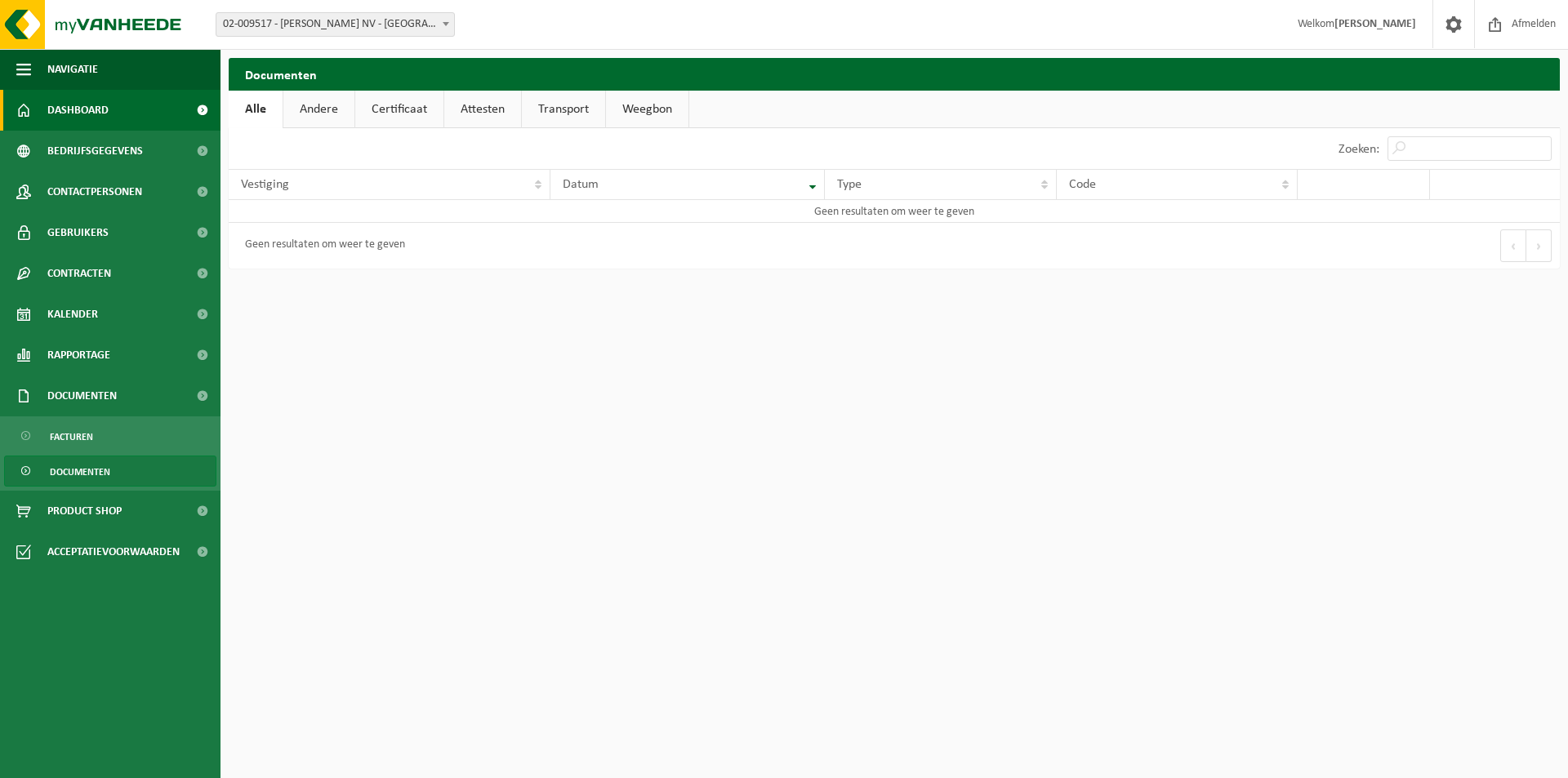
click at [92, 116] on span "Dashboard" at bounding box center [78, 110] width 61 height 41
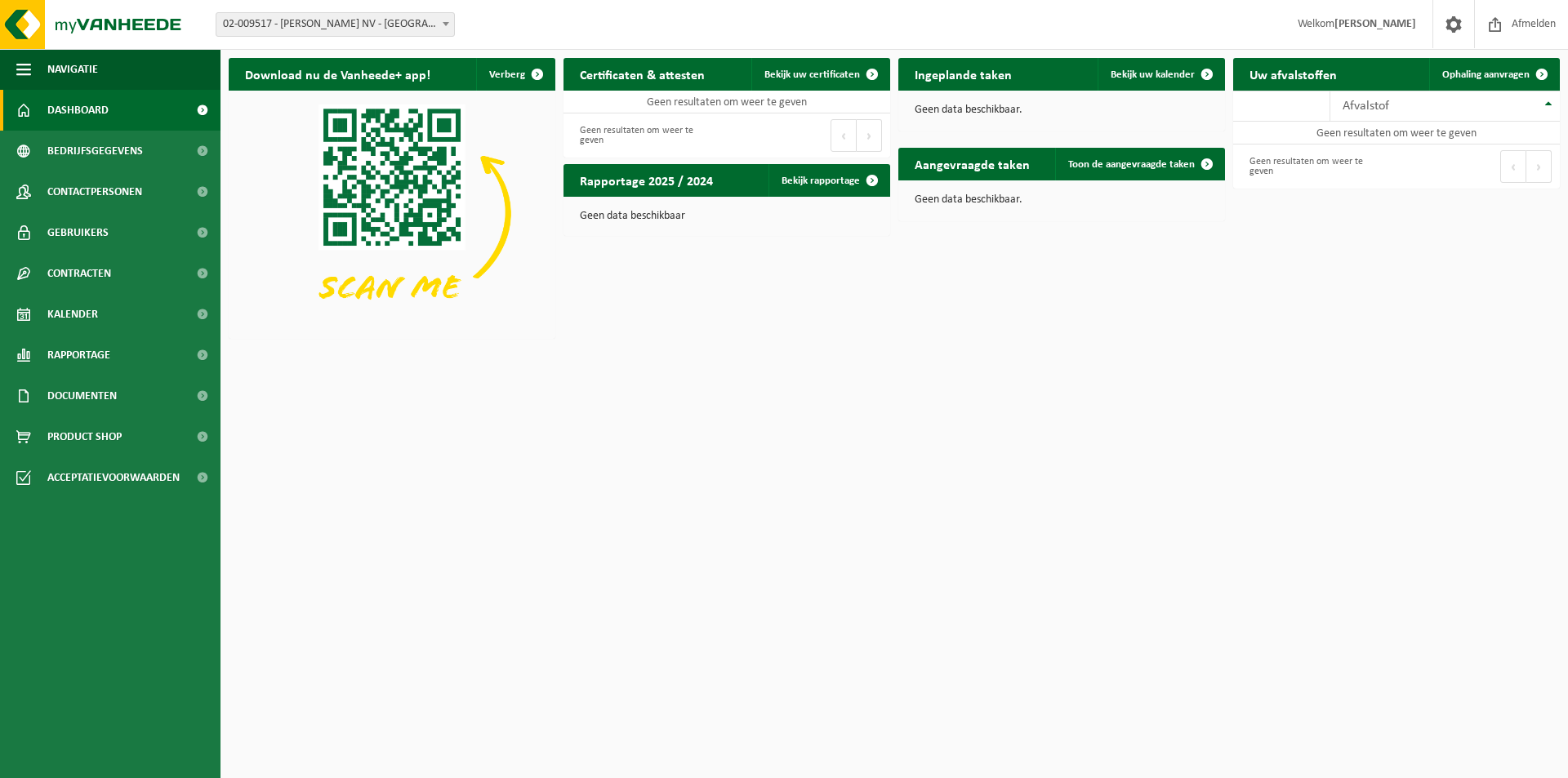
click at [445, 28] on span at bounding box center [445, 24] width 16 height 21
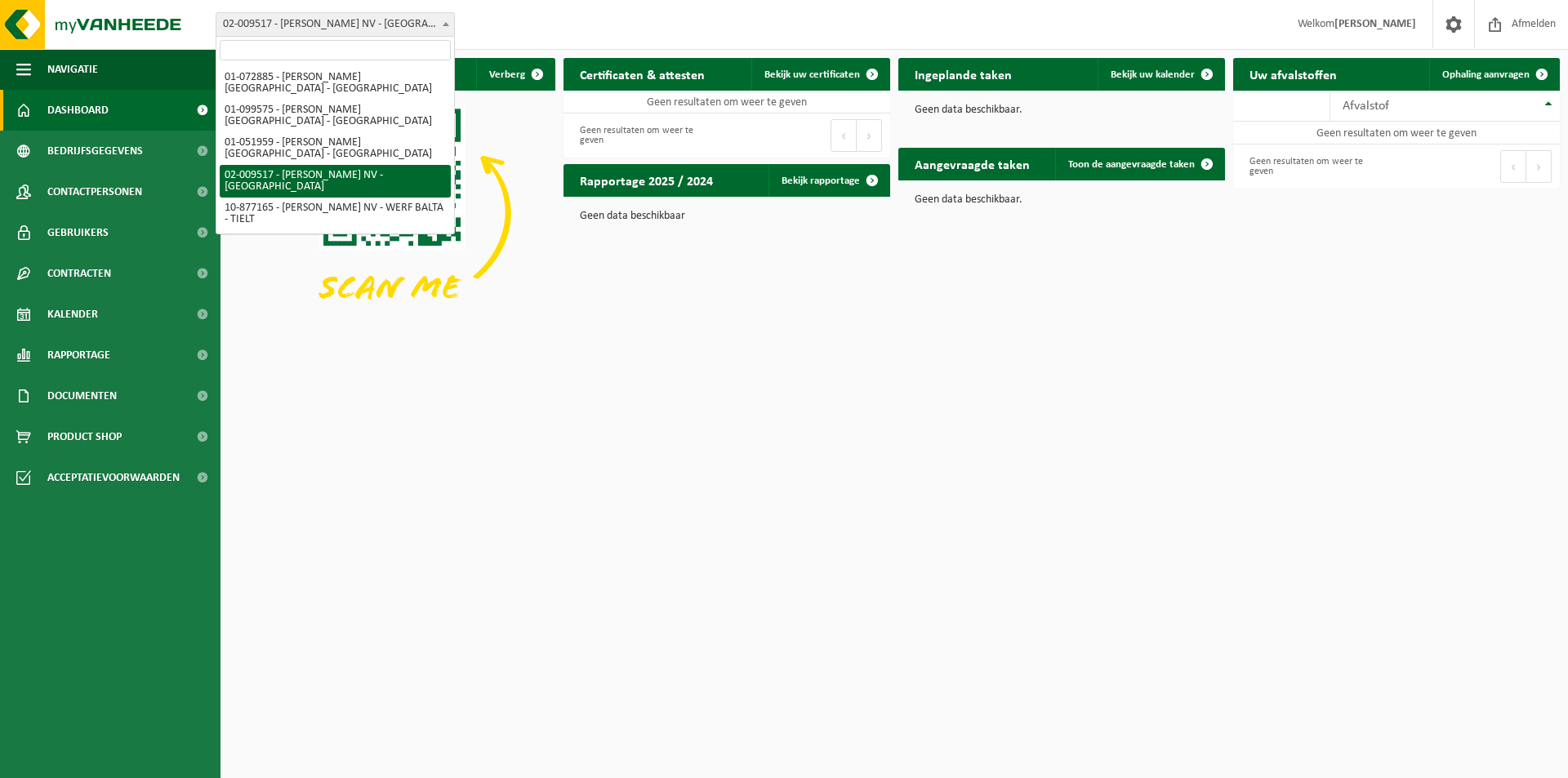
click at [505, 26] on div "Vestiging: 01-072885 - [PERSON_NAME] [GEOGRAPHIC_DATA] - [GEOGRAPHIC_DATA] 01-0…" at bounding box center [784, 25] width 1568 height 50
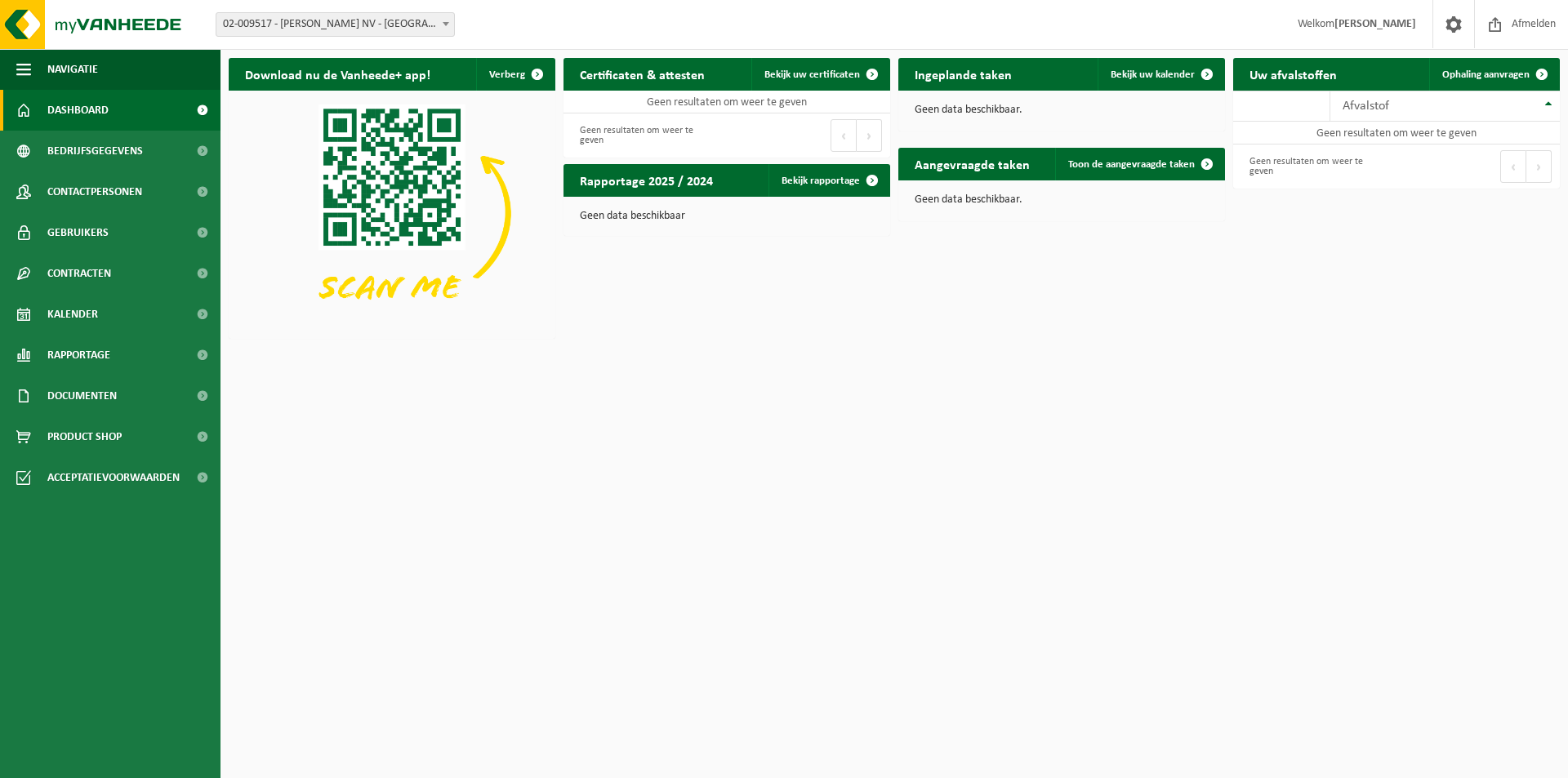
click at [116, 101] on link "Dashboard" at bounding box center [110, 110] width 220 height 41
click at [96, 406] on span "Documenten" at bounding box center [81, 395] width 69 height 41
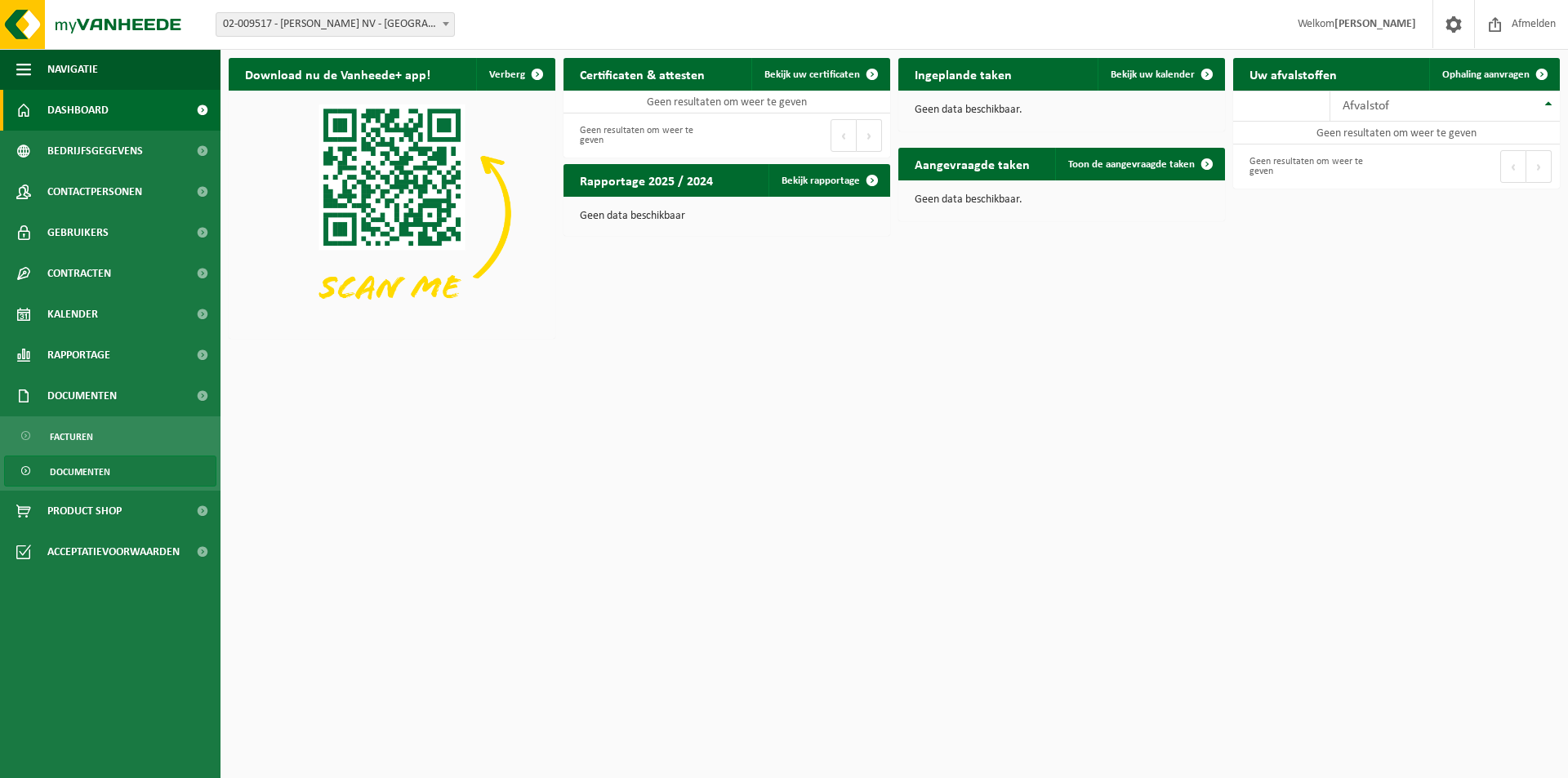
click at [95, 471] on span "Documenten" at bounding box center [80, 472] width 61 height 31
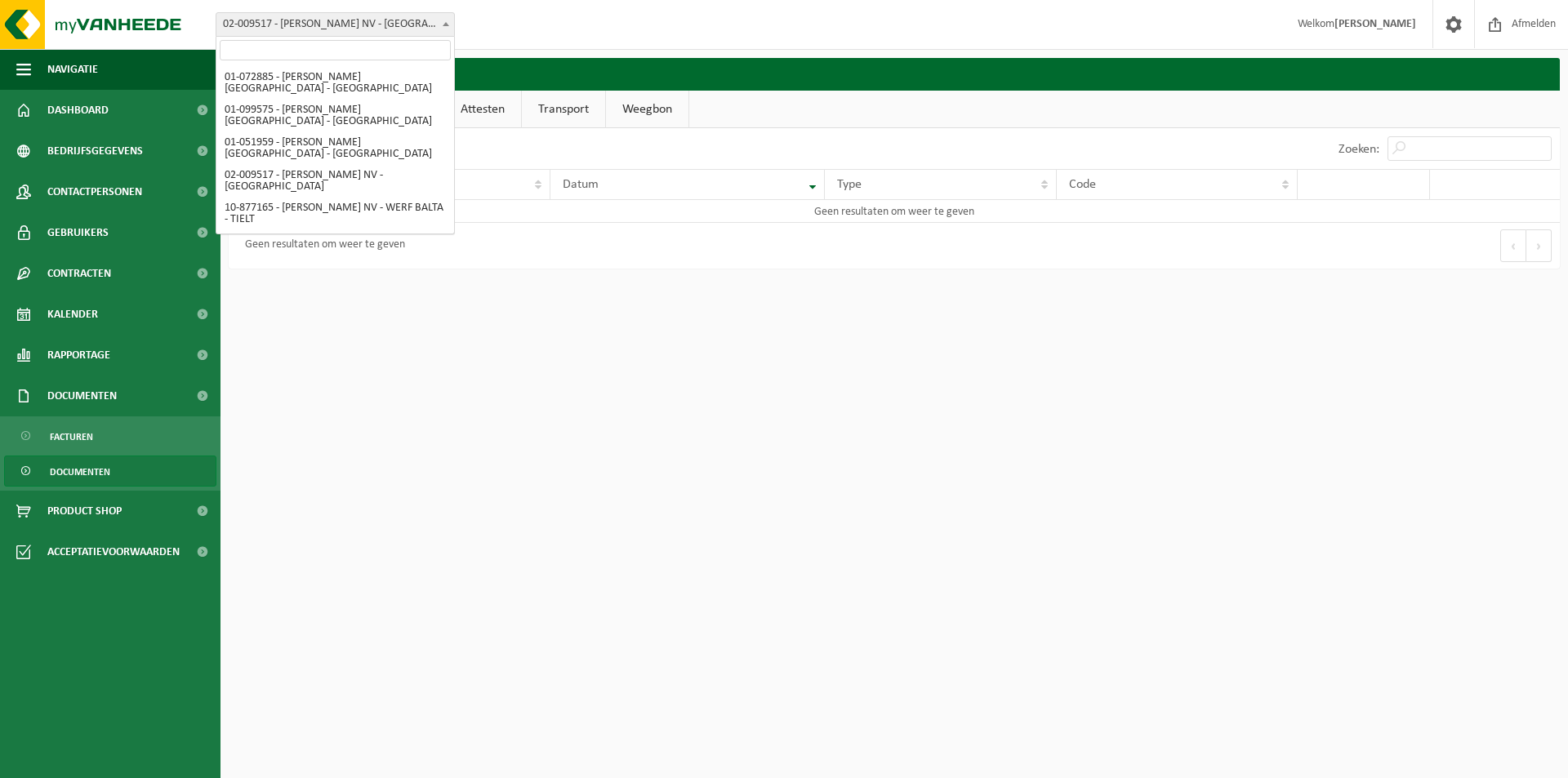
click at [445, 26] on span at bounding box center [445, 24] width 16 height 21
select select "18512"
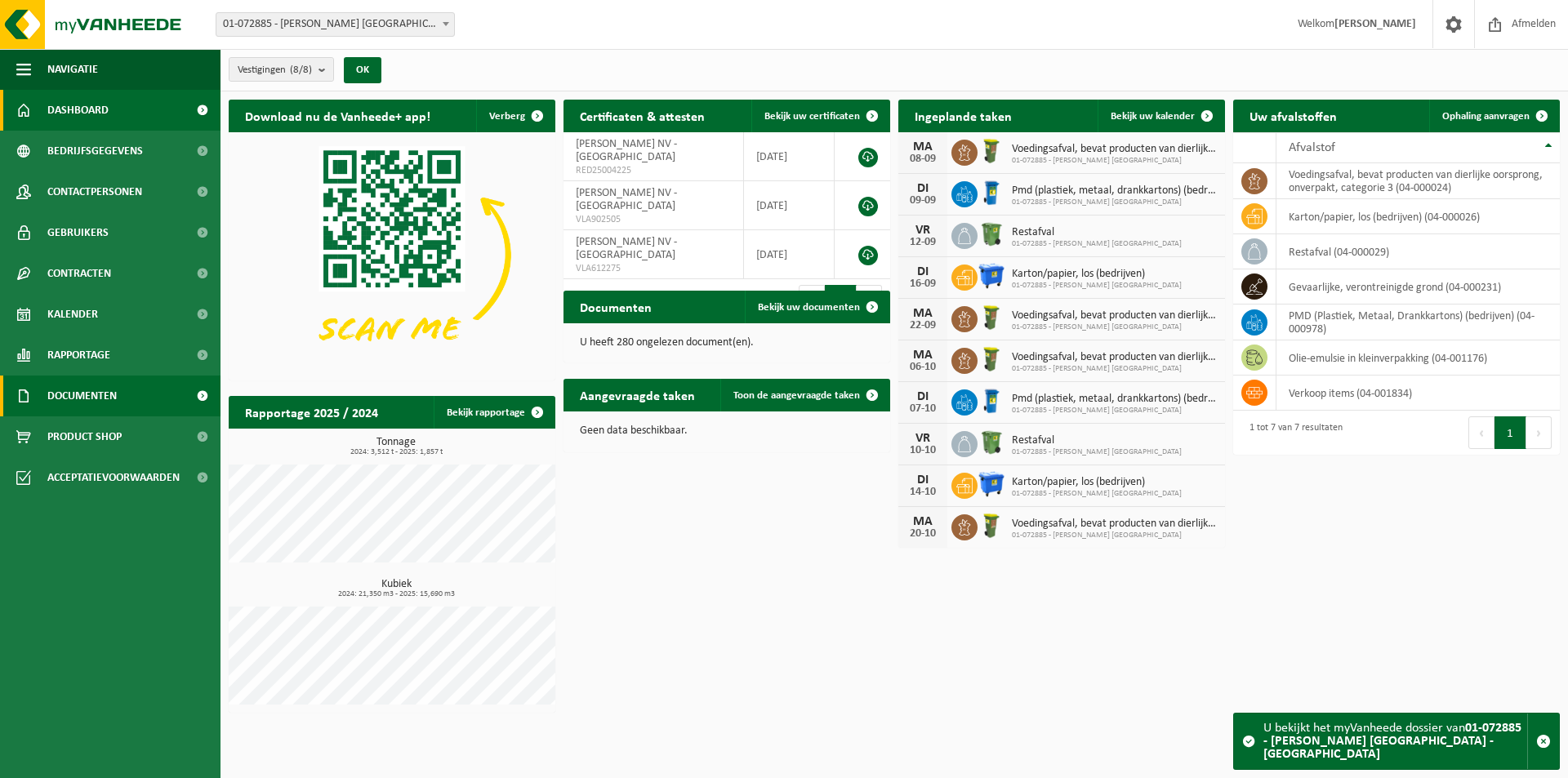
click at [103, 398] on span "Documenten" at bounding box center [81, 395] width 69 height 41
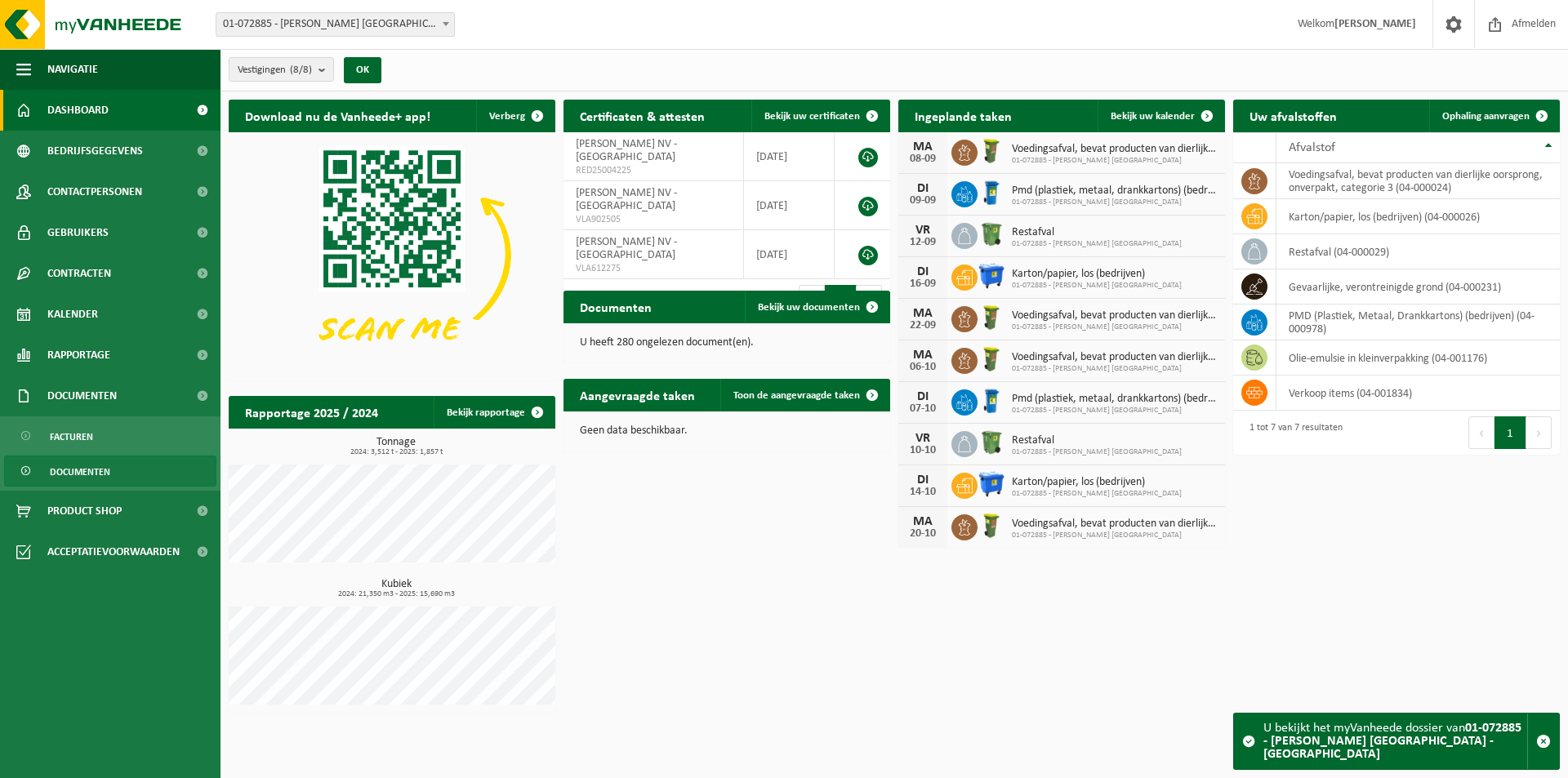
click at [87, 468] on span "Documenten" at bounding box center [80, 472] width 61 height 31
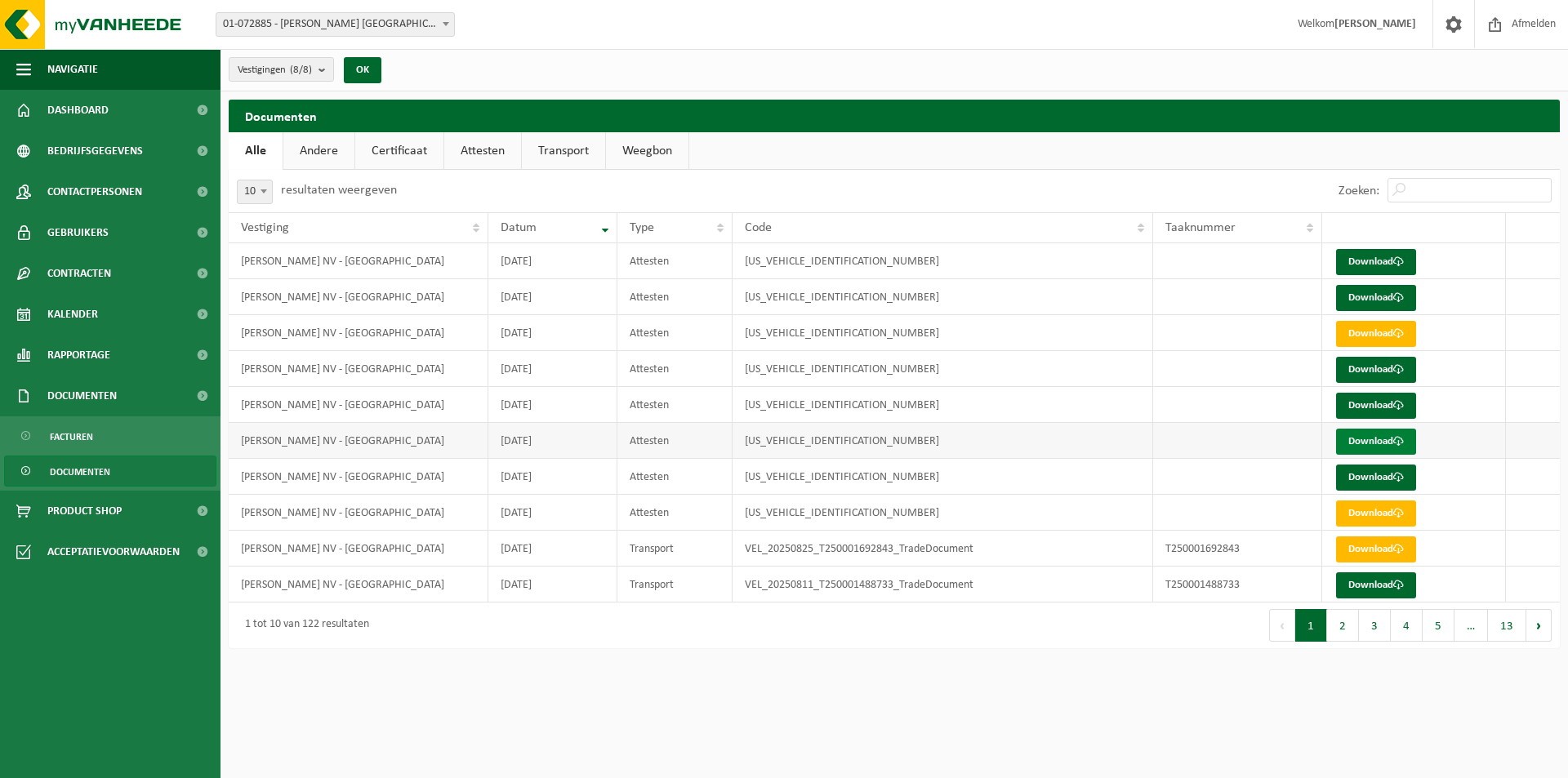
click at [1375, 438] on link "Download" at bounding box center [1375, 441] width 80 height 26
click at [1342, 621] on button "2" at bounding box center [1343, 625] width 32 height 33
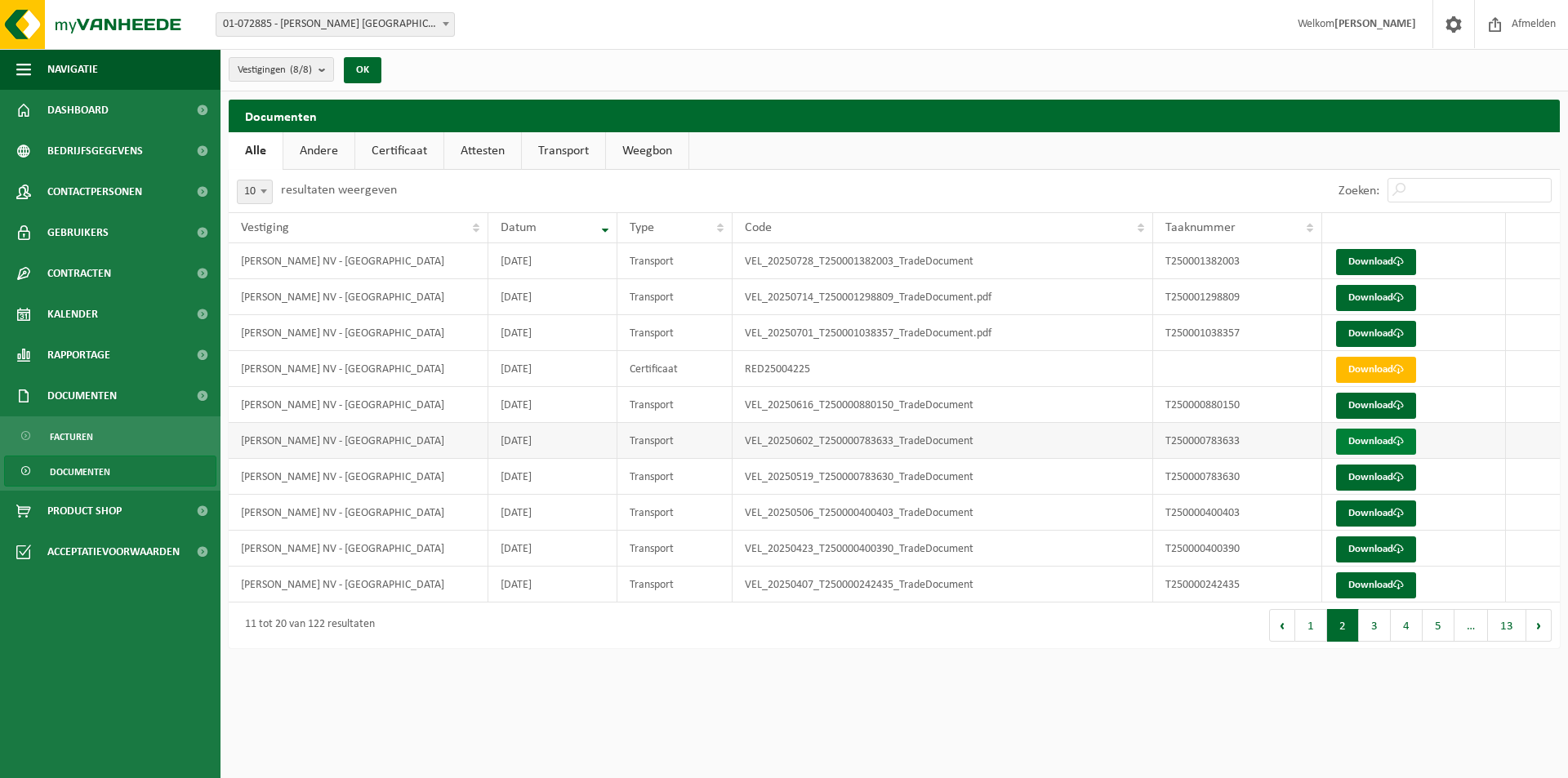
click at [1357, 439] on link "Download" at bounding box center [1375, 441] width 80 height 26
click at [153, 190] on link "Contactpersonen" at bounding box center [110, 191] width 220 height 41
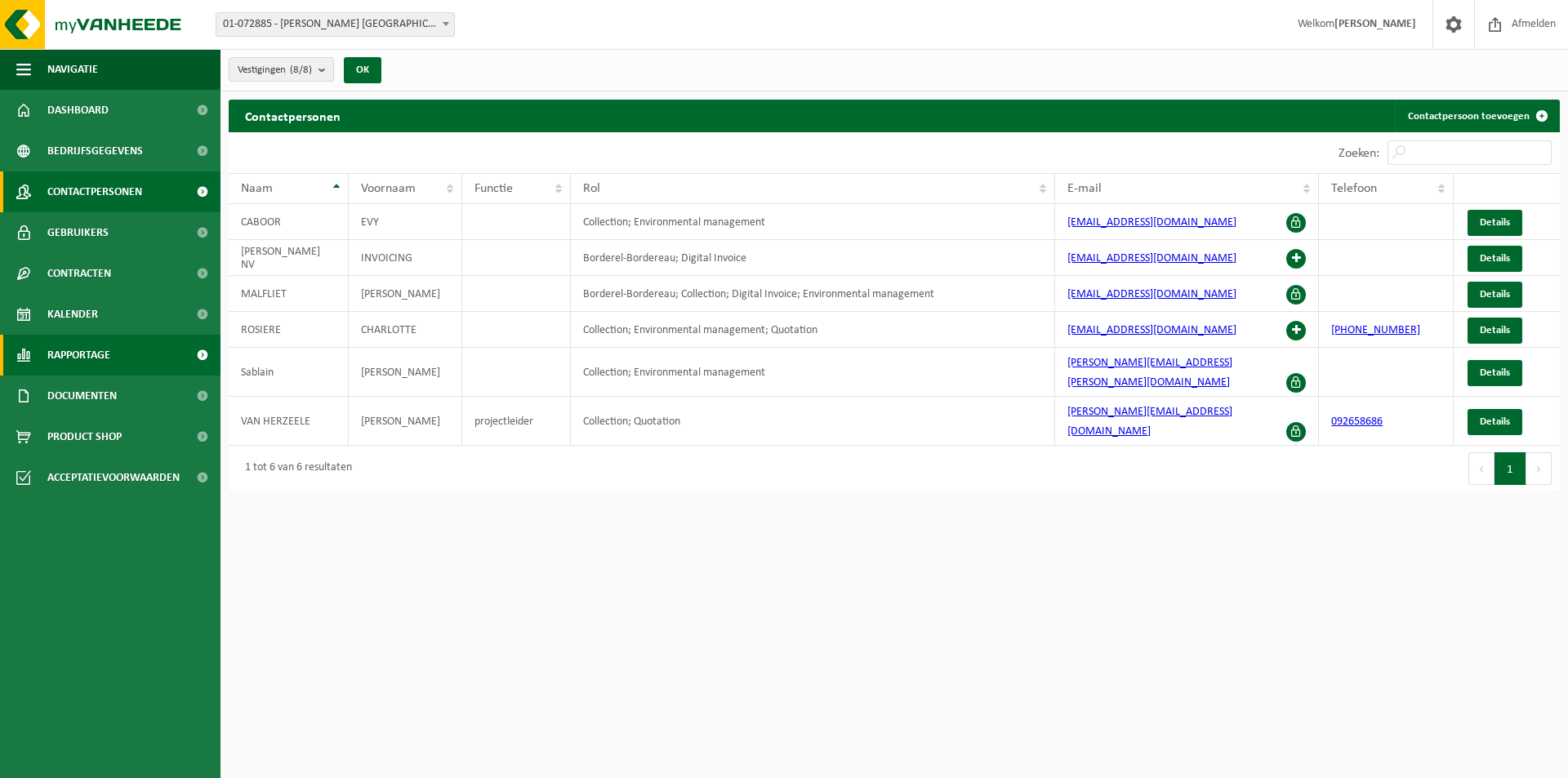
click at [87, 357] on span "Rapportage" at bounding box center [78, 354] width 62 height 41
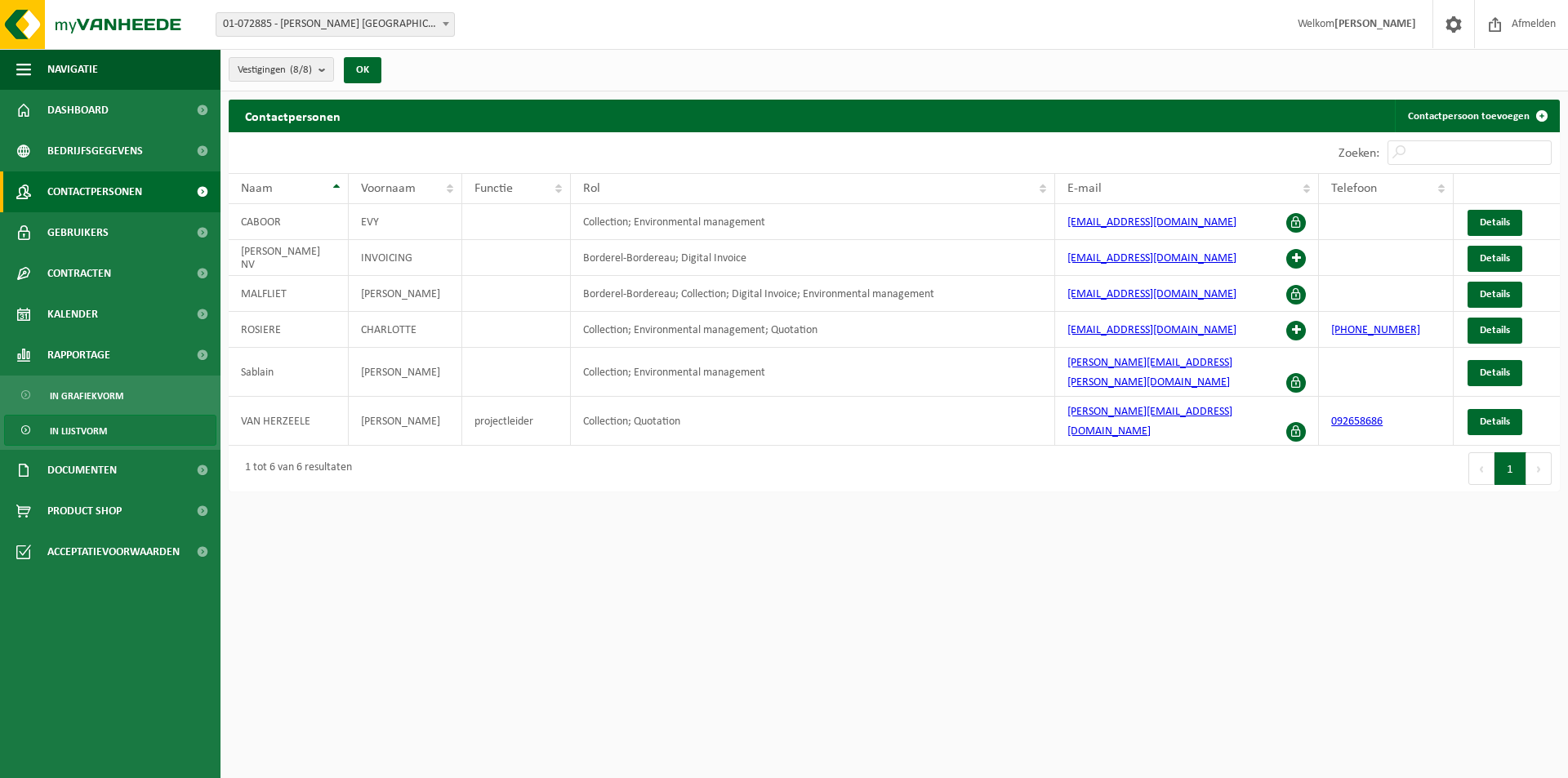
click at [102, 430] on span "In lijstvorm" at bounding box center [78, 430] width 57 height 31
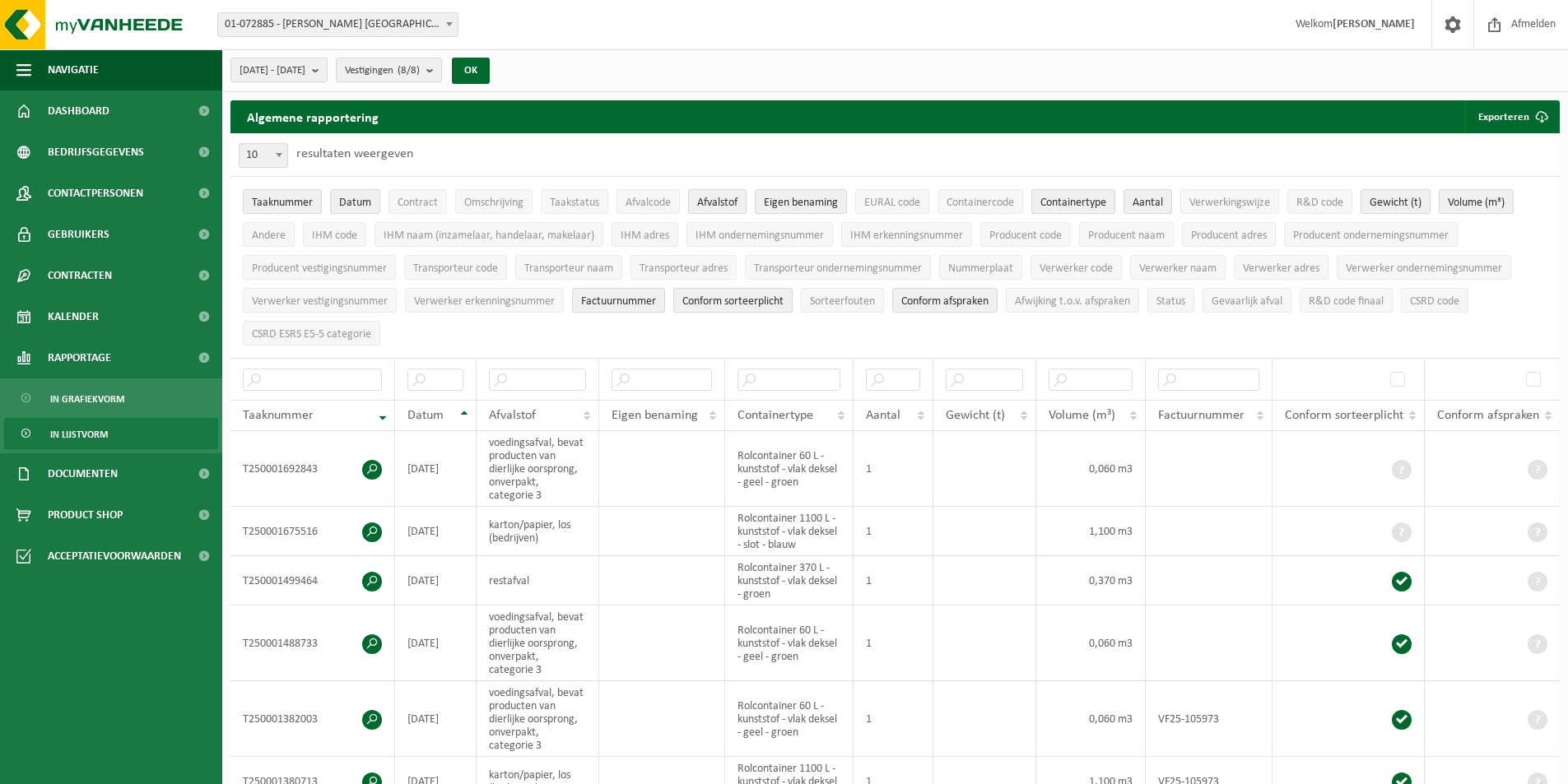
click at [725, 197] on span "Afvalstof" at bounding box center [717, 202] width 40 height 12
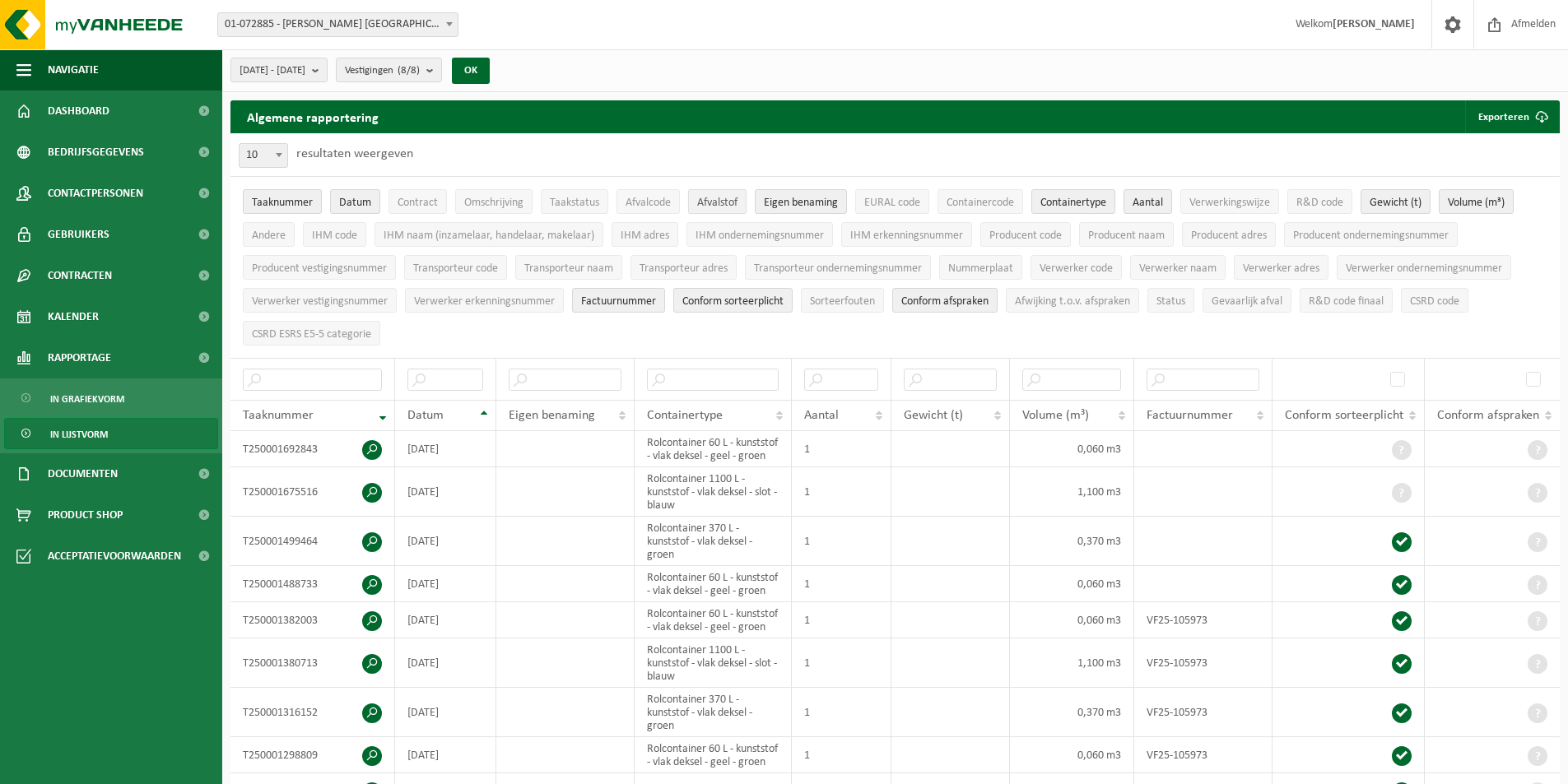
click at [725, 200] on span "Afvalstof" at bounding box center [717, 202] width 40 height 12
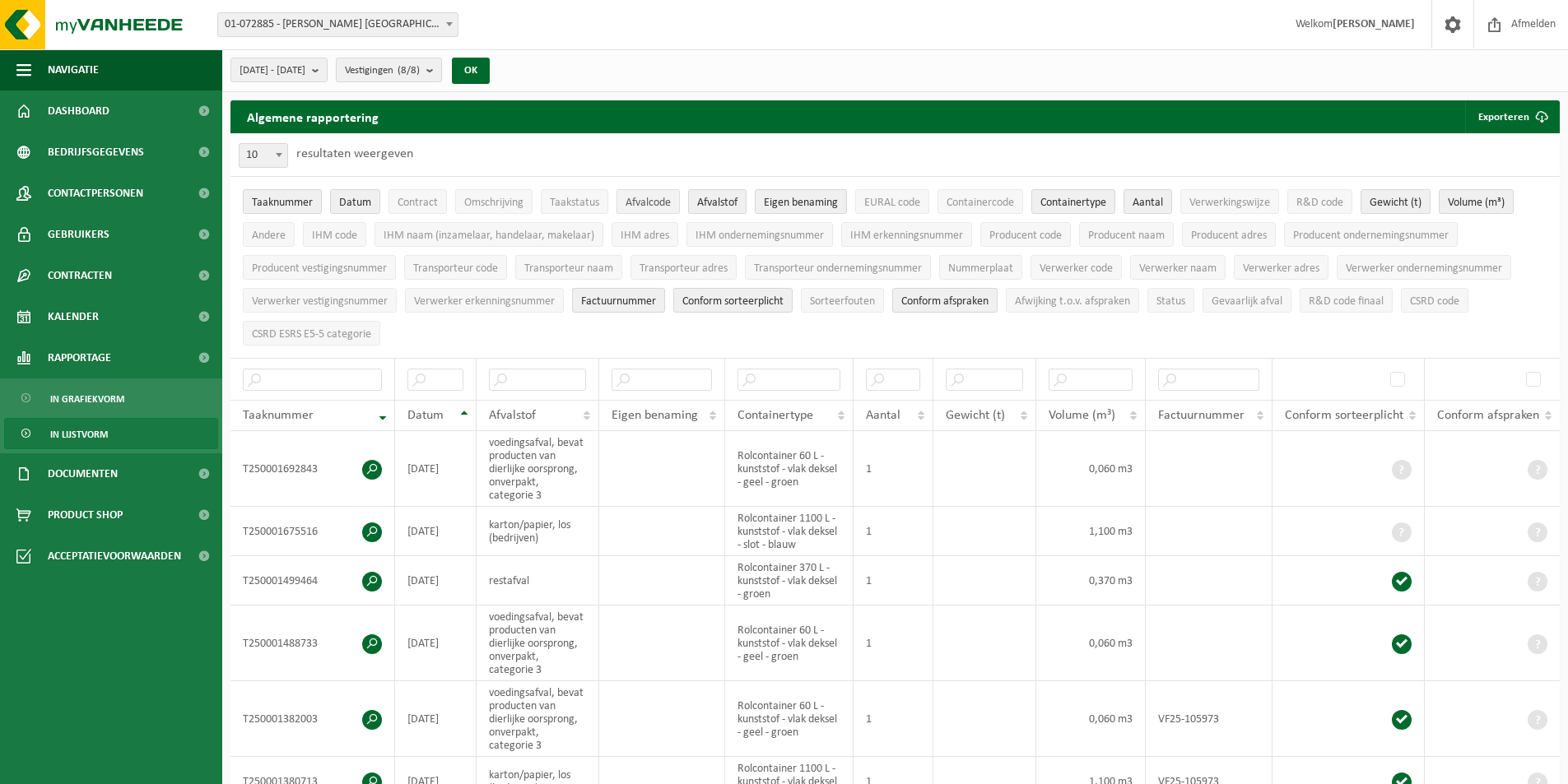
click at [648, 202] on span "Afvalcode" at bounding box center [647, 202] width 45 height 12
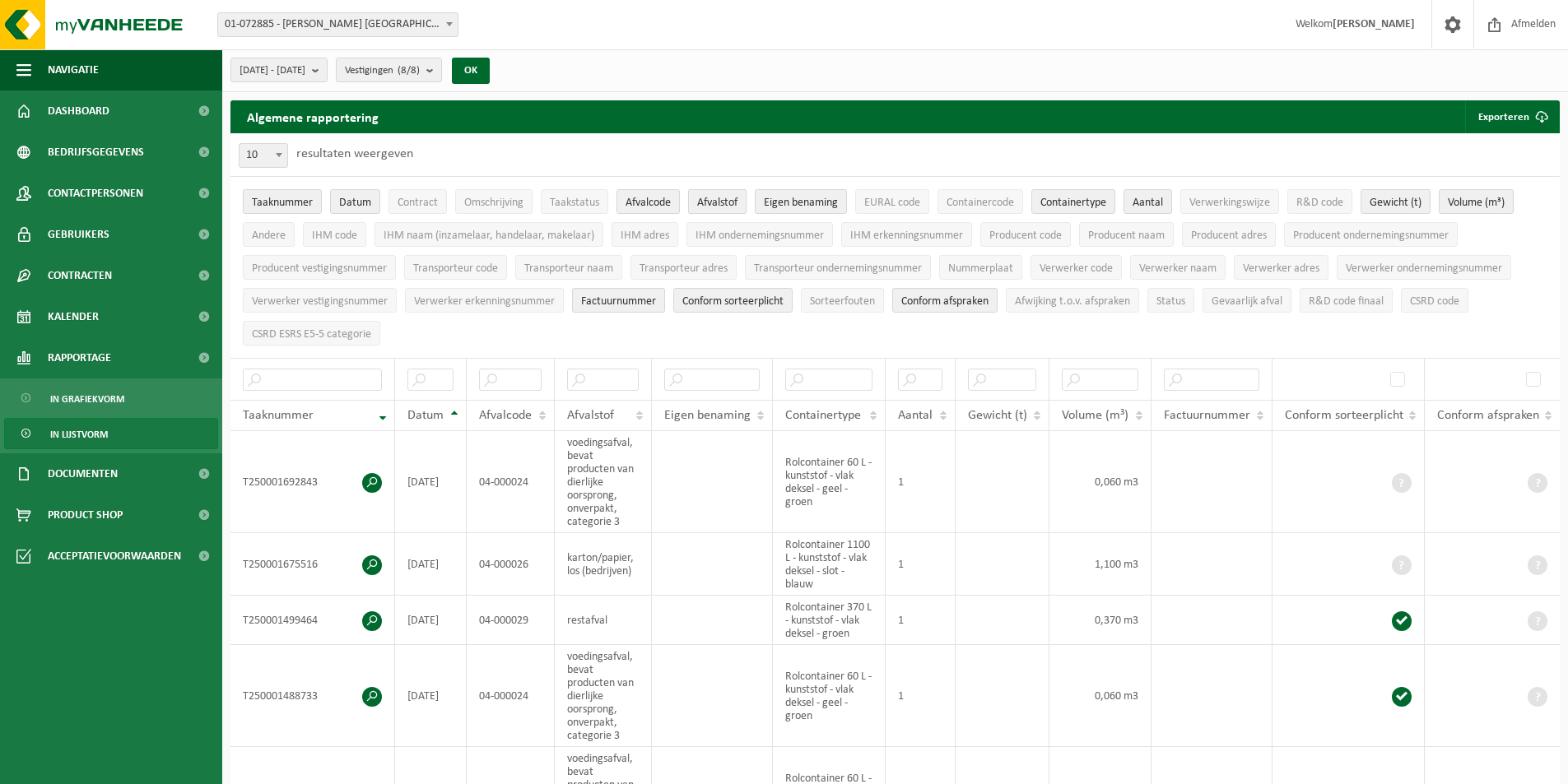
click at [723, 202] on span "Afvalstof" at bounding box center [717, 202] width 40 height 12
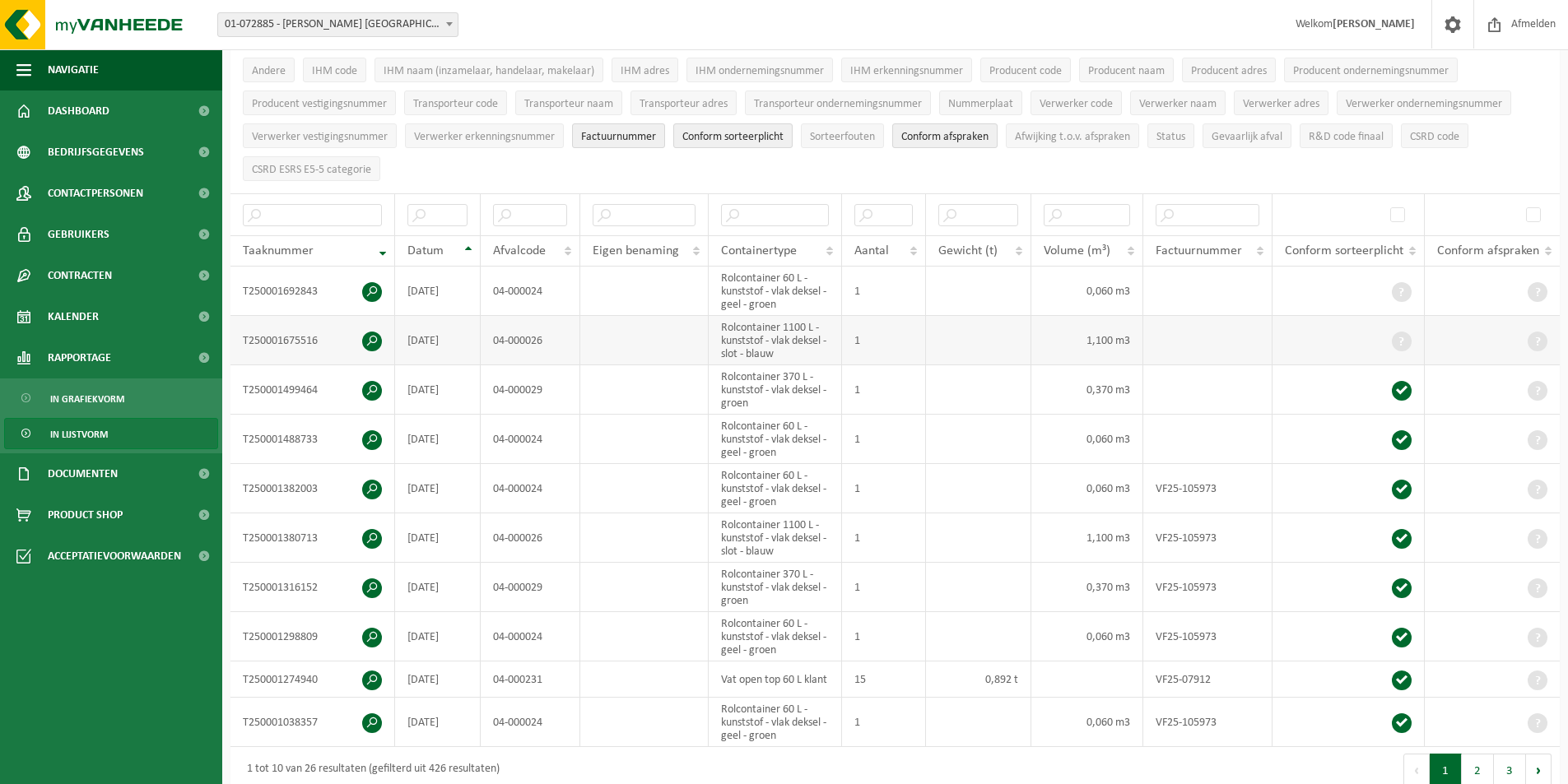
scroll to position [247, 0]
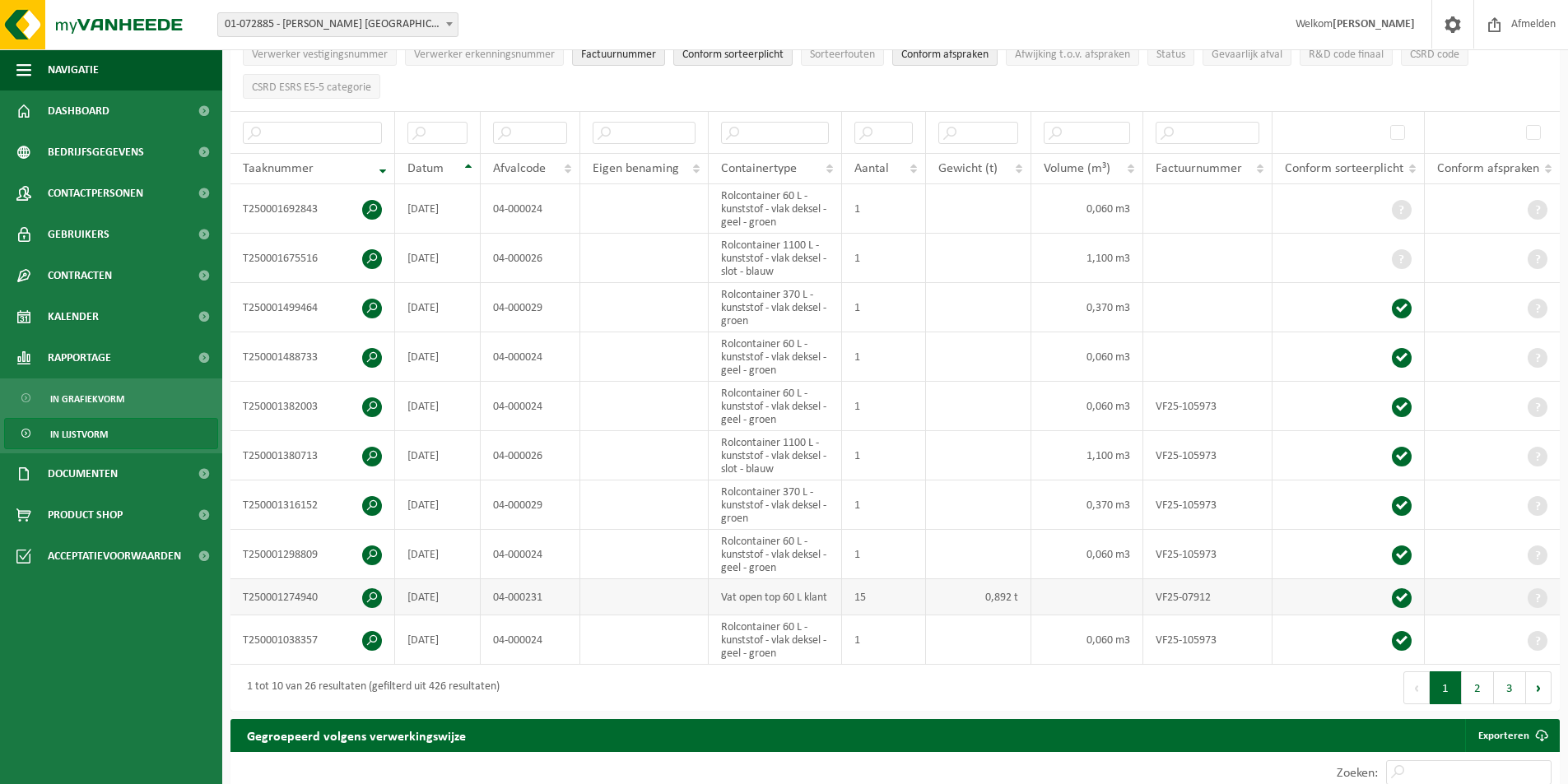
click at [371, 589] on span at bounding box center [372, 597] width 20 height 20
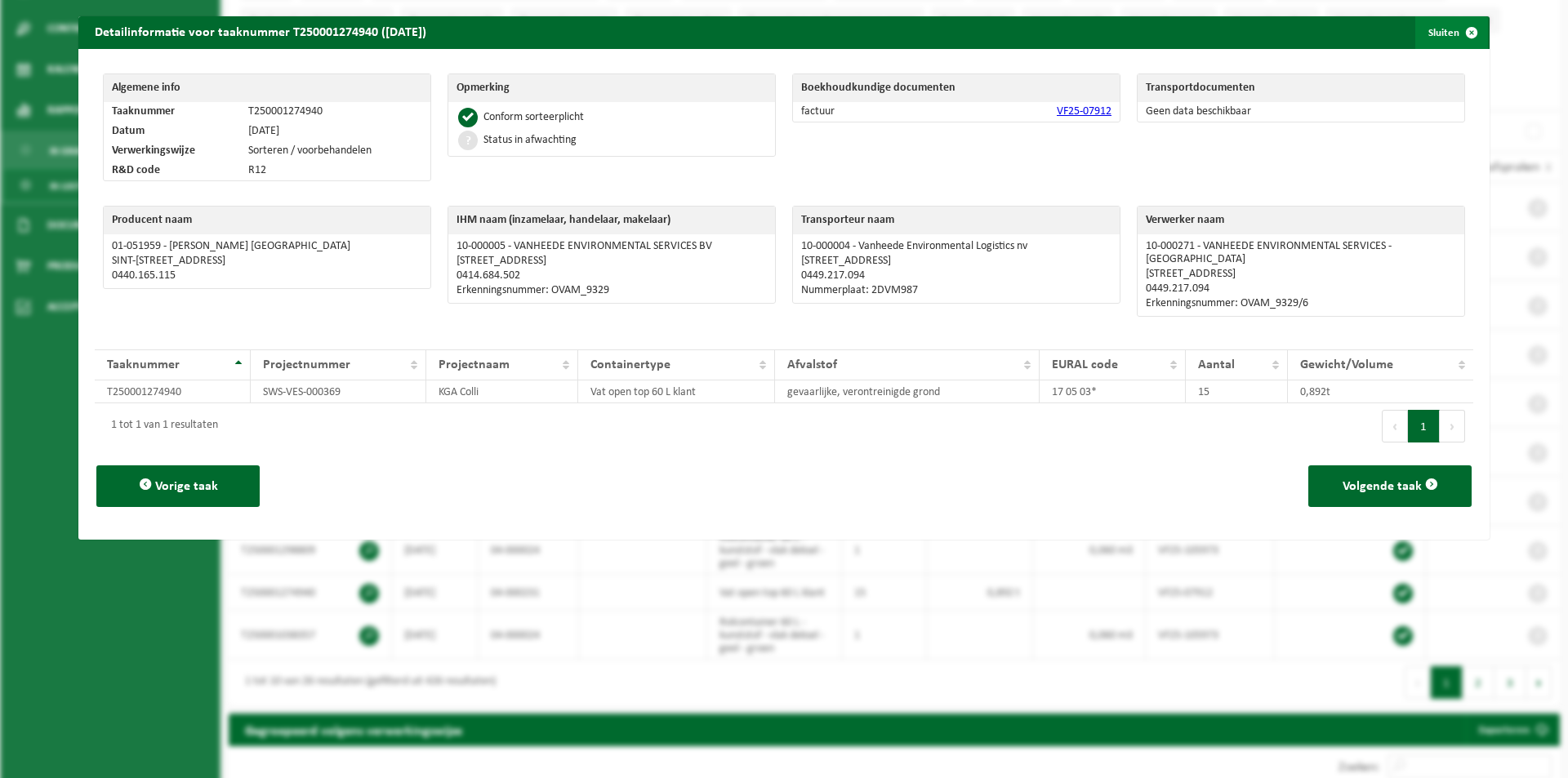
click at [1430, 26] on button "Sluiten" at bounding box center [1451, 32] width 73 height 33
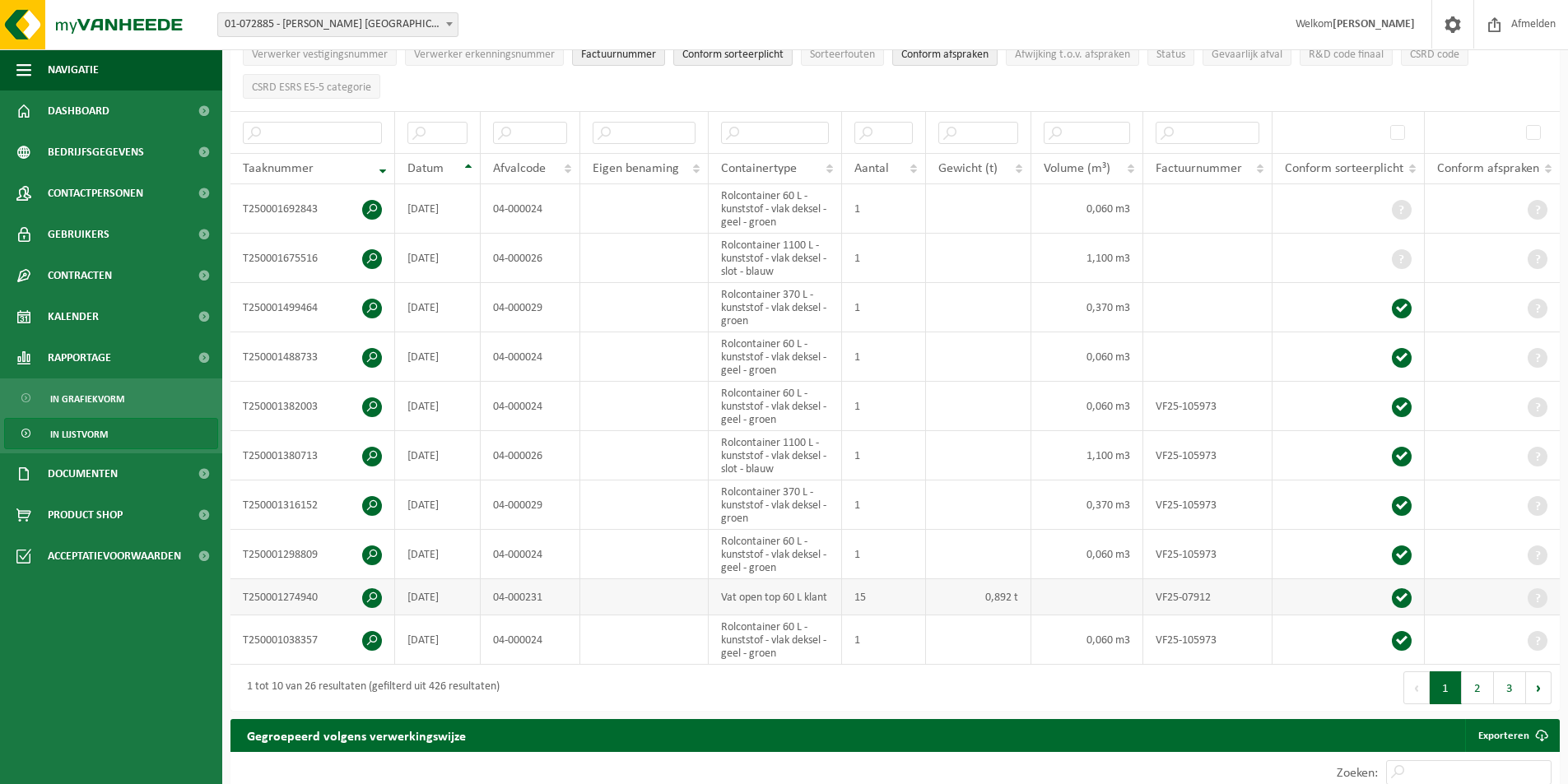
click at [374, 594] on span at bounding box center [372, 597] width 20 height 20
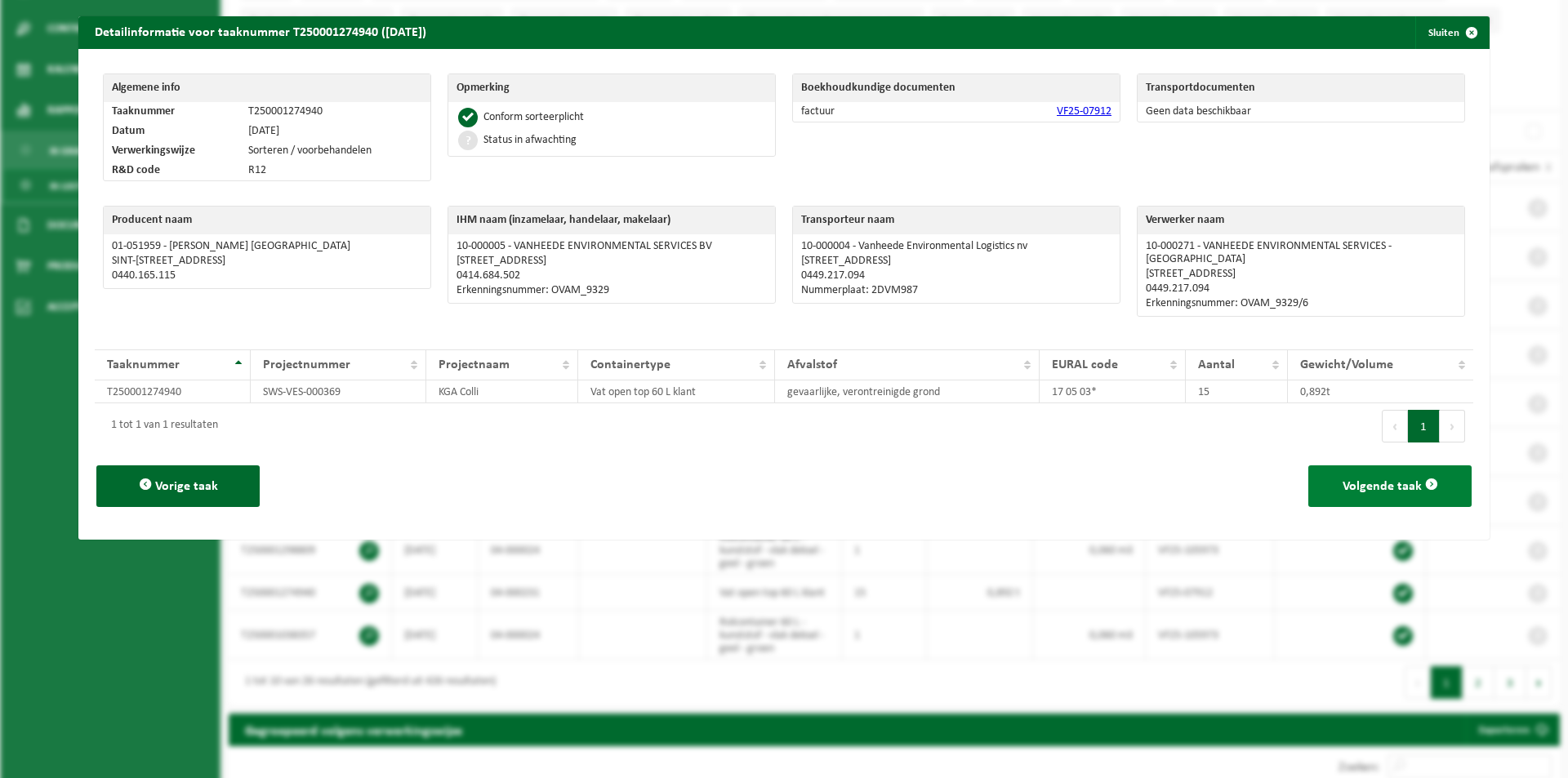
click at [1409, 476] on button "Volgende taak" at bounding box center [1389, 486] width 164 height 42
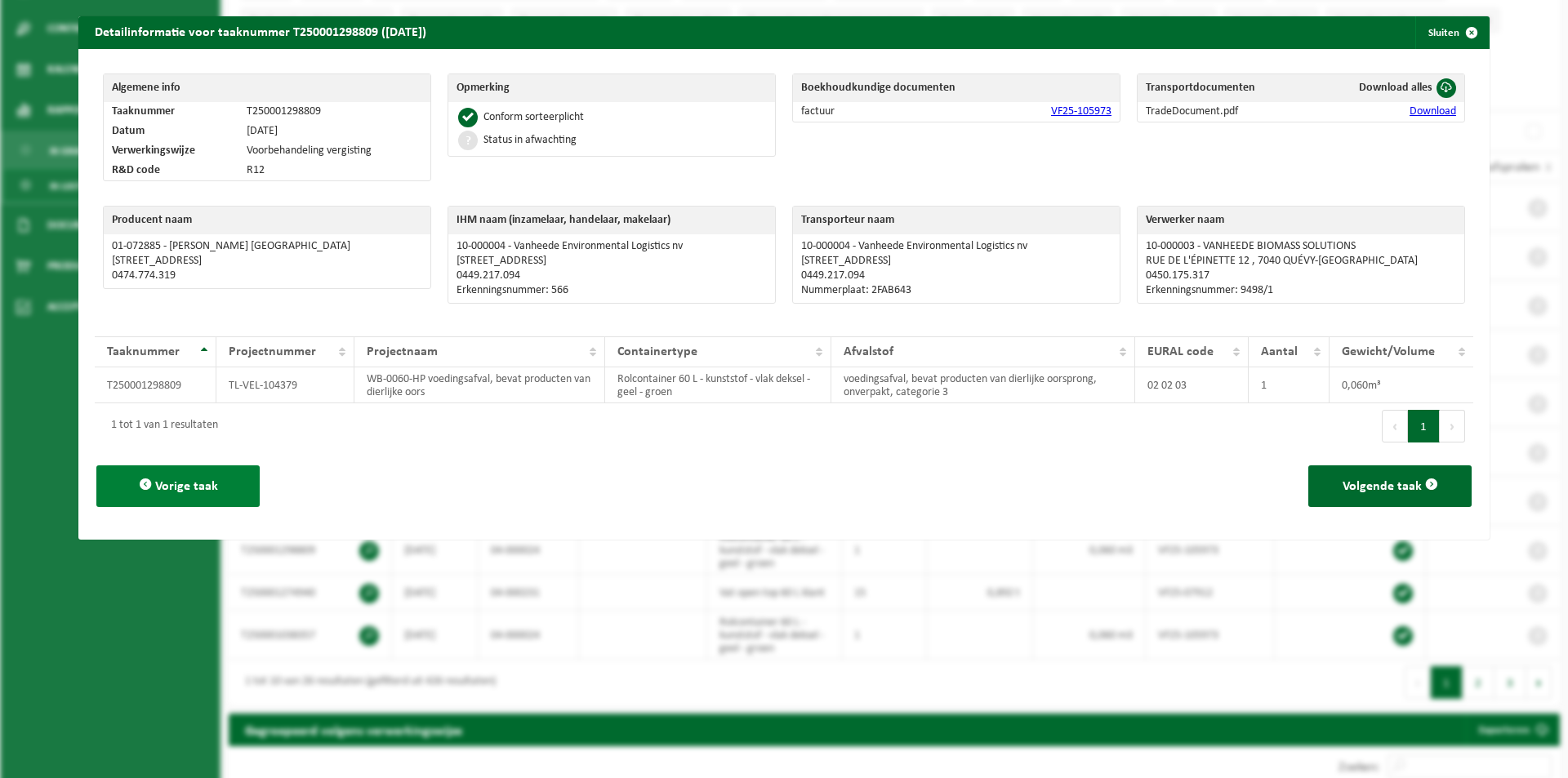
click at [140, 481] on span at bounding box center [146, 484] width 13 height 13
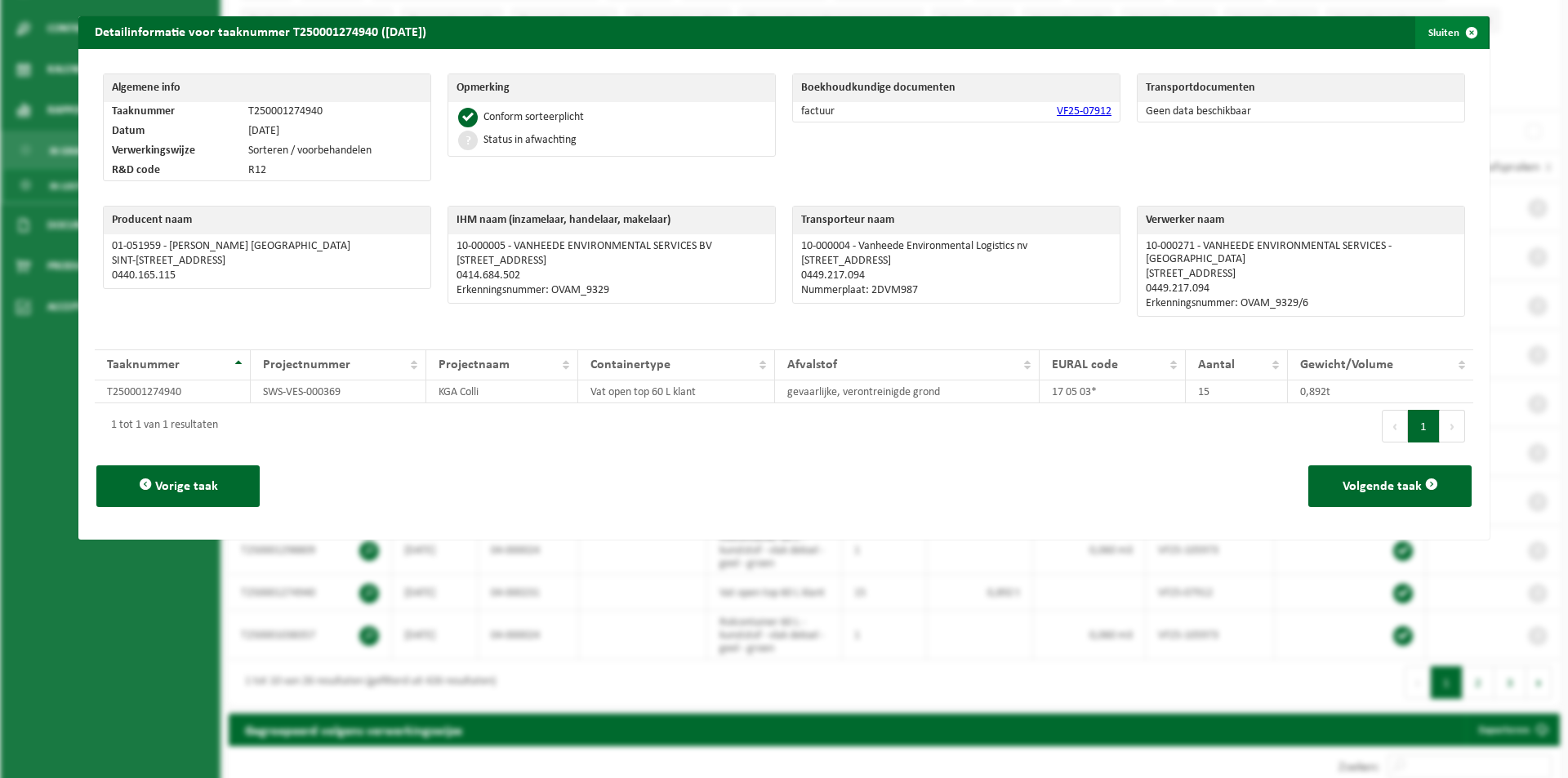
click at [1415, 28] on button "Sluiten" at bounding box center [1451, 32] width 73 height 33
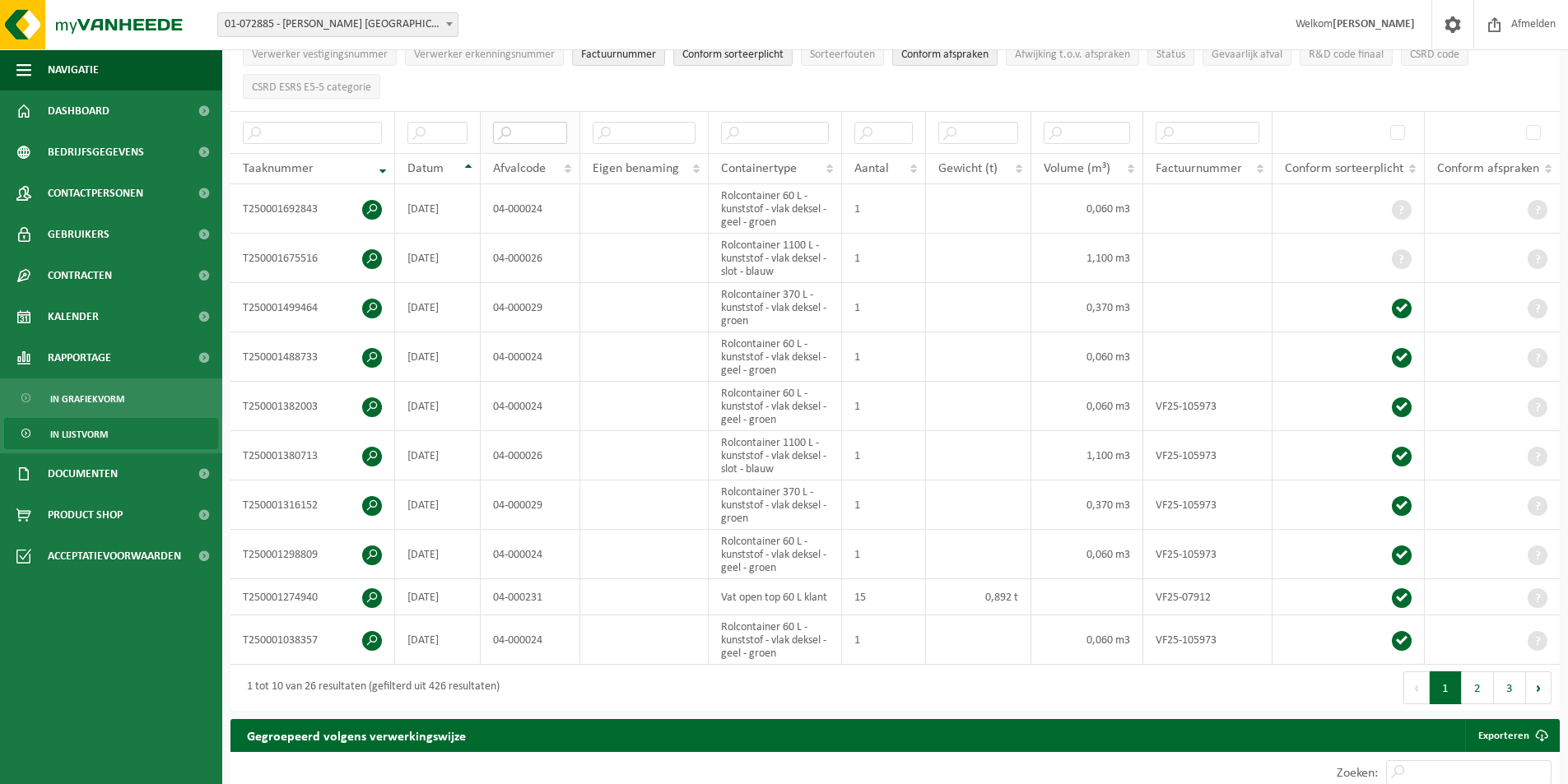
click at [516, 133] on input "text" at bounding box center [530, 132] width 74 height 22
click at [550, 587] on td "04-000231" at bounding box center [530, 597] width 99 height 36
drag, startPoint x: 544, startPoint y: 593, endPoint x: 491, endPoint y: 589, distance: 53.2
click at [491, 589] on td "04-000231" at bounding box center [530, 597] width 99 height 36
copy td "04-000231"
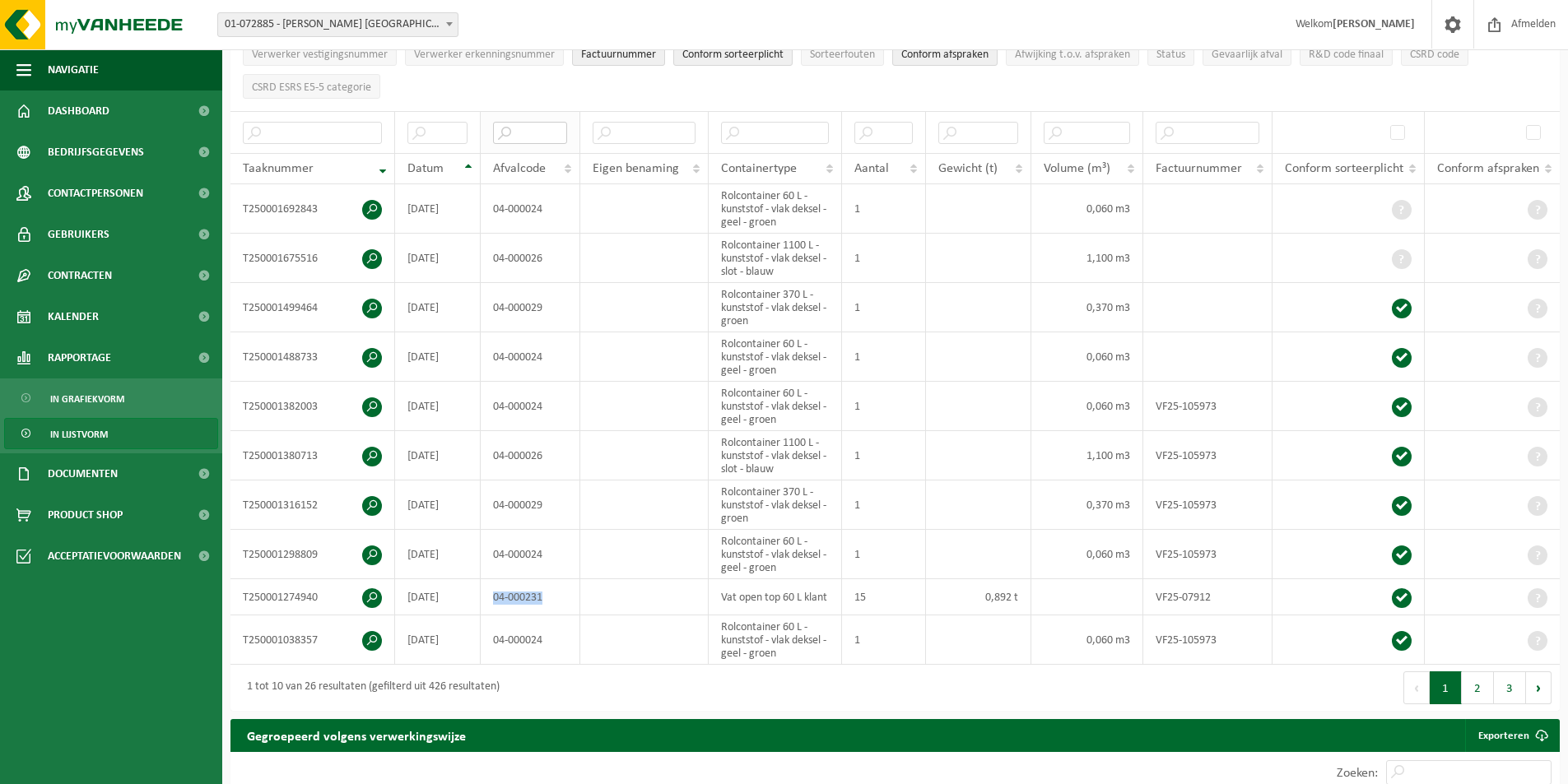
click at [551, 127] on input "text" at bounding box center [530, 132] width 74 height 22
paste input "04-000231"
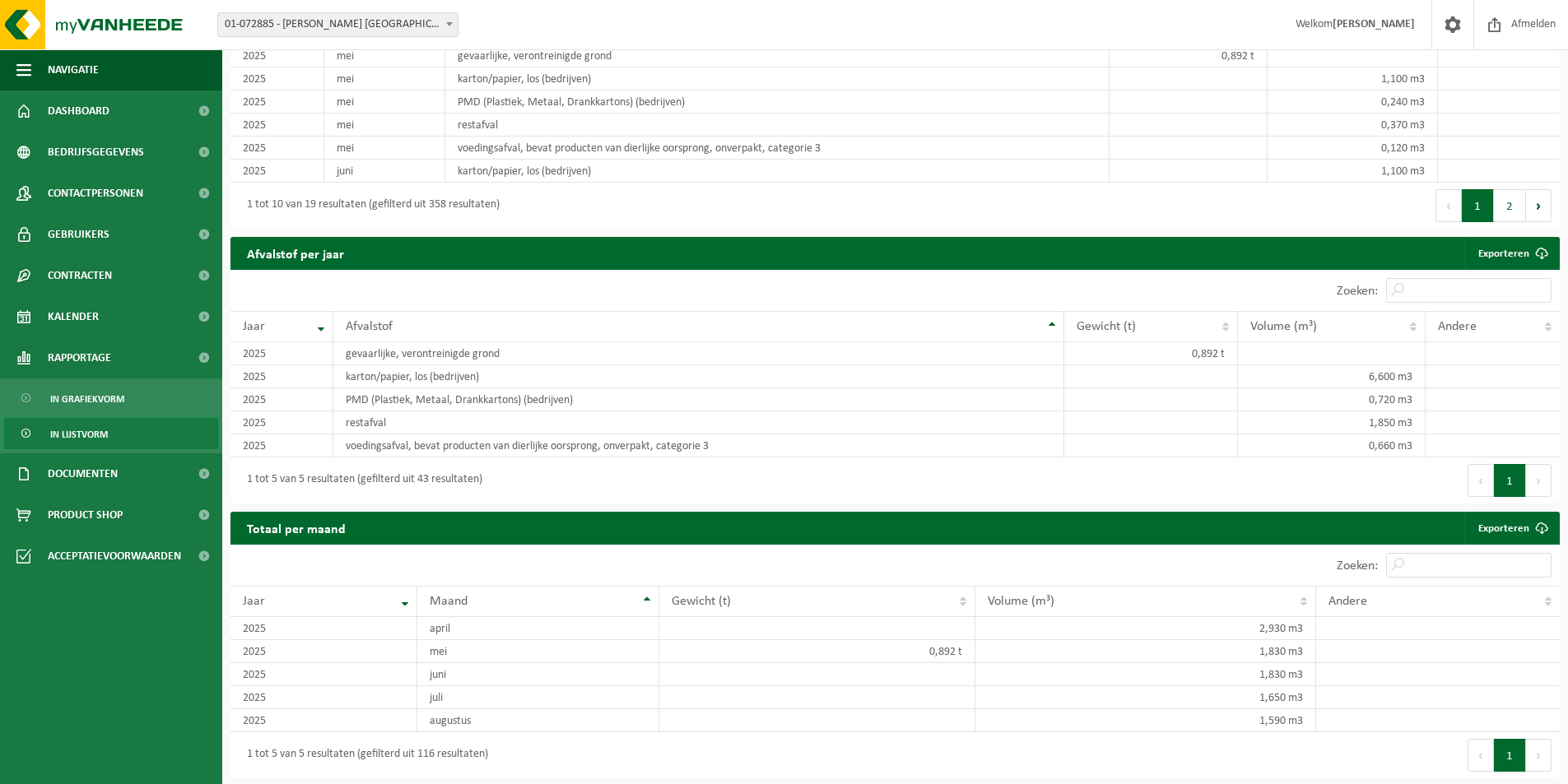
scroll to position [1152, 0]
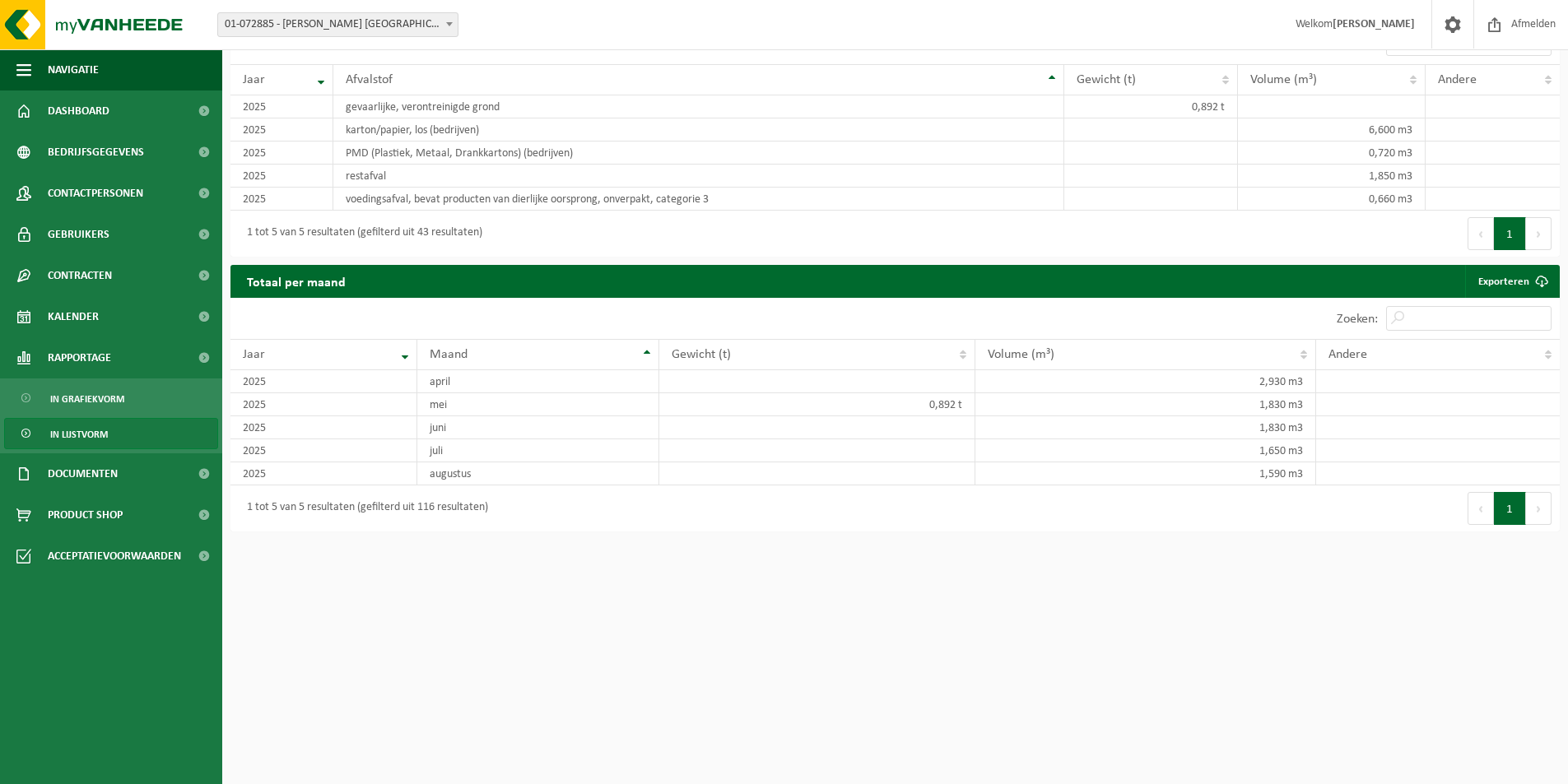
type input "04-000231"
click at [446, 20] on span at bounding box center [449, 24] width 16 height 21
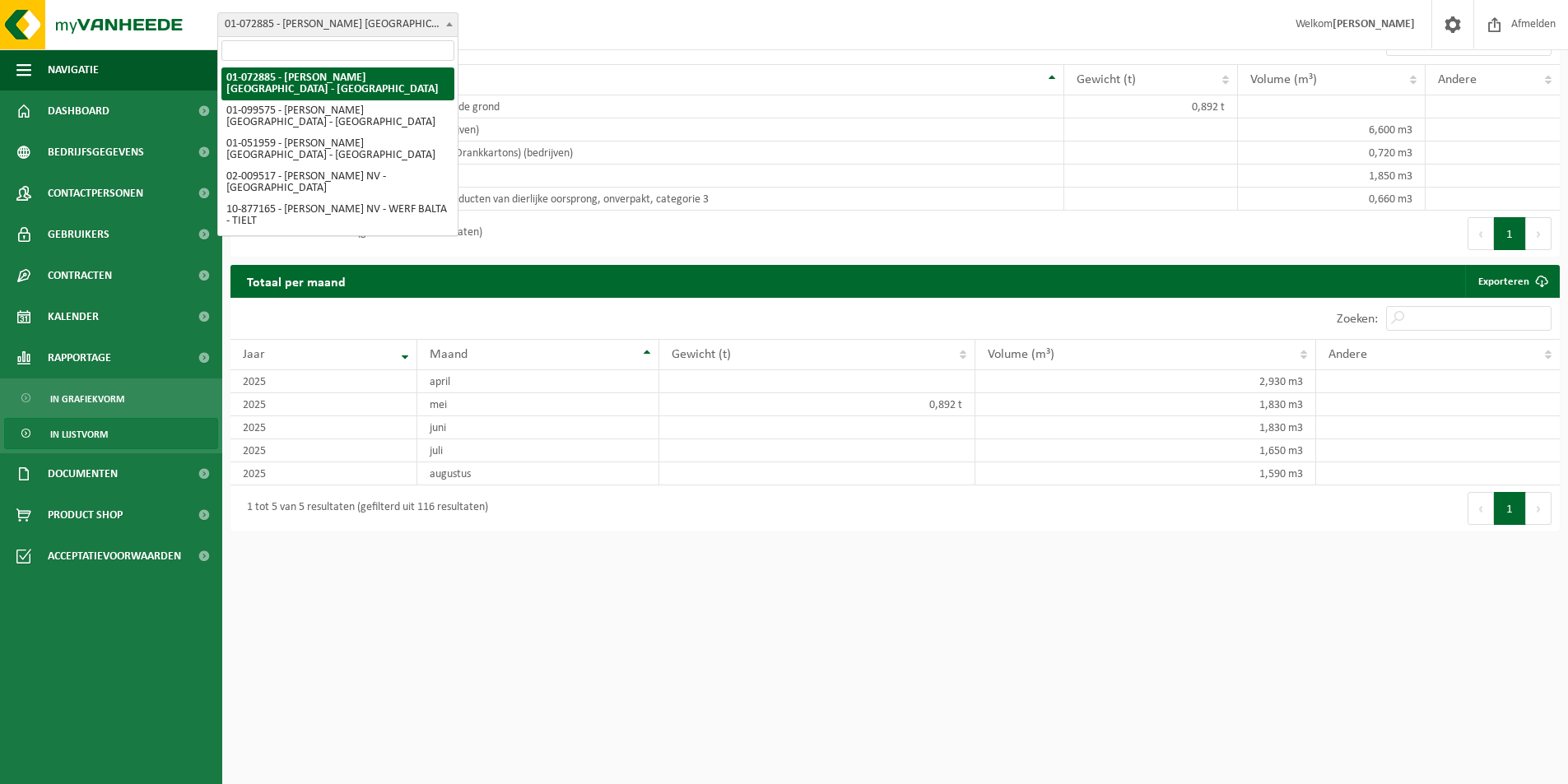
scroll to position [0, 0]
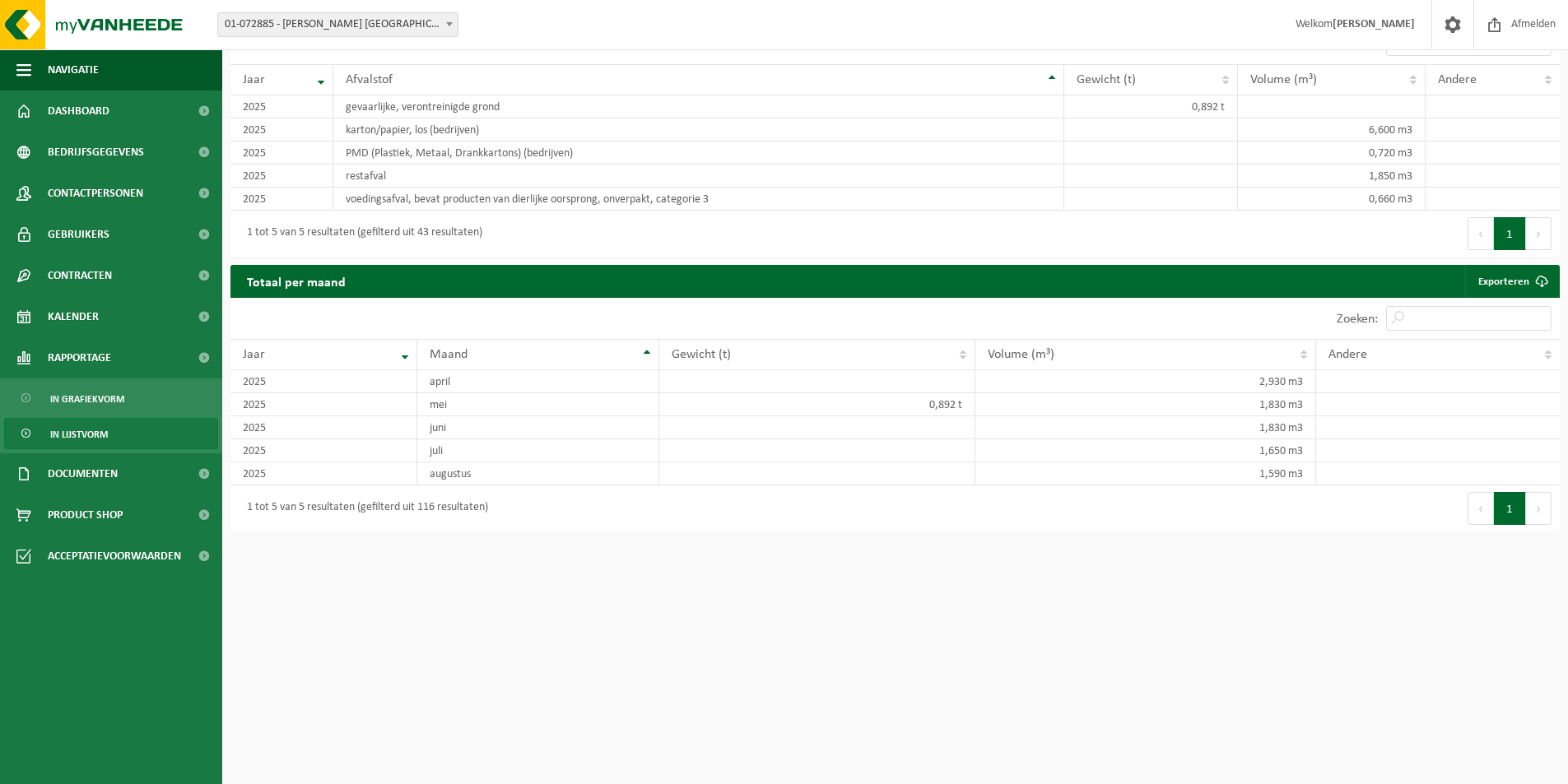
click at [101, 436] on span "In lijstvorm" at bounding box center [79, 433] width 57 height 31
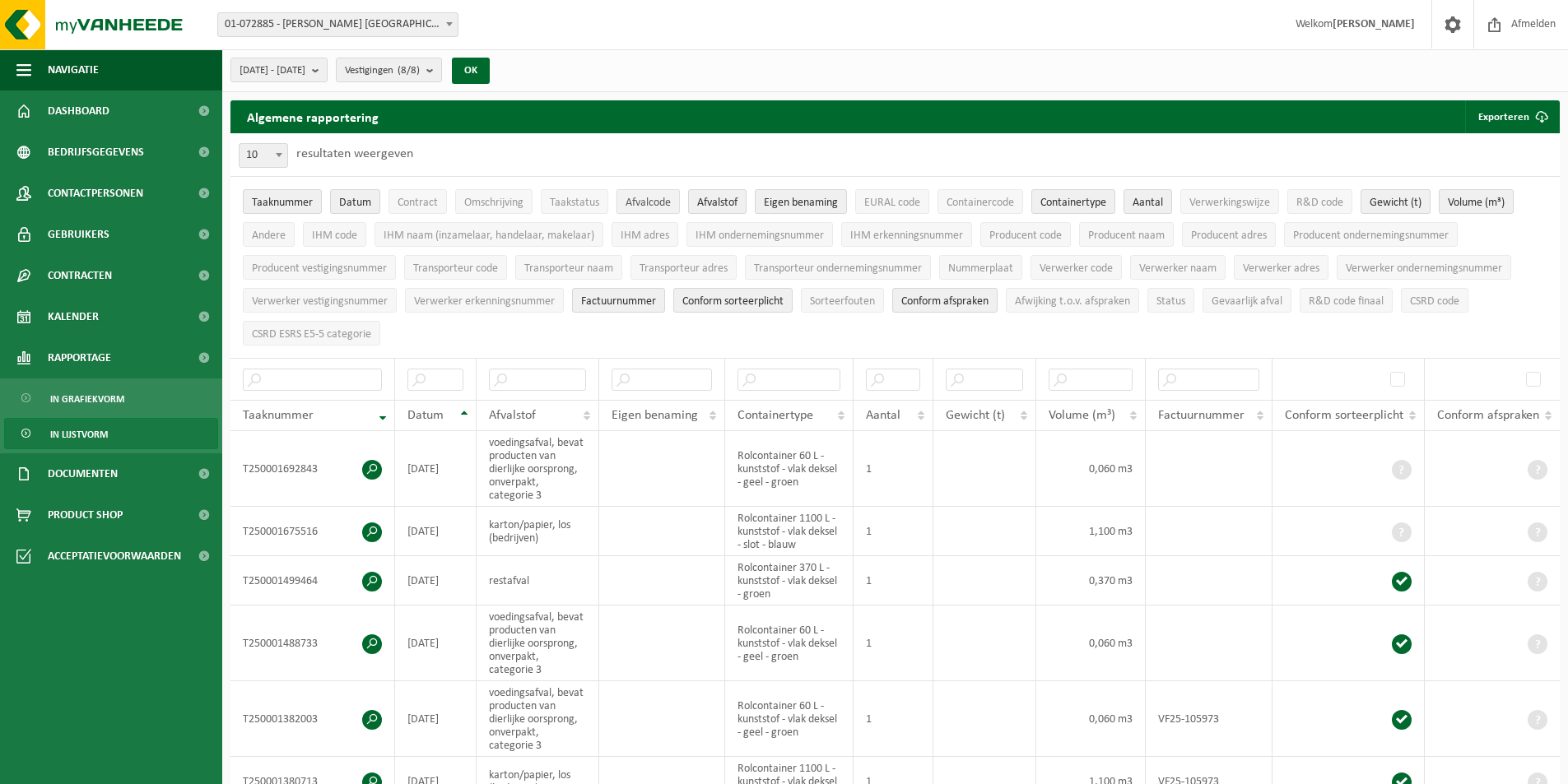
click at [639, 196] on span "Afvalcode" at bounding box center [647, 202] width 45 height 12
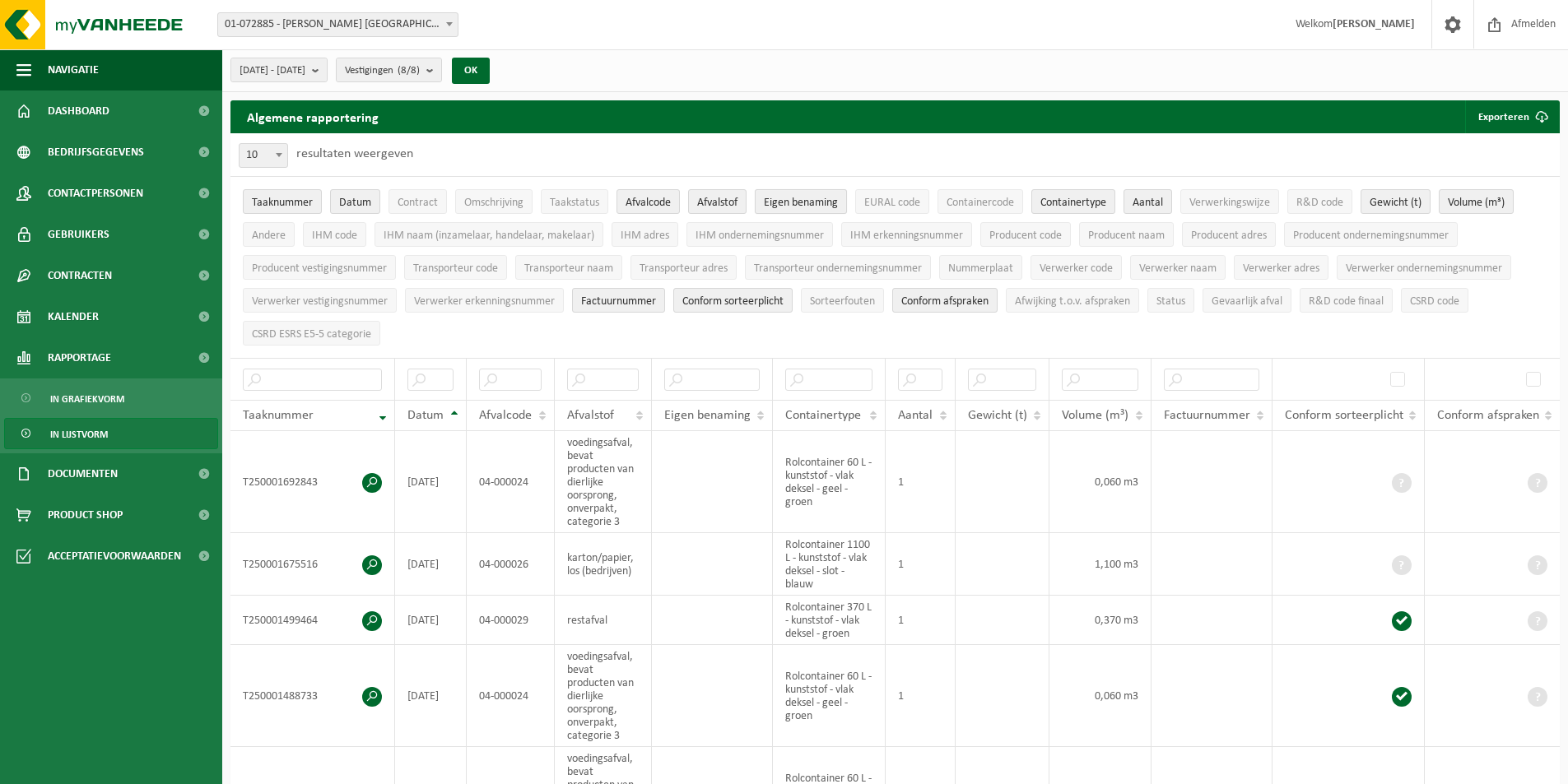
click at [796, 202] on span "Eigen benaming" at bounding box center [801, 202] width 74 height 12
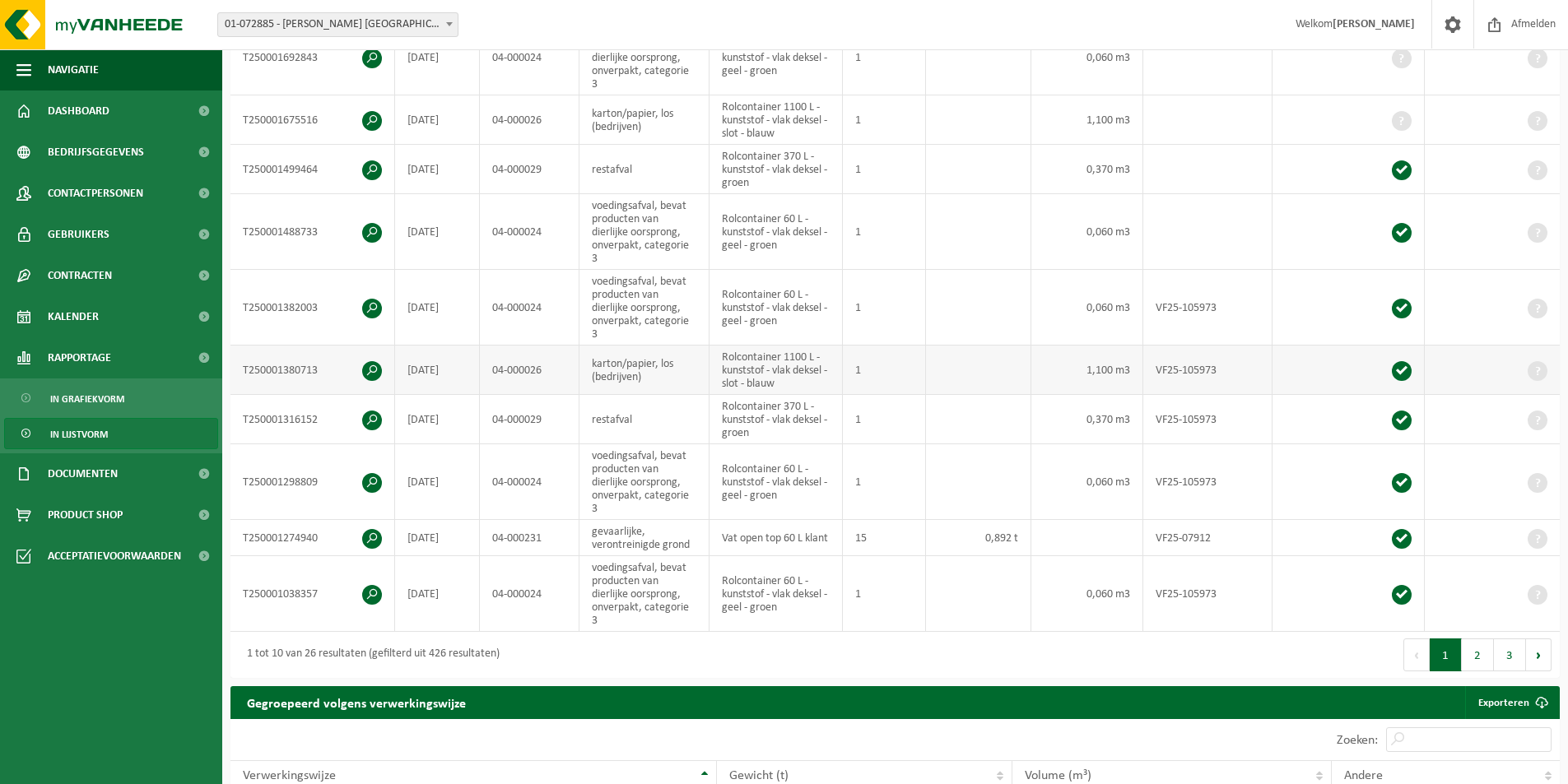
scroll to position [82, 0]
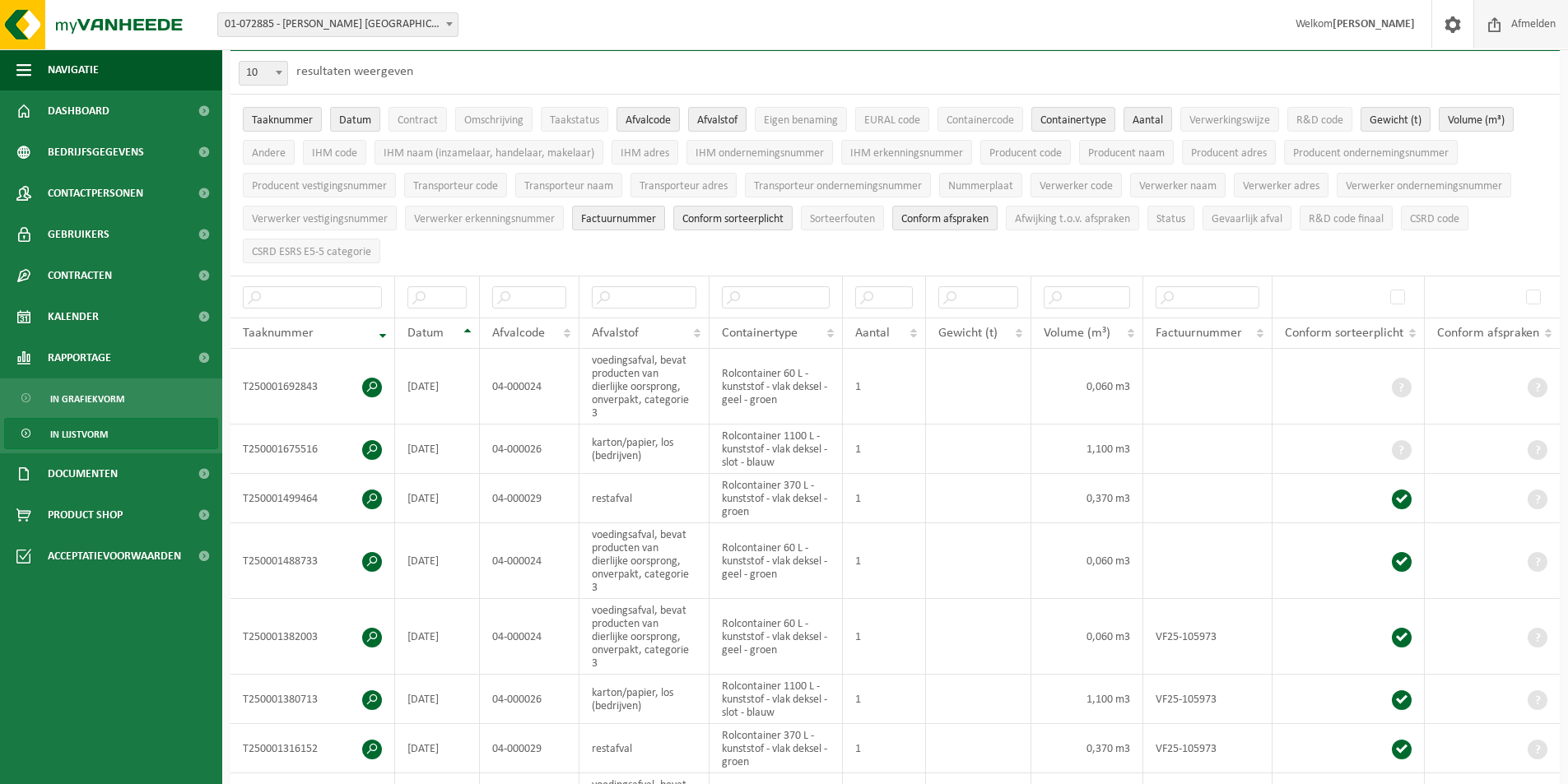
click at [1519, 28] on span "Afmelden" at bounding box center [1533, 24] width 52 height 49
